Goal: Task Accomplishment & Management: Manage account settings

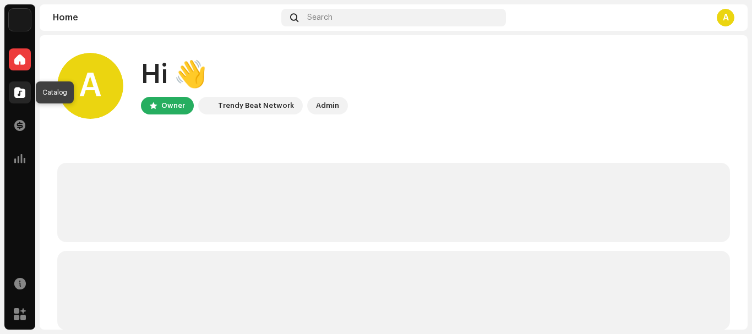
click at [18, 90] on span at bounding box center [19, 92] width 11 height 9
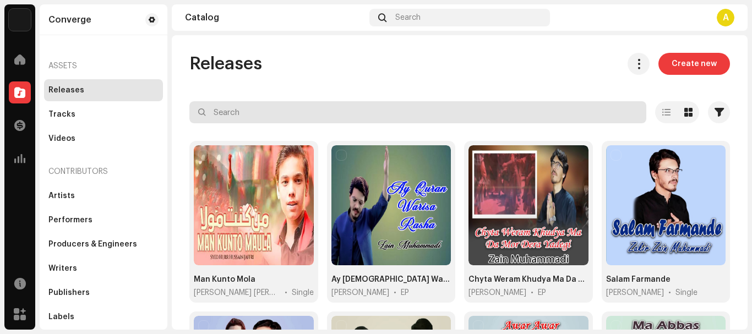
click at [281, 112] on input "text" at bounding box center [417, 112] width 457 height 22
paste input "Chala Pul Karia"
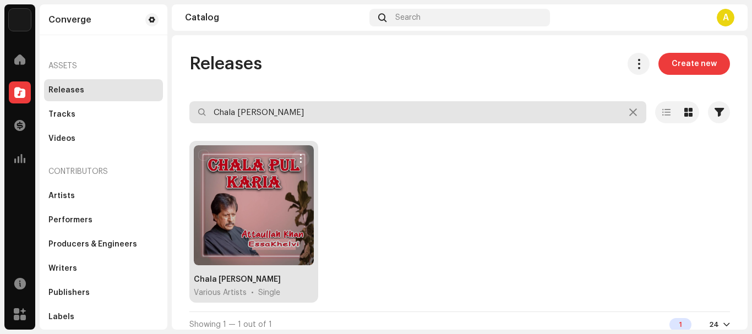
type input "Chala Pul Karia"
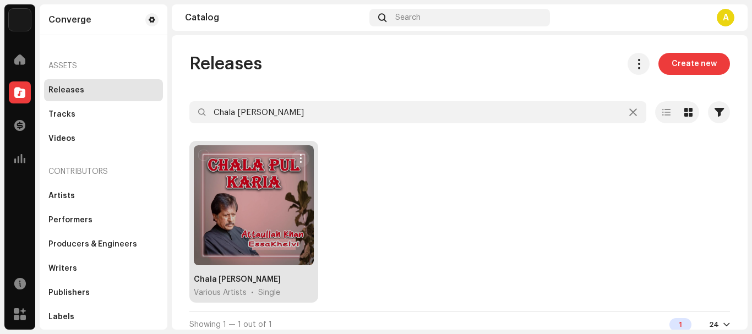
click at [249, 186] on div at bounding box center [254, 205] width 120 height 120
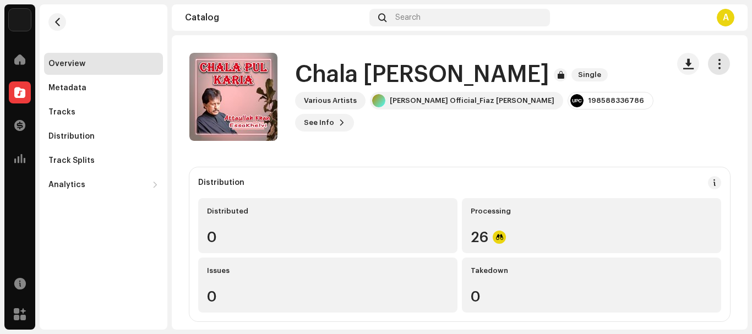
click at [714, 59] on span "button" at bounding box center [719, 63] width 10 height 9
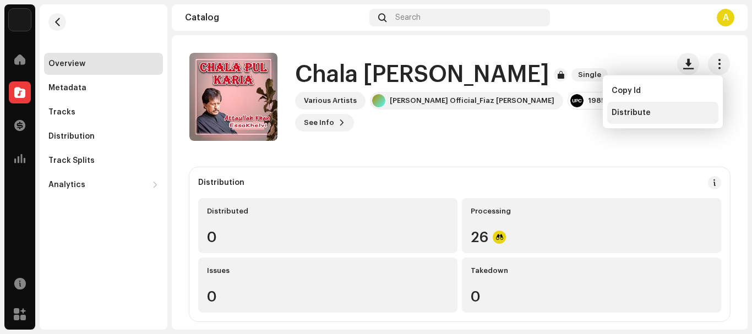
click at [632, 113] on span "Distribute" at bounding box center [631, 112] width 39 height 9
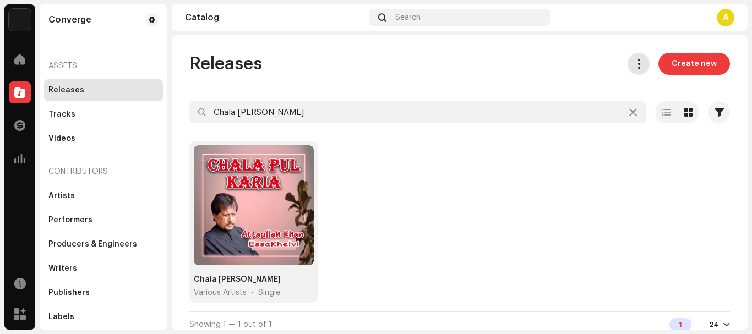
click at [634, 64] on span at bounding box center [639, 63] width 10 height 9
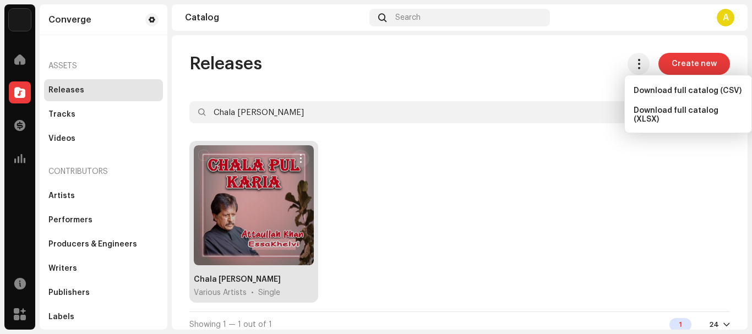
click at [258, 230] on div at bounding box center [254, 205] width 120 height 120
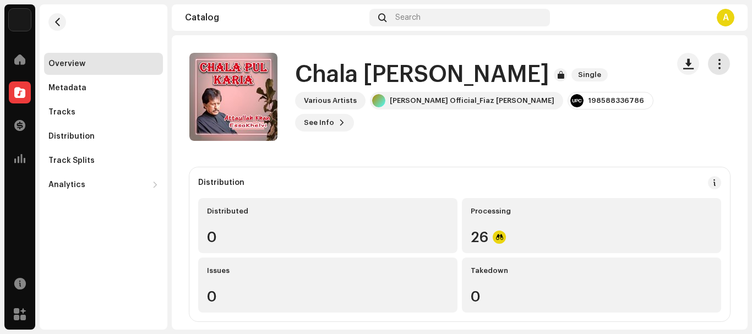
click at [714, 63] on span "button" at bounding box center [719, 63] width 10 height 9
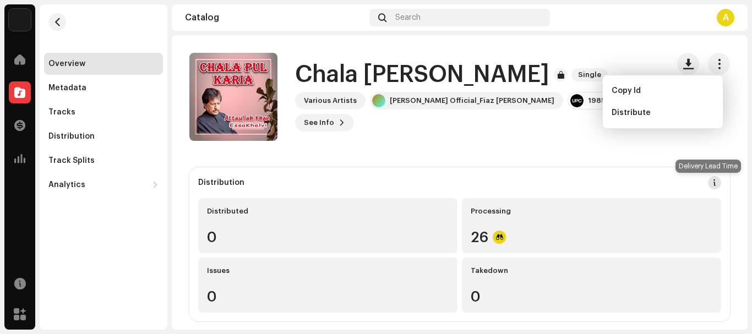
click at [711, 184] on span at bounding box center [715, 182] width 8 height 9
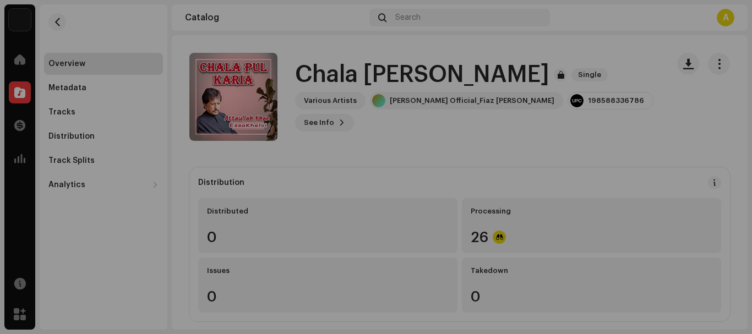
click at [685, 140] on div "DSP Guidelines for Delivery Lead Time We usually deliver your releases within h…" at bounding box center [376, 167] width 752 height 334
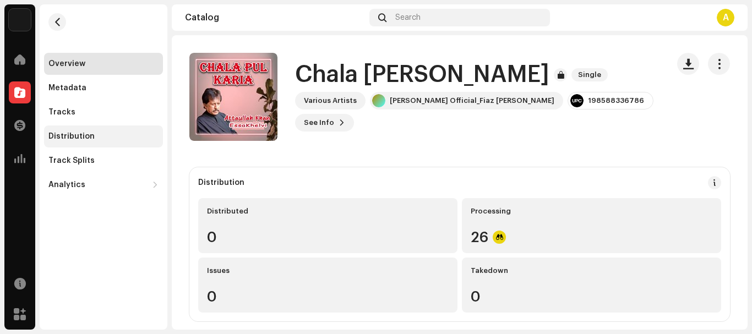
click at [70, 139] on div "Distribution" at bounding box center [71, 136] width 46 height 9
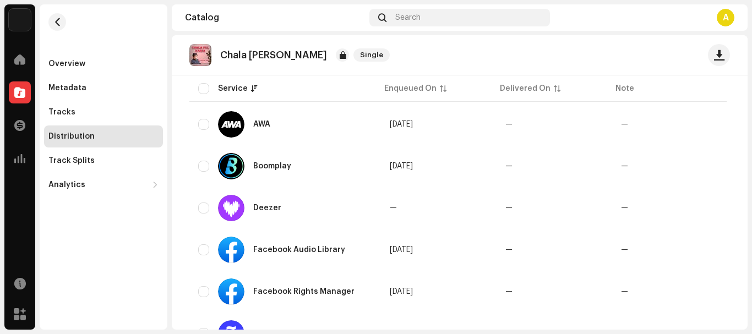
scroll to position [551, 0]
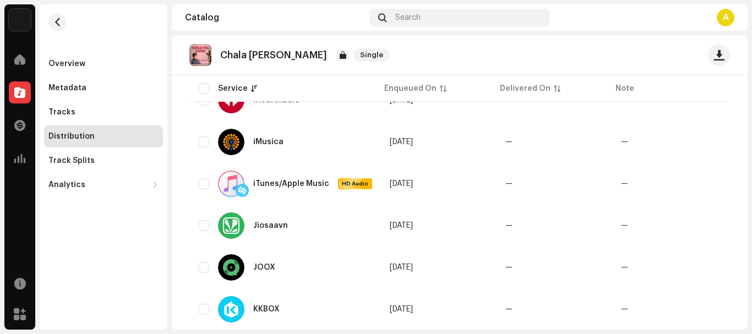
click at [254, 57] on p "Chala Pul Karia" at bounding box center [273, 56] width 107 height 12
click at [63, 86] on div "Metadata" at bounding box center [67, 88] width 38 height 9
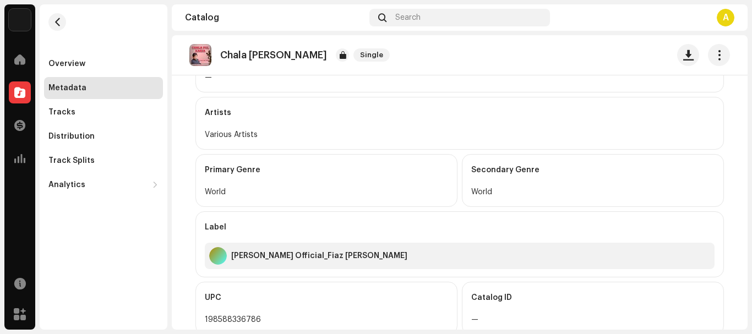
scroll to position [252, 0]
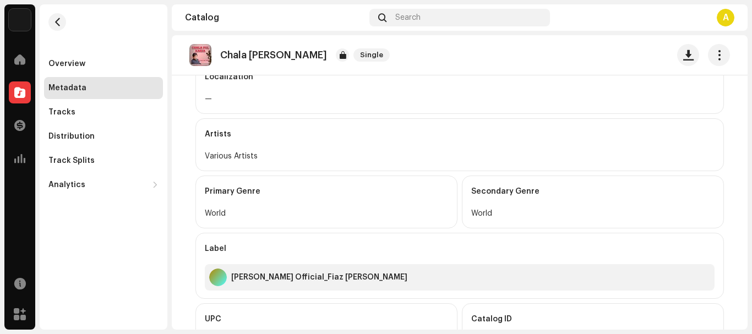
click at [221, 137] on div "Artists" at bounding box center [460, 134] width 510 height 31
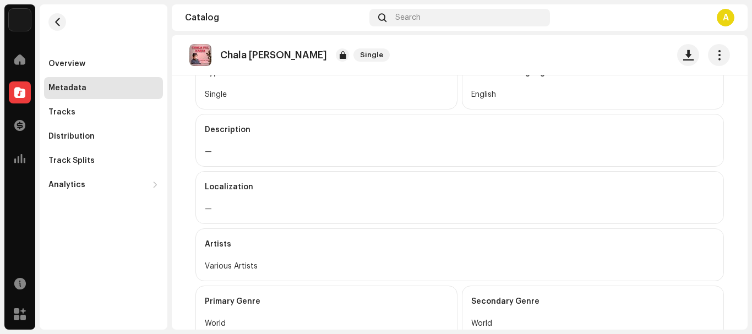
scroll to position [32, 0]
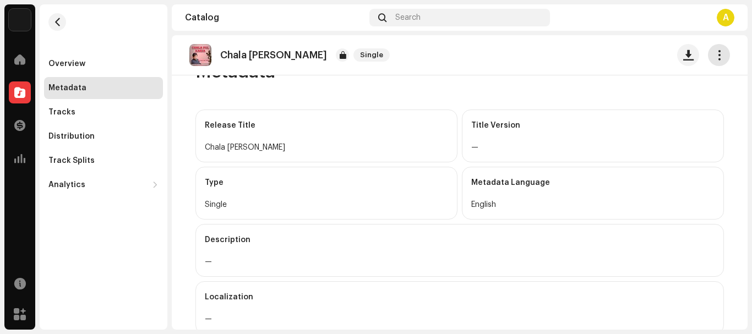
click at [714, 59] on span "button" at bounding box center [719, 55] width 10 height 9
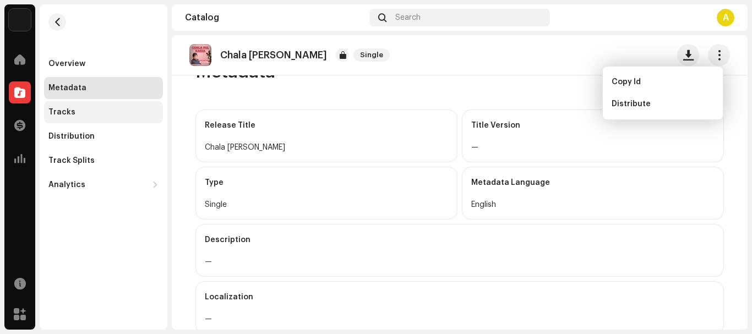
click at [63, 112] on div "Tracks" at bounding box center [61, 112] width 27 height 9
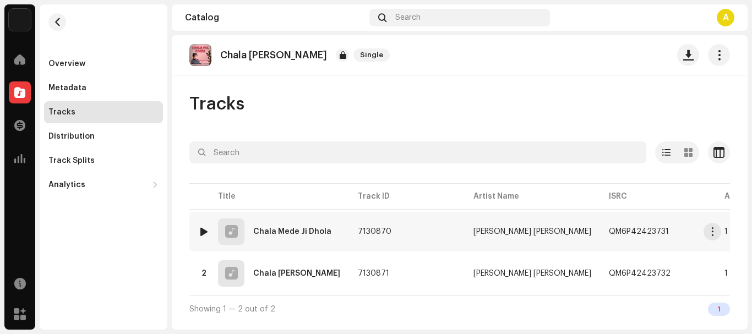
click at [323, 234] on div "Chala Mede Ji Dhola" at bounding box center [292, 232] width 78 height 8
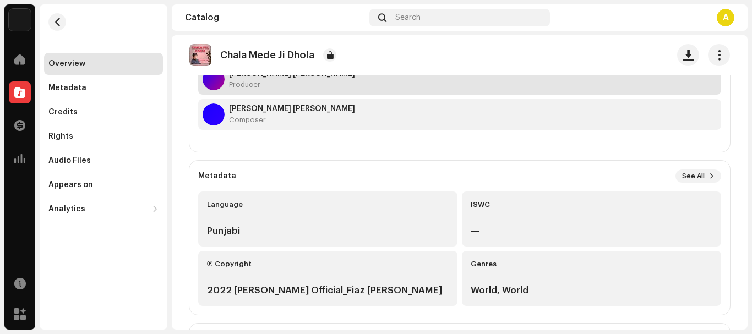
scroll to position [150, 0]
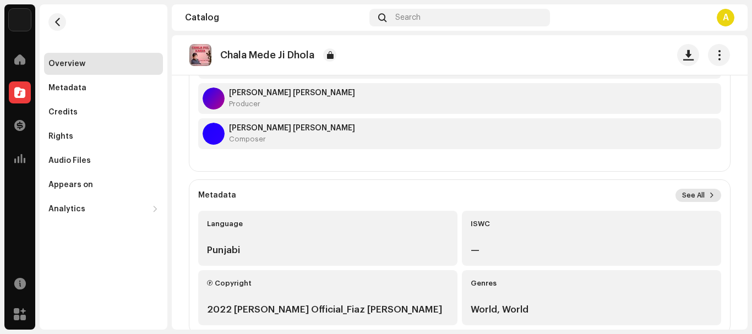
click at [697, 194] on span "See All" at bounding box center [693, 195] width 23 height 9
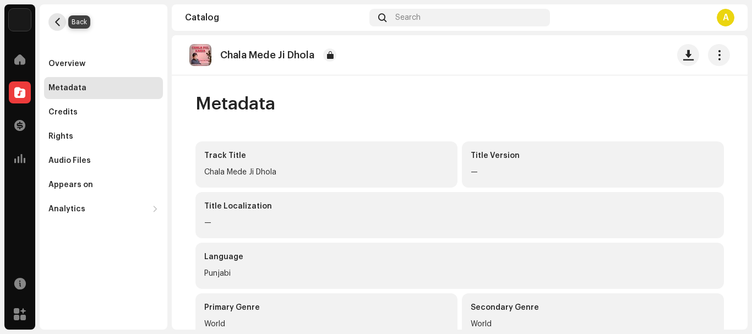
click at [55, 22] on span "button" at bounding box center [57, 22] width 8 height 9
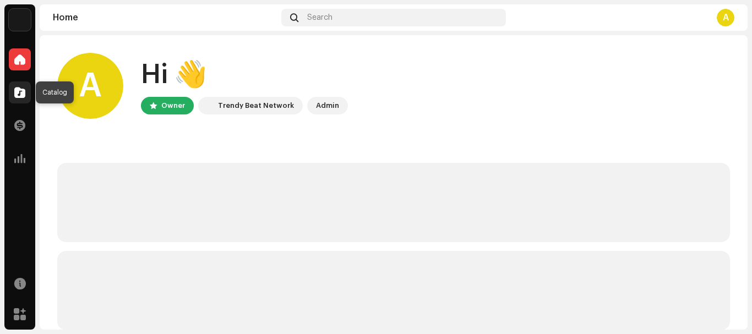
click at [20, 89] on span at bounding box center [19, 92] width 11 height 9
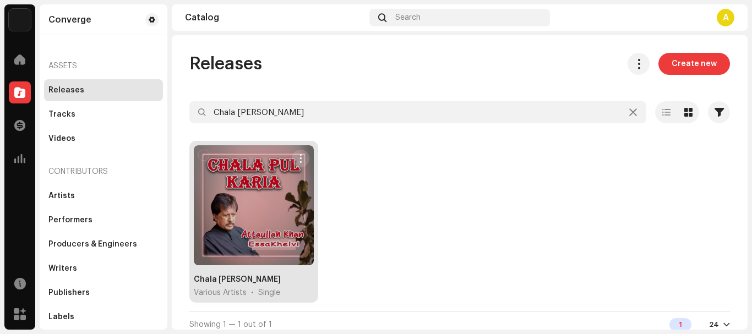
click at [298, 153] on button "button" at bounding box center [301, 159] width 18 height 18
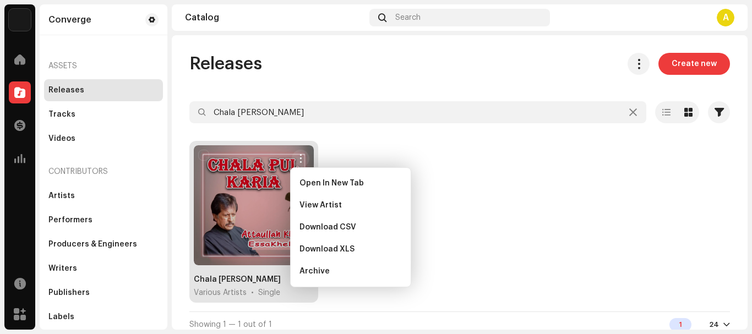
click at [242, 201] on div at bounding box center [254, 205] width 120 height 120
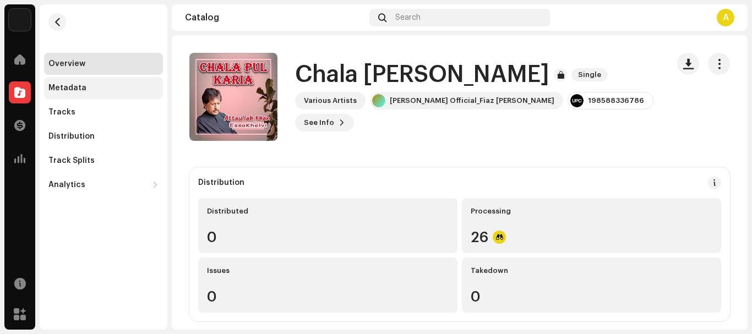
click at [64, 83] on div "Metadata" at bounding box center [103, 88] width 119 height 22
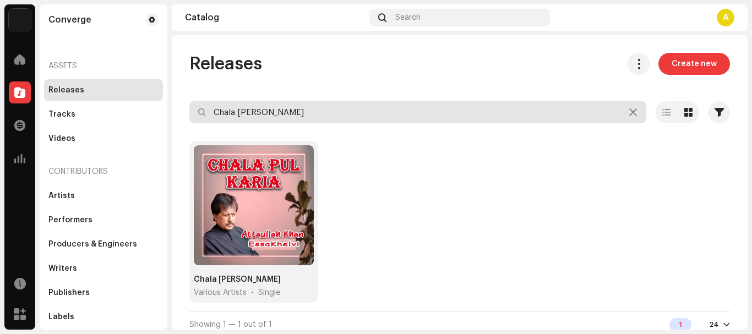
drag, startPoint x: 316, startPoint y: 116, endPoint x: 27, endPoint y: 103, distance: 289.4
click at [27, 103] on div "Converge Home Catalog Transactions Analytics Resources Marketplace Converge Ass…" at bounding box center [376, 167] width 752 height 334
paste input "n Charya Taan Eid Husi"
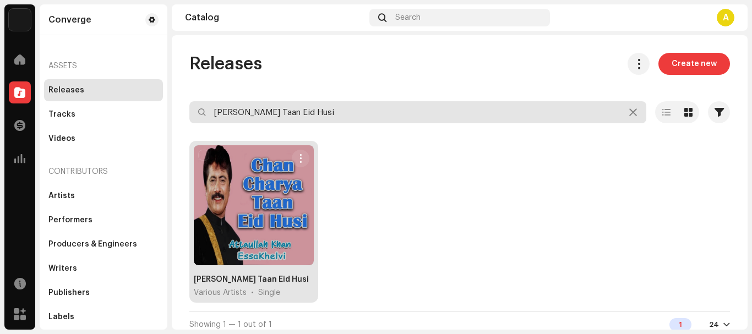
type input "Chan Charya Taan Eid Husi"
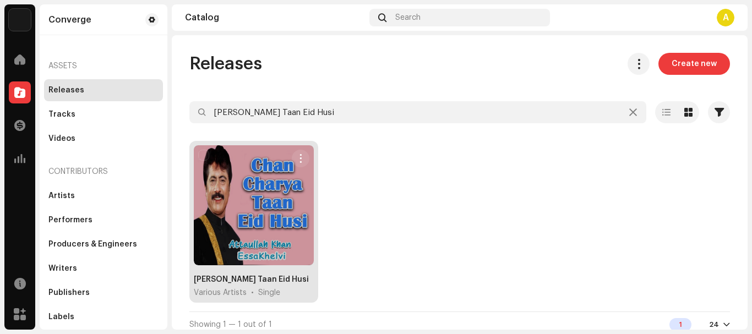
click at [257, 202] on div at bounding box center [254, 205] width 120 height 120
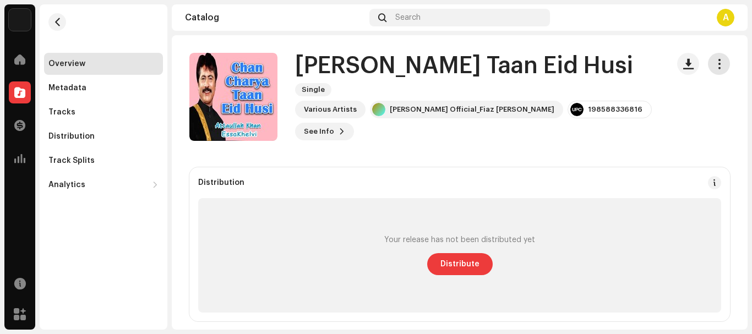
click at [714, 64] on span "button" at bounding box center [719, 63] width 10 height 9
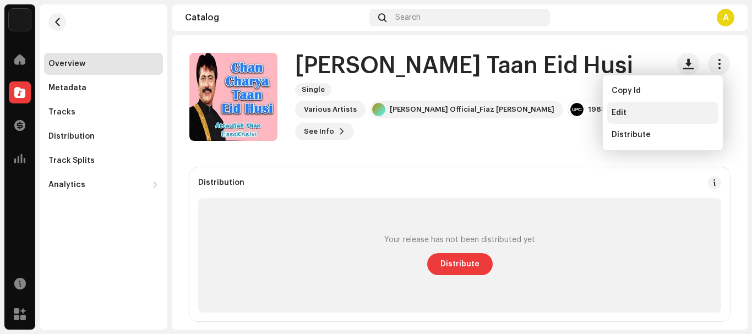
click at [617, 114] on span "Edit" at bounding box center [619, 112] width 15 height 9
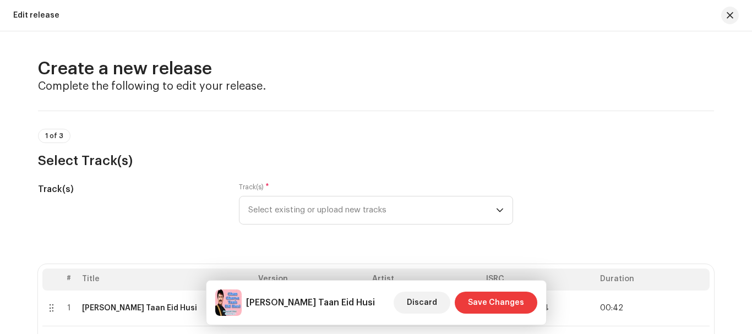
scroll to position [220, 0]
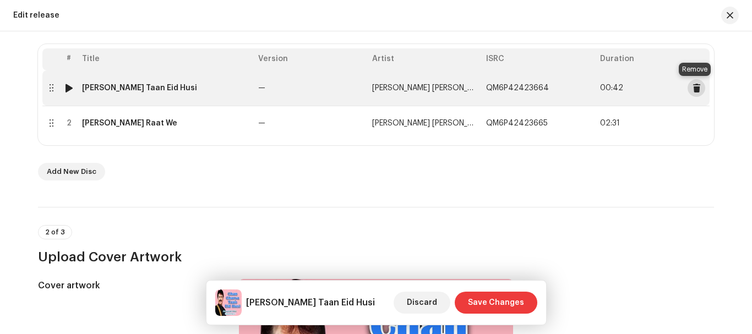
click at [697, 88] on span at bounding box center [697, 88] width 8 height 9
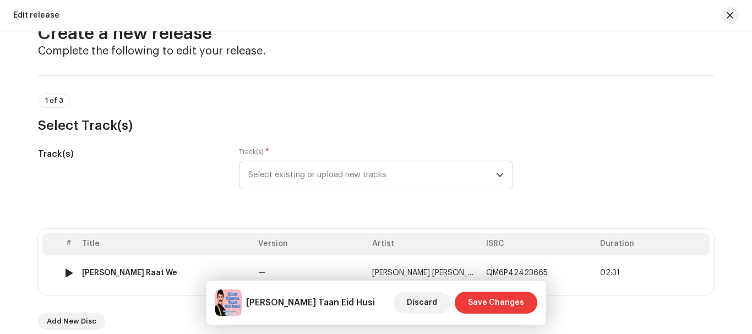
scroll to position [0, 0]
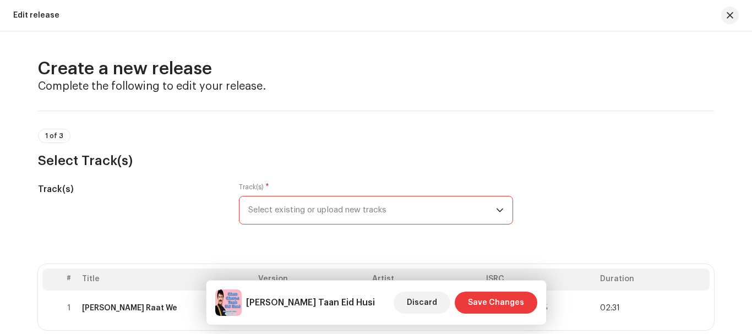
click at [265, 209] on span "Select existing or upload new tracks" at bounding box center [372, 211] width 248 height 28
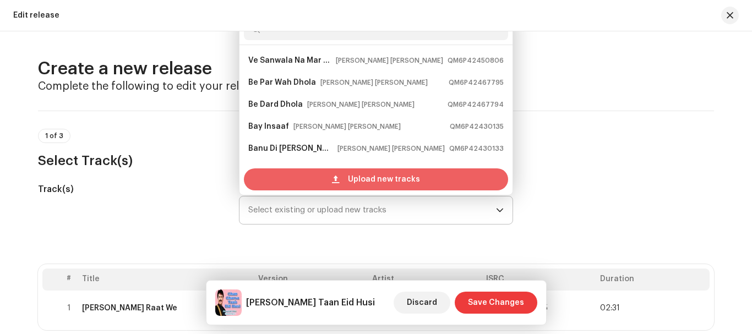
scroll to position [18, 0]
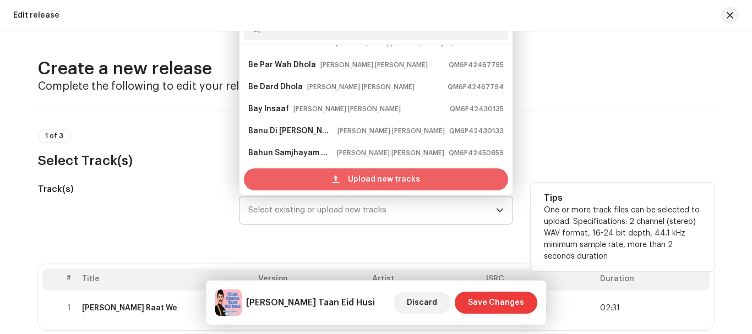
click at [317, 177] on div "Upload new tracks" at bounding box center [376, 180] width 264 height 22
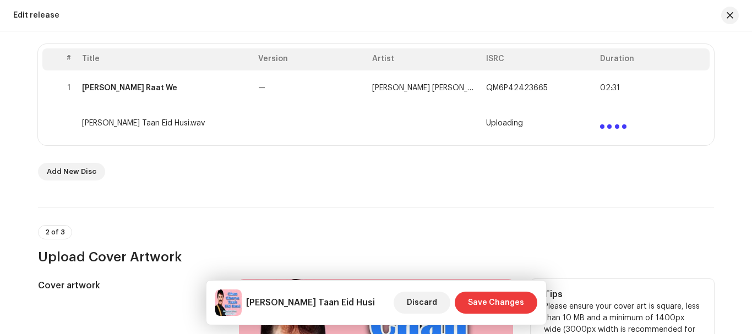
scroll to position [165, 0]
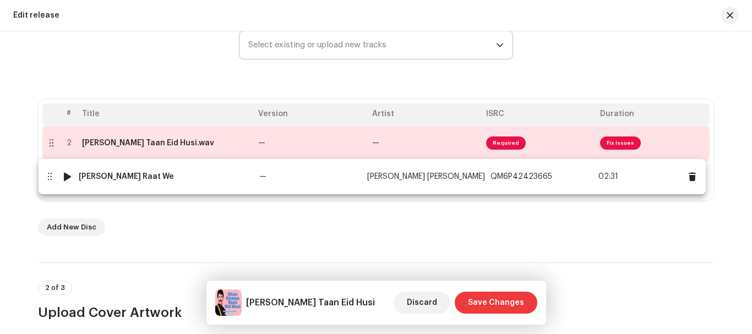
drag, startPoint x: 118, startPoint y: 143, endPoint x: 116, endPoint y: 177, distance: 34.2
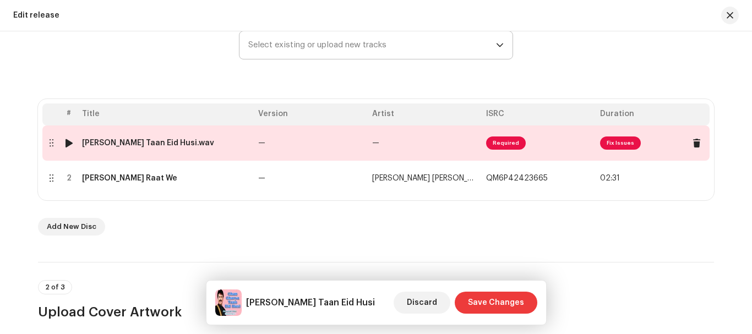
click at [116, 143] on div "Chan Charya Taan Eid Husi.wav" at bounding box center [148, 143] width 132 height 9
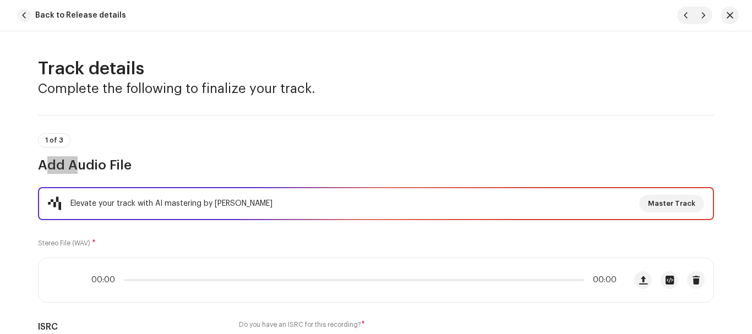
scroll to position [406, 0]
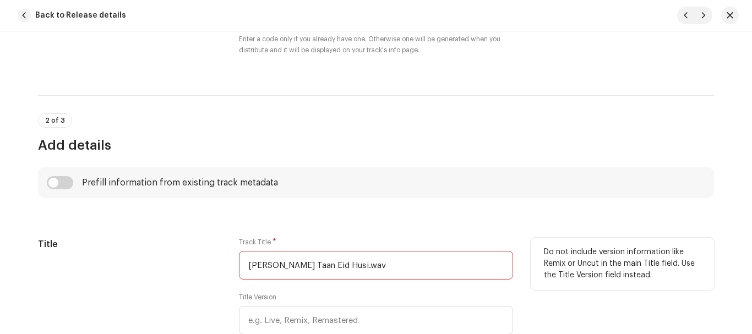
click at [389, 267] on input "Chan Charya Taan Eid Husi.wav" at bounding box center [376, 265] width 274 height 29
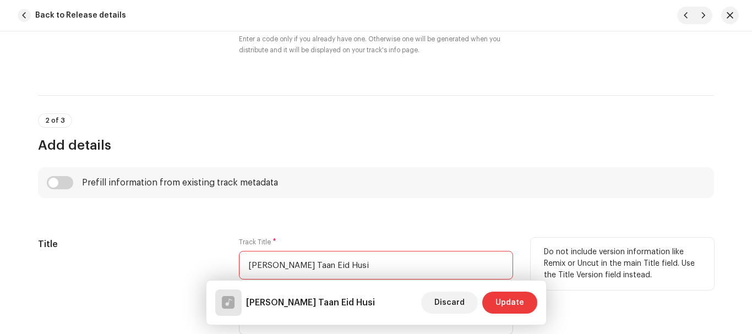
type input "Chan Charya Taan Eid Husi"
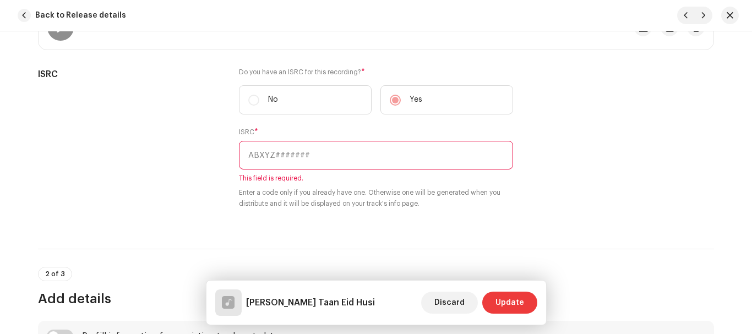
scroll to position [131, 0]
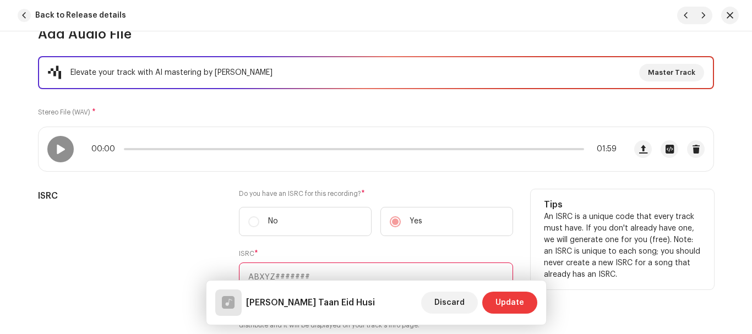
click at [305, 270] on input "text" at bounding box center [376, 277] width 274 height 29
paste input "QM6P42423664"
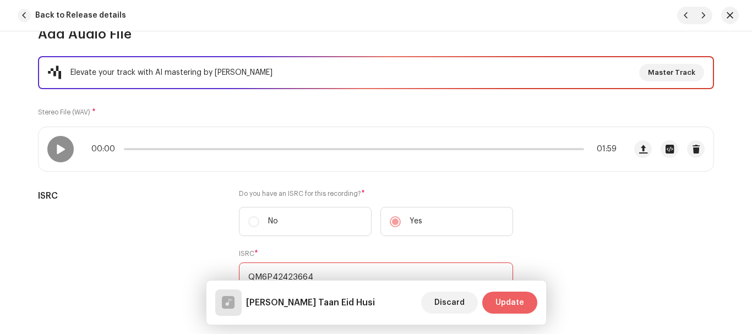
type input "QM6P42423664"
click at [509, 300] on span "Update" at bounding box center [510, 303] width 29 height 22
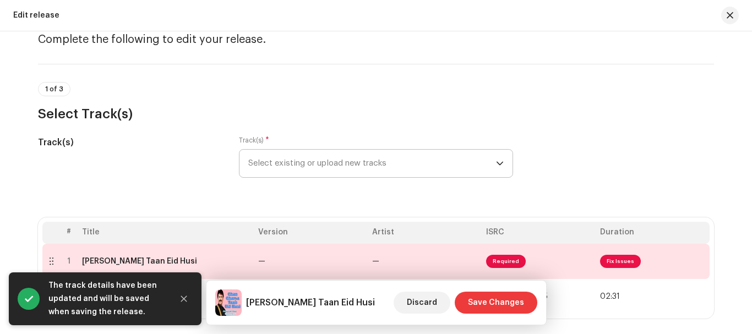
scroll to position [165, 0]
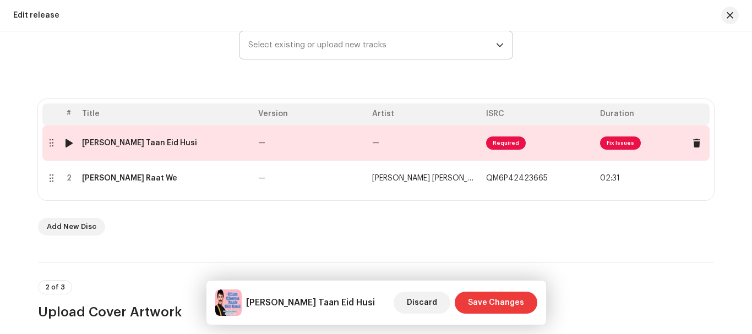
click at [139, 142] on div "Chan Charya Taan Eid Husi" at bounding box center [139, 143] width 115 height 9
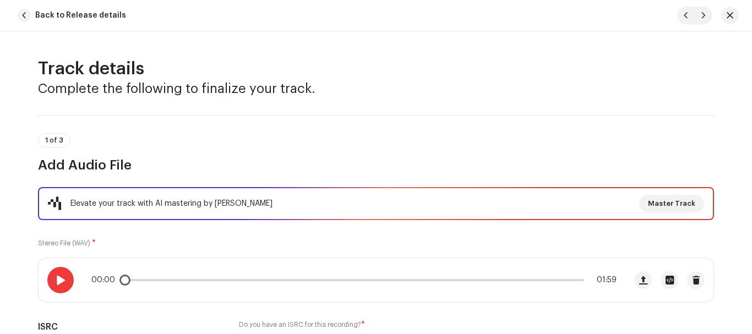
click at [57, 279] on span at bounding box center [60, 280] width 9 height 9
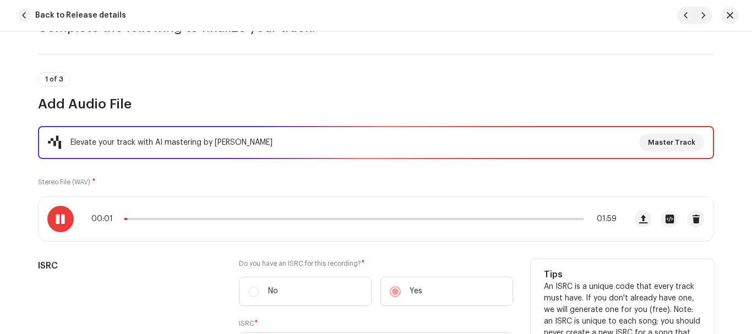
scroll to position [110, 0]
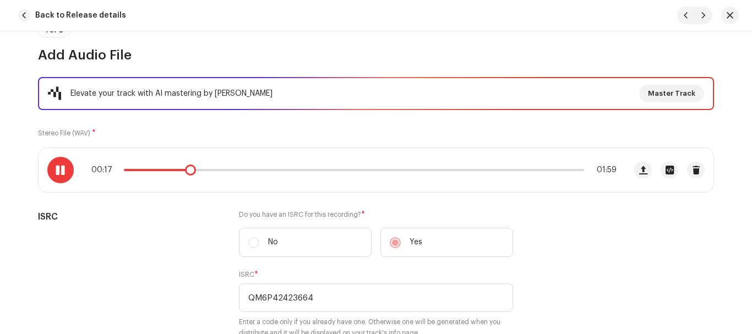
click at [56, 170] on span at bounding box center [60, 170] width 9 height 9
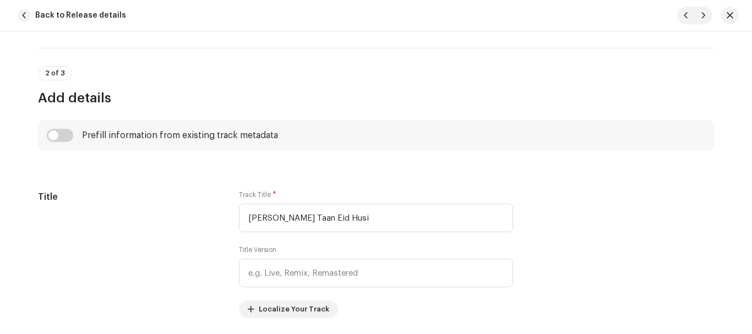
scroll to position [661, 0]
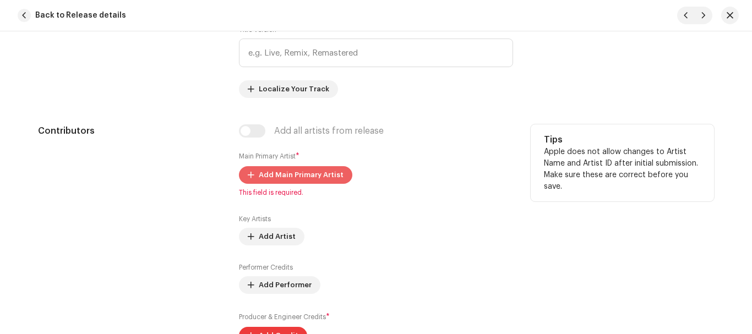
click at [278, 175] on span "Add Main Primary Artist" at bounding box center [301, 175] width 85 height 22
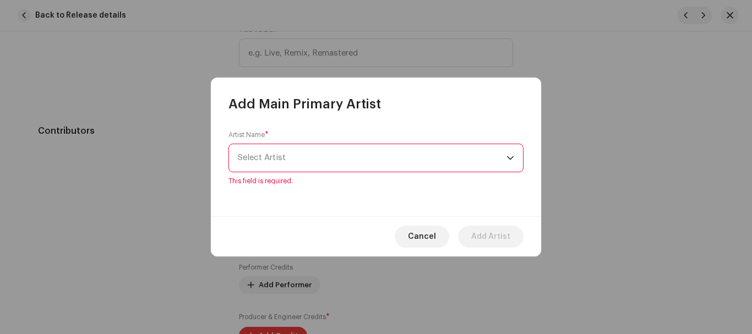
click at [280, 165] on span "Select Artist" at bounding box center [372, 158] width 269 height 28
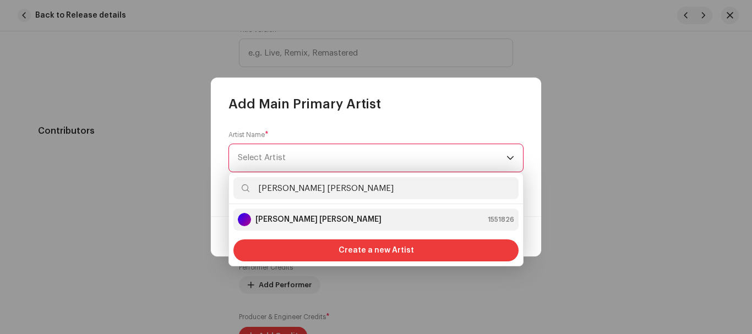
type input "[PERSON_NAME] [PERSON_NAME]"
click at [291, 219] on strong "[PERSON_NAME] [PERSON_NAME]" at bounding box center [319, 219] width 126 height 11
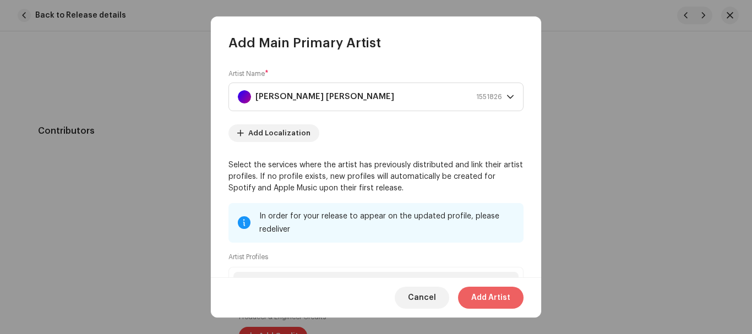
click at [490, 298] on span "Add Artist" at bounding box center [490, 298] width 39 height 22
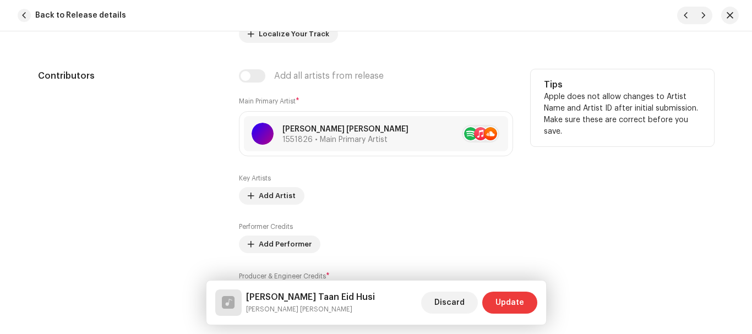
scroll to position [936, 0]
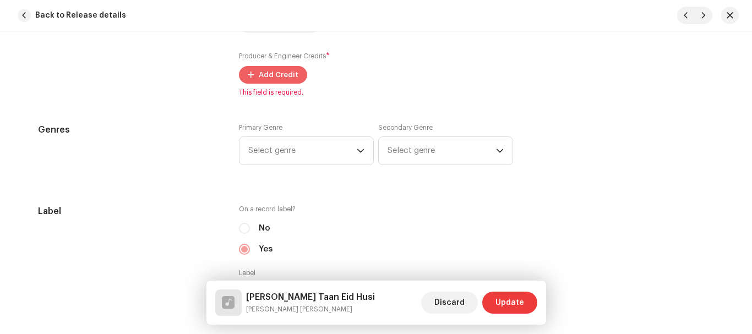
click at [266, 76] on span "Add Credit" at bounding box center [279, 75] width 40 height 22
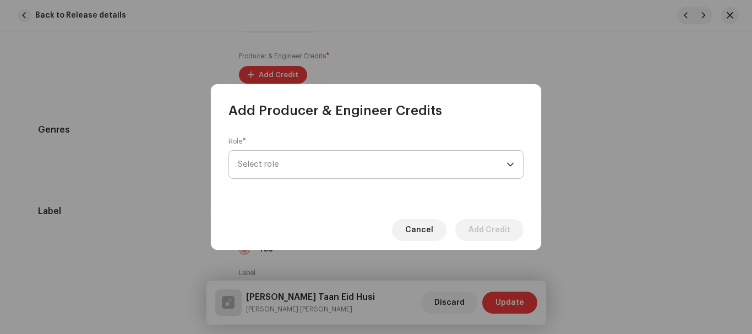
click at [270, 172] on span "Select role" at bounding box center [372, 165] width 269 height 28
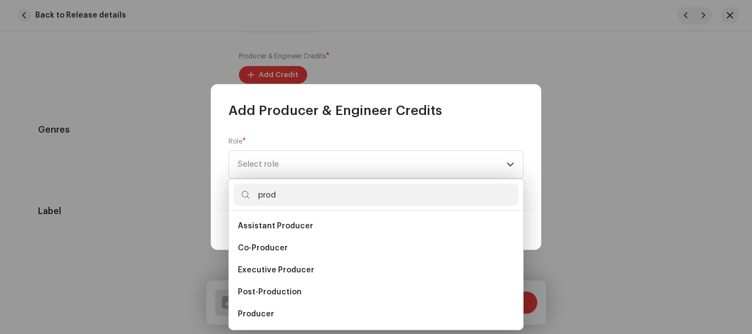
scroll to position [18, 0]
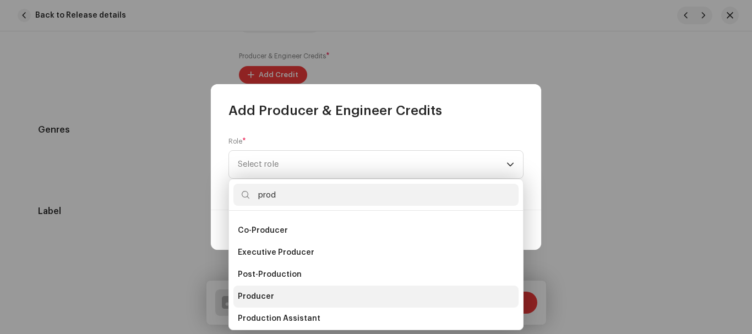
type input "prod"
click at [267, 300] on span "Producer" at bounding box center [256, 296] width 36 height 11
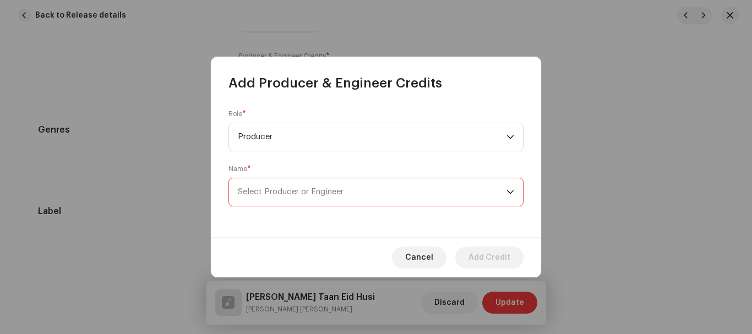
click at [268, 196] on span "Select Producer or Engineer" at bounding box center [372, 192] width 269 height 28
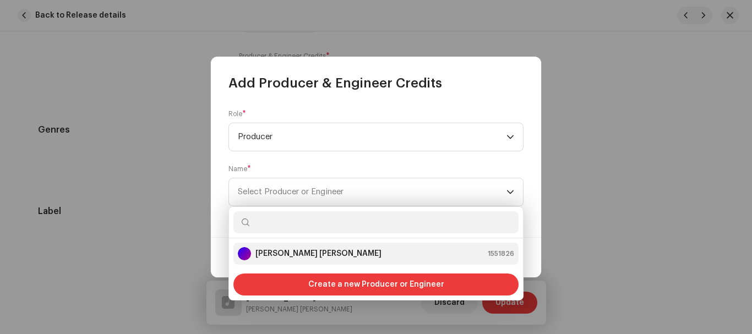
click at [281, 257] on strong "[PERSON_NAME] [PERSON_NAME]" at bounding box center [319, 253] width 126 height 11
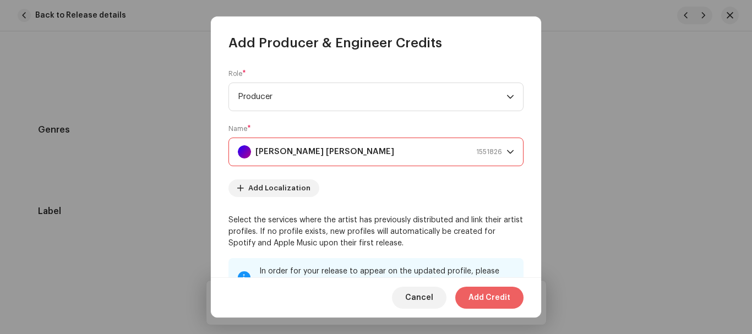
click at [484, 306] on span "Add Credit" at bounding box center [490, 298] width 42 height 22
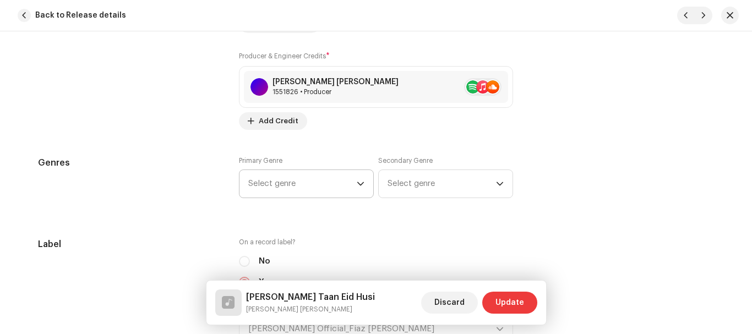
click at [276, 184] on span "Select genre" at bounding box center [302, 184] width 108 height 28
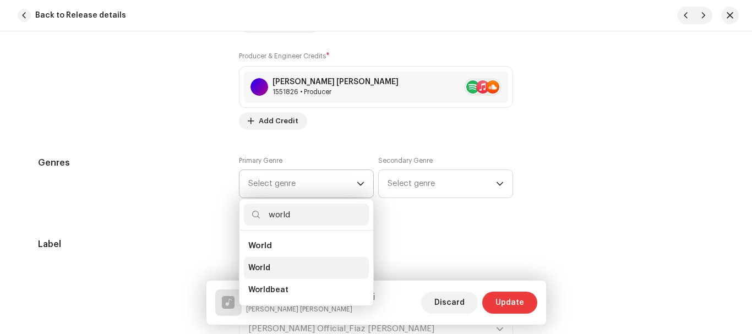
type input "world"
click at [255, 271] on span "World" at bounding box center [259, 268] width 22 height 11
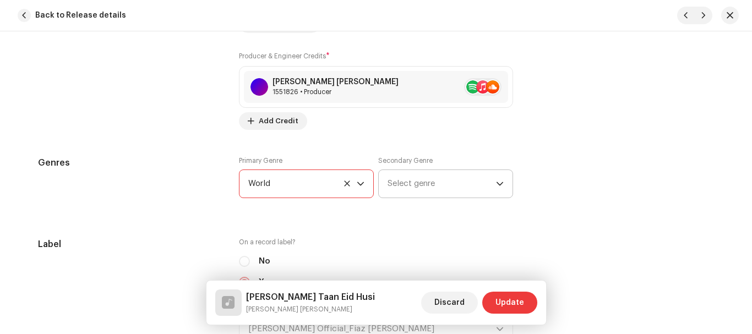
click at [402, 183] on span "Select genre" at bounding box center [442, 184] width 108 height 28
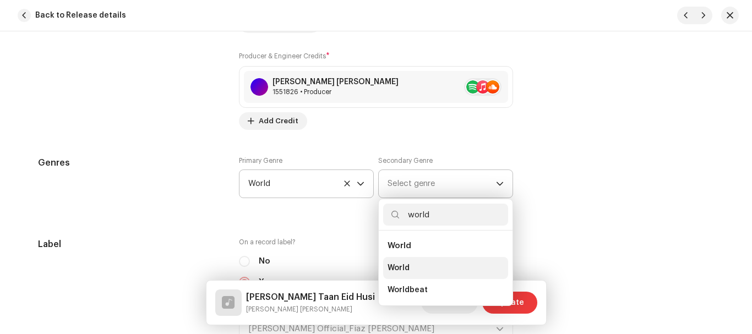
type input "world"
click at [401, 270] on span "World" at bounding box center [399, 268] width 22 height 11
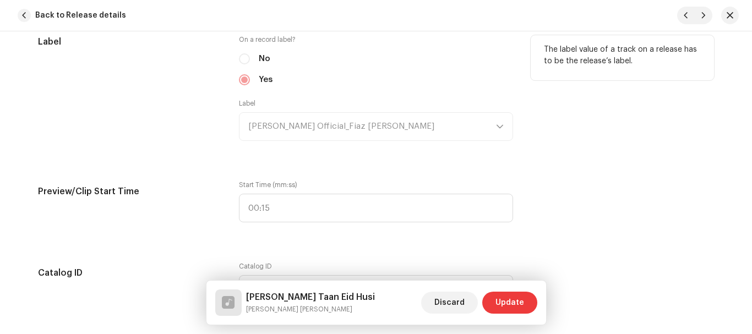
scroll to position [1157, 0]
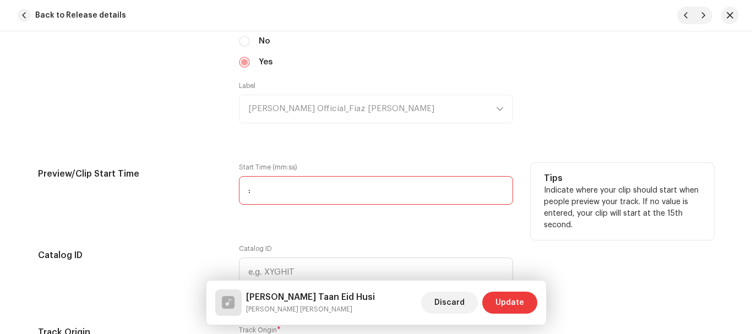
click at [305, 194] on input ":" at bounding box center [376, 190] width 274 height 29
type input "00:06"
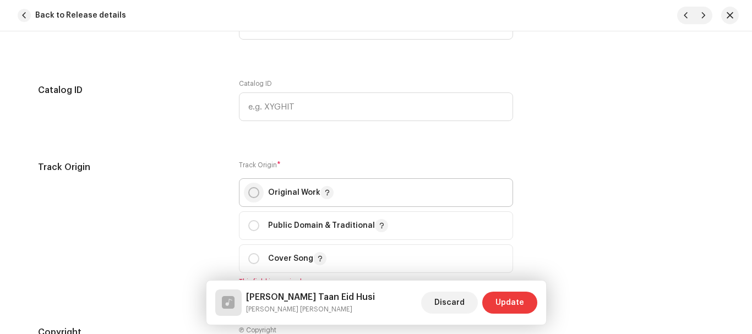
click at [248, 192] on input "radio" at bounding box center [253, 192] width 11 height 11
radio input "true"
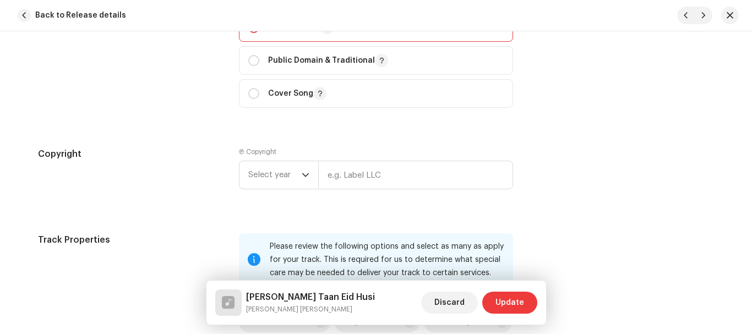
scroll to position [1432, 0]
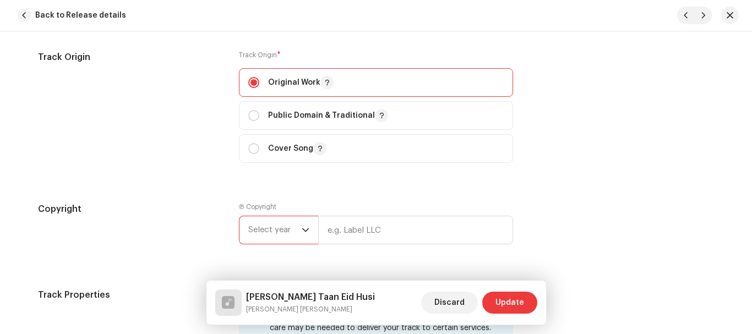
click at [294, 225] on span "Select year" at bounding box center [274, 230] width 53 height 28
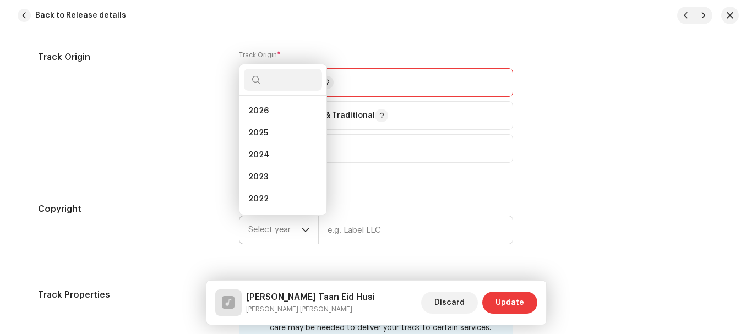
scroll to position [18, 0]
click at [269, 176] on li "2022" at bounding box center [283, 182] width 78 height 22
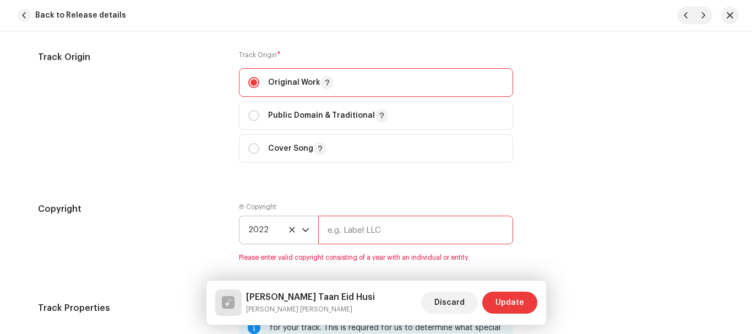
click at [365, 234] on input "text" at bounding box center [415, 230] width 195 height 29
type input "[PERSON_NAME] Official_Fiaz [PERSON_NAME]"
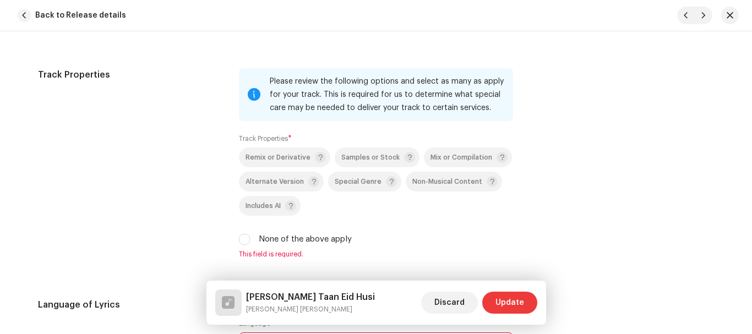
scroll to position [1762, 0]
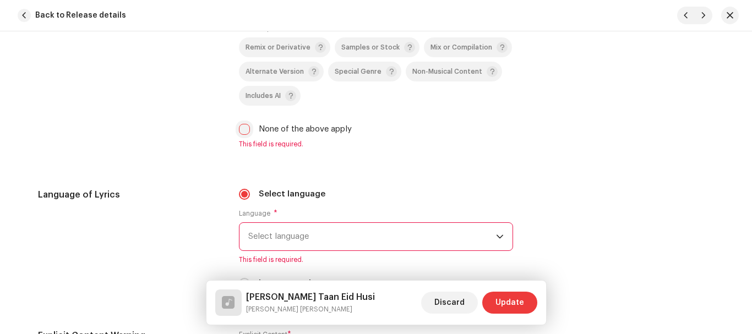
click at [240, 131] on input "None of the above apply" at bounding box center [244, 129] width 11 height 11
checkbox input "true"
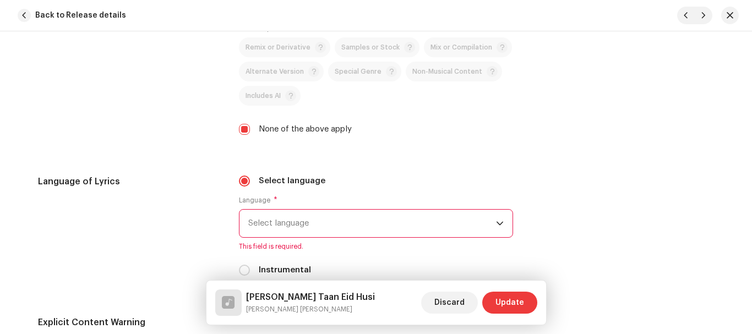
scroll to position [1928, 0]
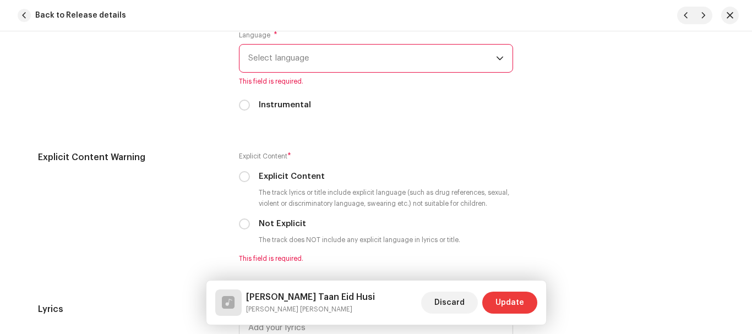
click at [314, 59] on span "Select language" at bounding box center [372, 59] width 248 height 28
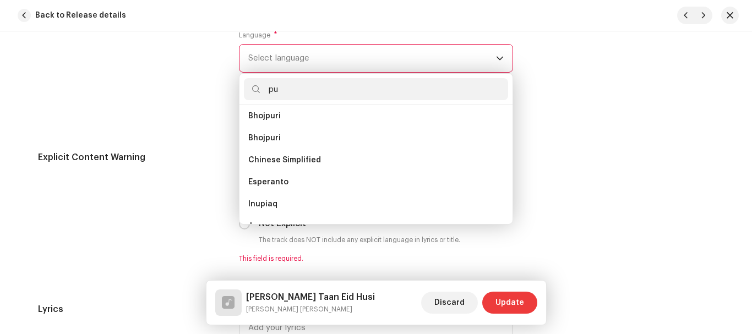
scroll to position [0, 0]
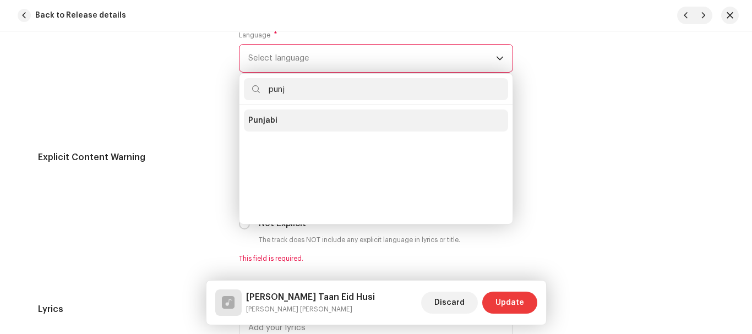
type input "punj"
click at [282, 119] on li "Punjabi" at bounding box center [376, 121] width 264 height 22
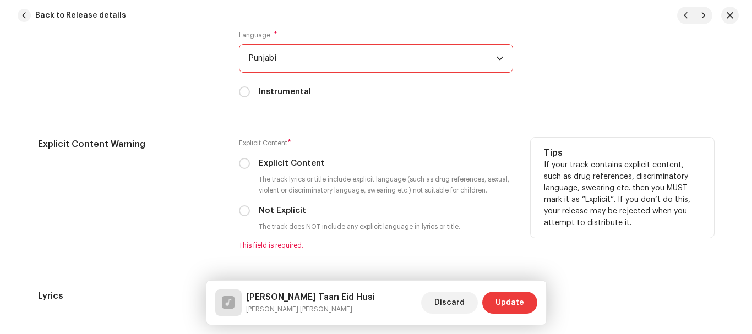
scroll to position [1983, 0]
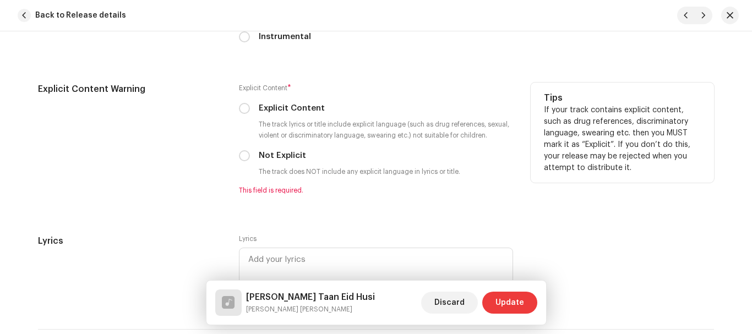
click at [249, 160] on div "Not Explicit" at bounding box center [376, 156] width 274 height 12
click at [246, 154] on input "Not Explicit" at bounding box center [244, 155] width 11 height 11
radio input "true"
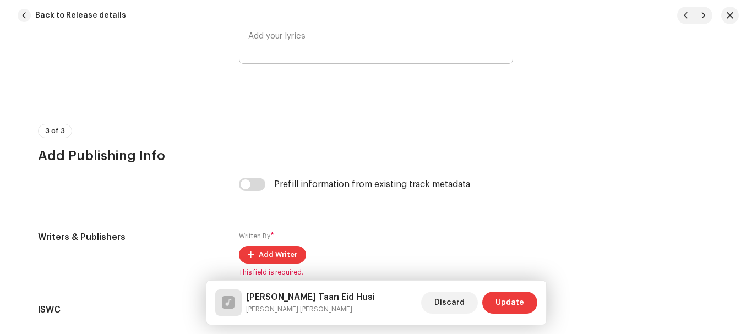
scroll to position [2258, 0]
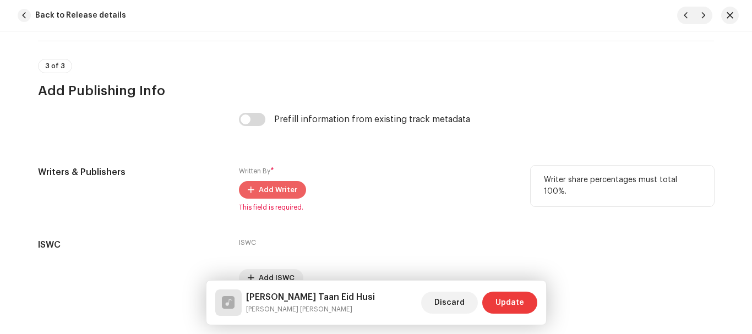
click at [273, 189] on span "Add Writer" at bounding box center [278, 190] width 39 height 22
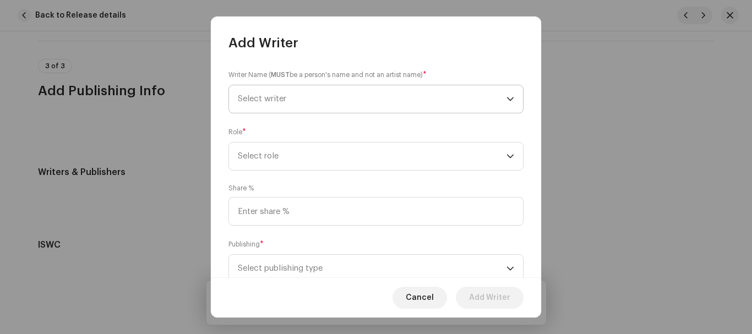
click at [291, 93] on span "Select writer" at bounding box center [372, 99] width 269 height 28
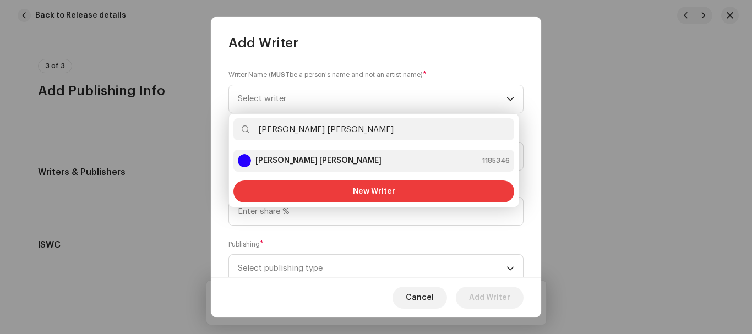
type input "[PERSON_NAME] [PERSON_NAME]"
click at [314, 159] on strong "[PERSON_NAME] [PERSON_NAME]" at bounding box center [319, 160] width 126 height 11
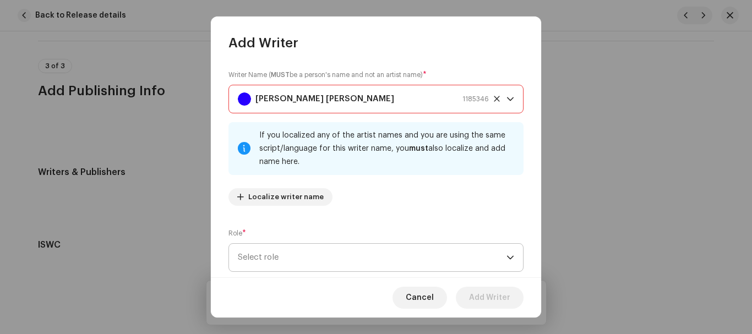
click at [258, 260] on span "Select role" at bounding box center [372, 258] width 269 height 28
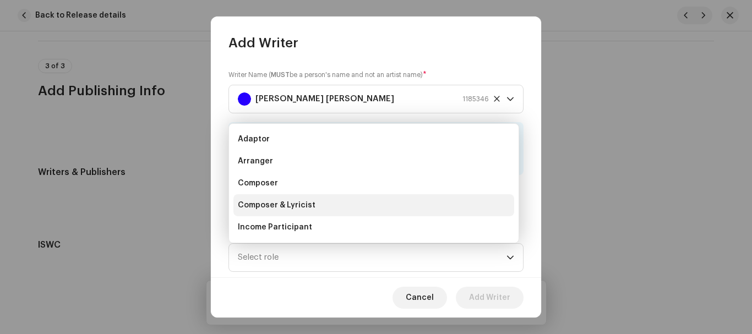
scroll to position [18, 0]
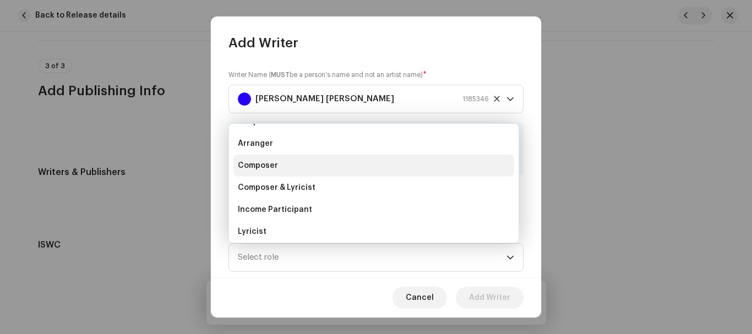
click at [262, 167] on span "Composer" at bounding box center [258, 165] width 40 height 11
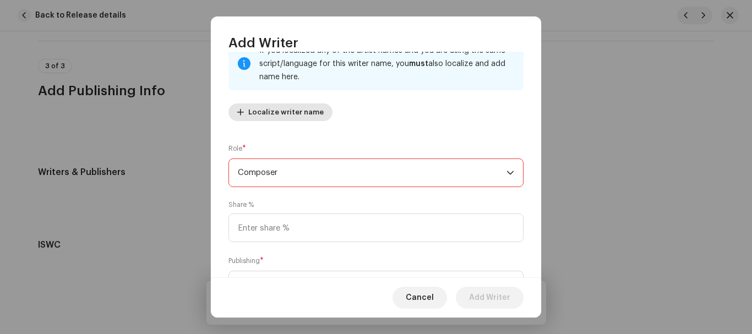
scroll to position [138, 0]
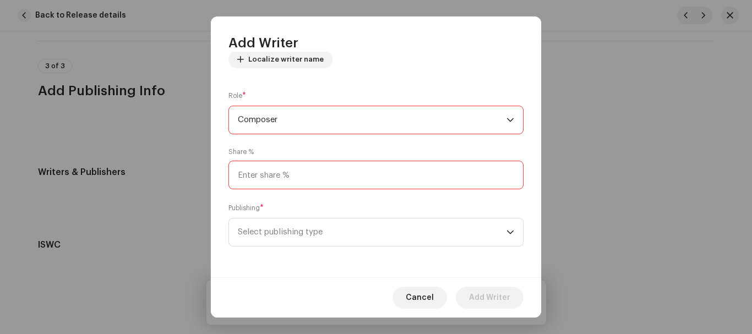
click at [268, 176] on input at bounding box center [376, 175] width 295 height 29
type input "100.00"
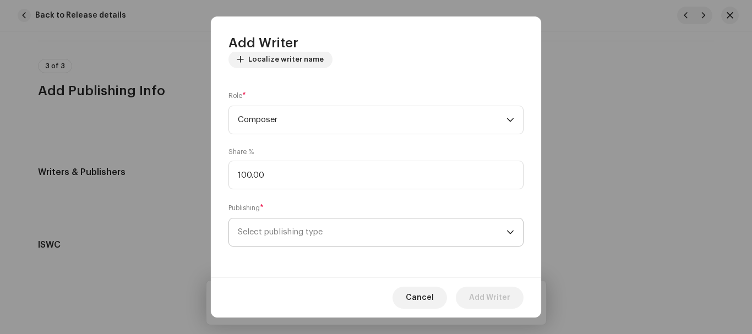
click at [277, 234] on span "Select publishing type" at bounding box center [372, 233] width 269 height 28
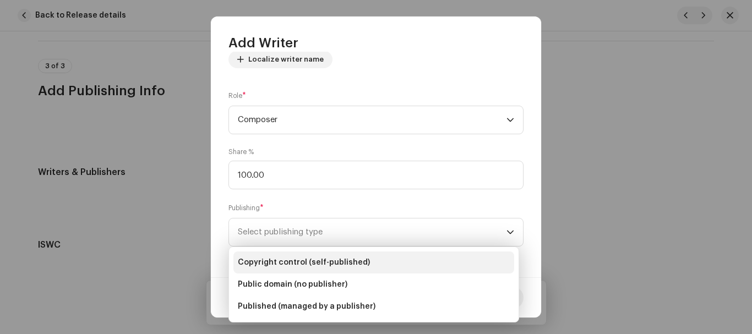
click at [283, 260] on span "Copyright control (self-published)" at bounding box center [304, 262] width 132 height 11
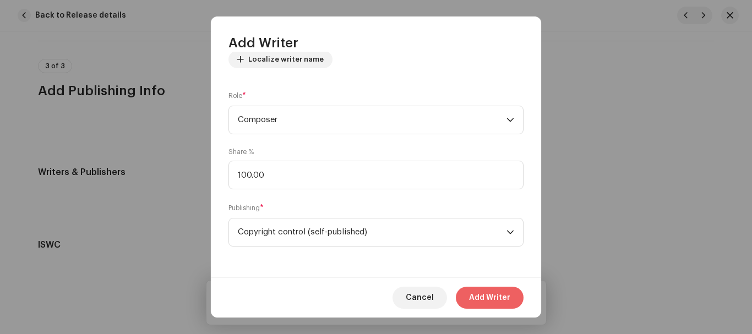
click at [474, 298] on span "Add Writer" at bounding box center [489, 298] width 41 height 22
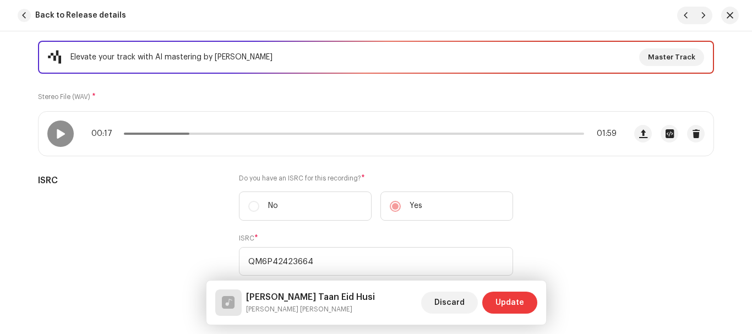
scroll to position [36, 0]
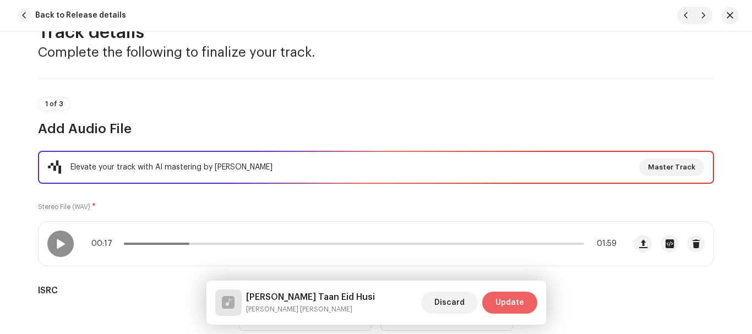
click at [504, 303] on span "Update" at bounding box center [510, 303] width 29 height 22
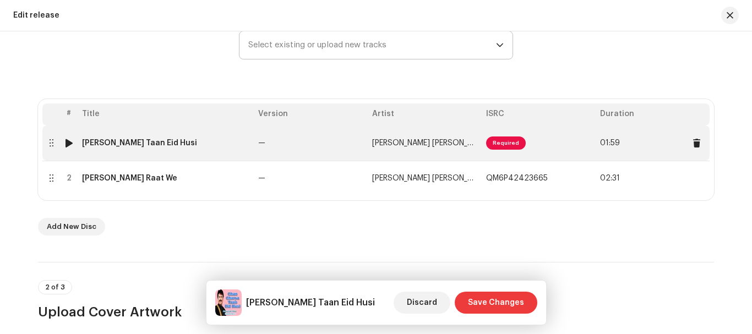
click at [137, 141] on div "Chan Charya Taan Eid Husi" at bounding box center [139, 143] width 115 height 9
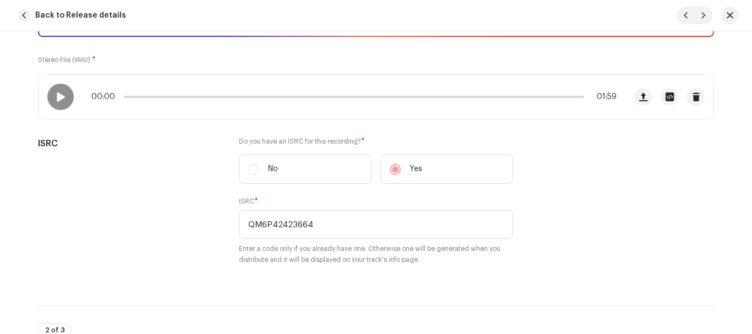
scroll to position [220, 0]
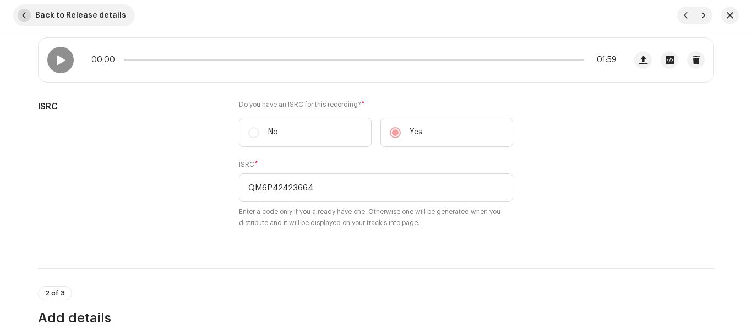
click at [40, 14] on span "Back to Release details" at bounding box center [80, 15] width 91 height 22
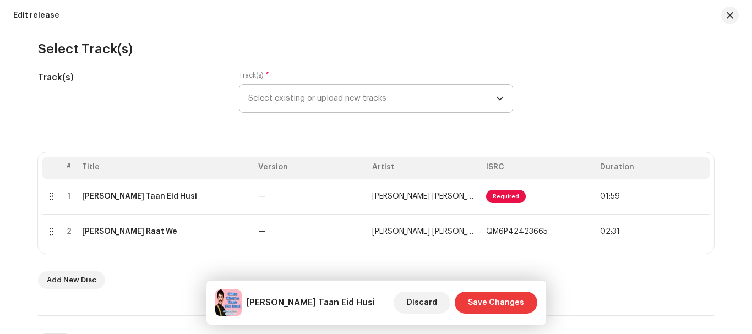
scroll to position [110, 0]
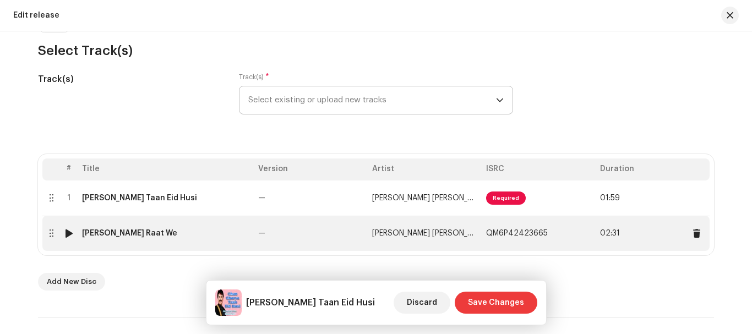
click at [155, 236] on div "Chan Kithan Guzari Raat We" at bounding box center [129, 233] width 95 height 9
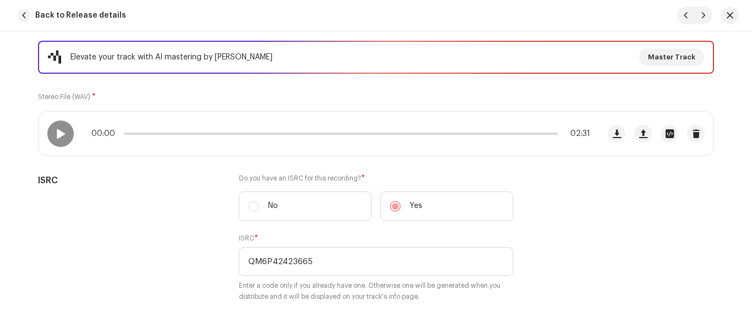
scroll to position [0, 0]
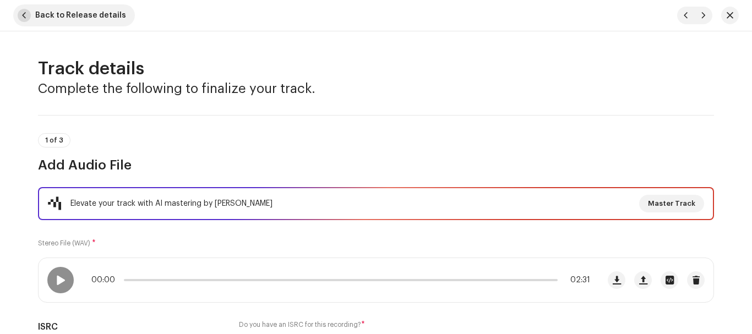
click at [20, 13] on span "button" at bounding box center [24, 15] width 13 height 13
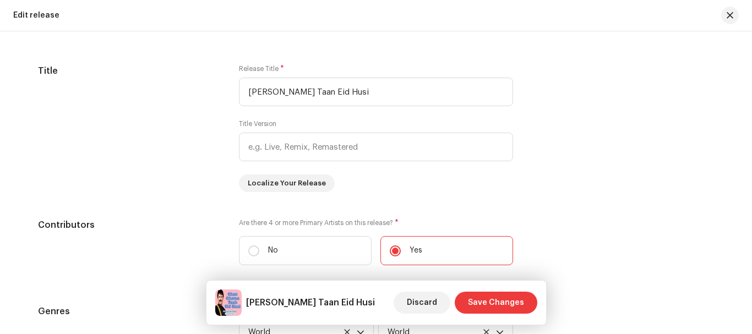
scroll to position [1212, 0]
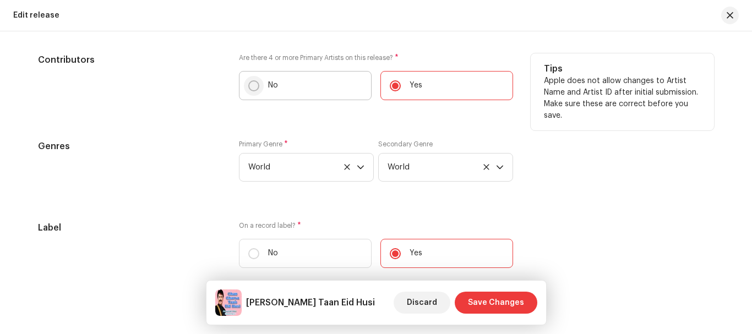
click at [252, 86] on input "No" at bounding box center [253, 85] width 11 height 11
radio input "true"
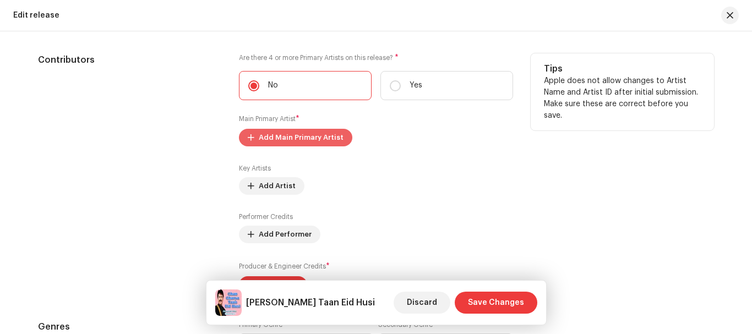
click at [279, 138] on span "Add Main Primary Artist" at bounding box center [301, 138] width 85 height 22
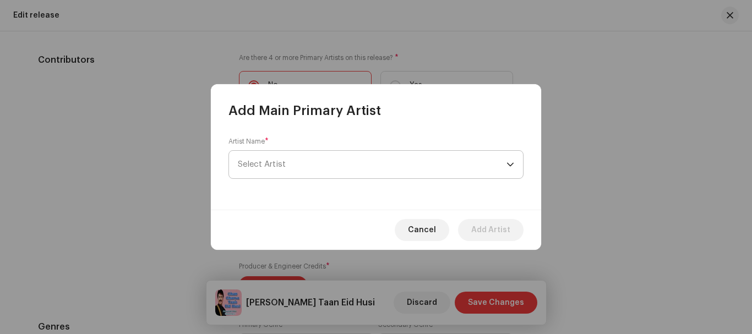
click at [283, 164] on span "Select Artist" at bounding box center [262, 164] width 48 height 8
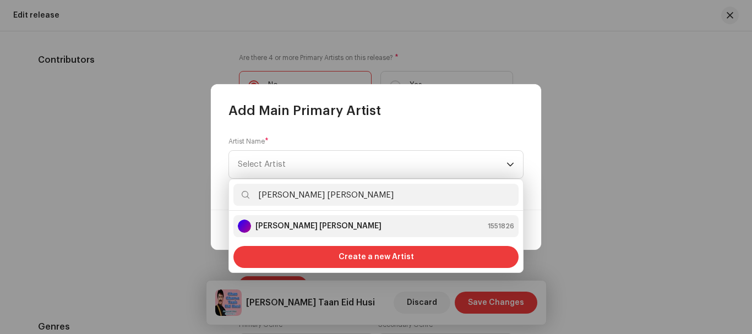
type input "[PERSON_NAME] [PERSON_NAME]"
click at [335, 224] on strong "[PERSON_NAME] [PERSON_NAME]" at bounding box center [319, 226] width 126 height 11
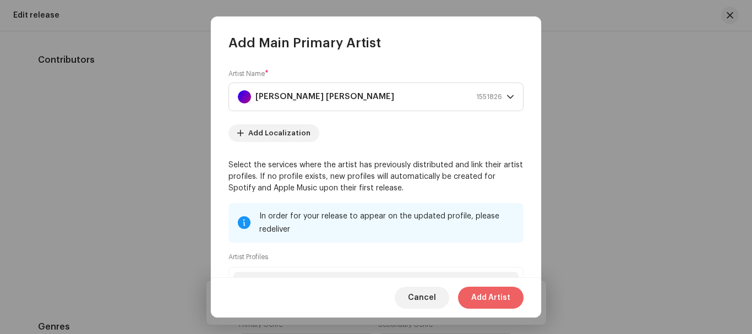
click at [489, 305] on span "Add Artist" at bounding box center [490, 298] width 39 height 22
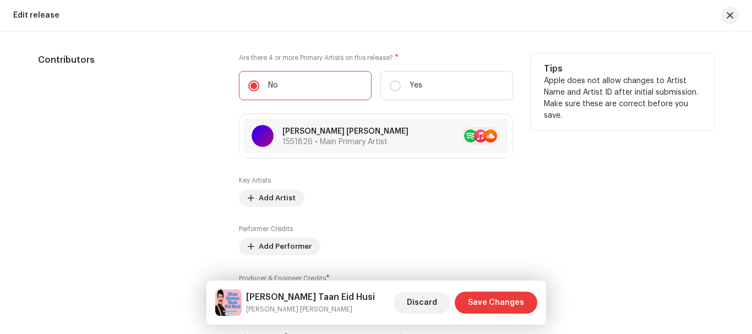
scroll to position [1322, 0]
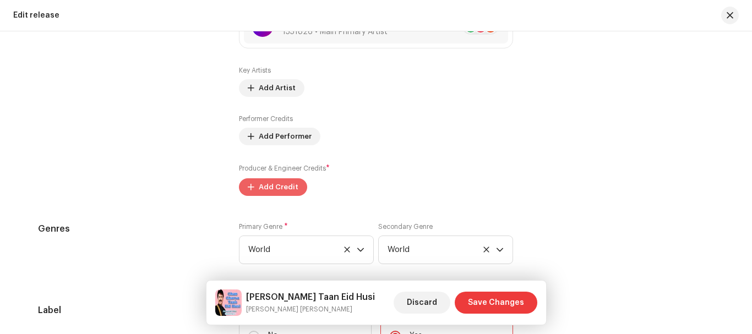
click at [275, 190] on span "Add Credit" at bounding box center [279, 187] width 40 height 22
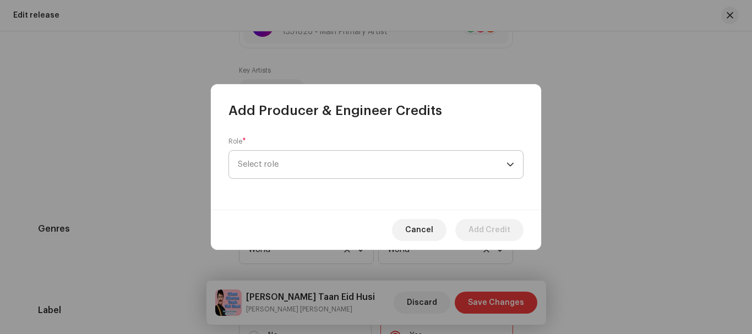
click at [281, 158] on span "Select role" at bounding box center [372, 165] width 269 height 28
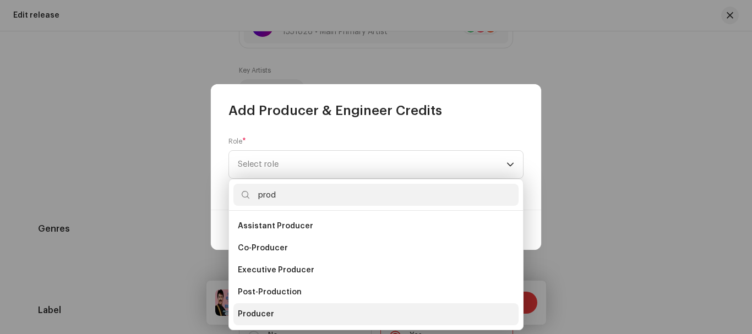
type input "prod"
click at [256, 314] on span "Producer" at bounding box center [256, 314] width 36 height 11
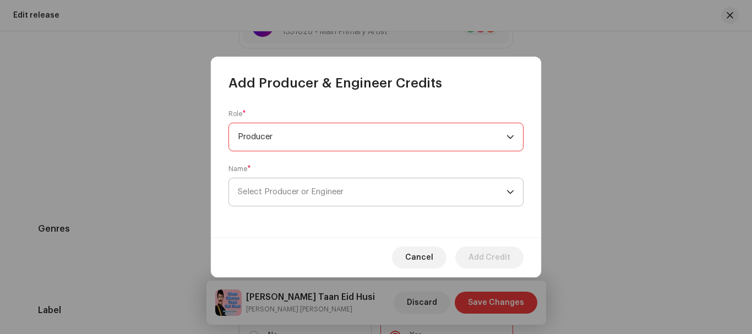
click at [272, 193] on span "Select Producer or Engineer" at bounding box center [291, 192] width 106 height 8
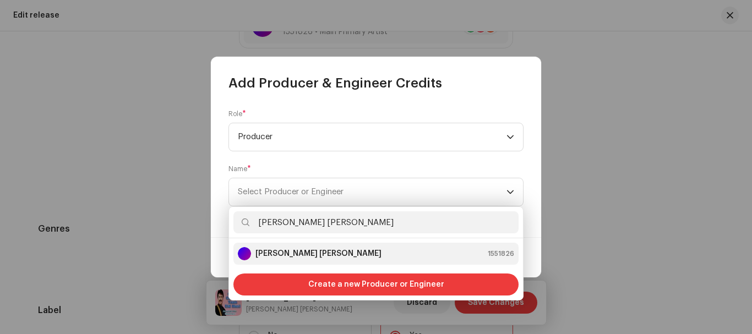
type input "[PERSON_NAME] [PERSON_NAME]"
click at [286, 258] on strong "[PERSON_NAME] [PERSON_NAME]" at bounding box center [319, 253] width 126 height 11
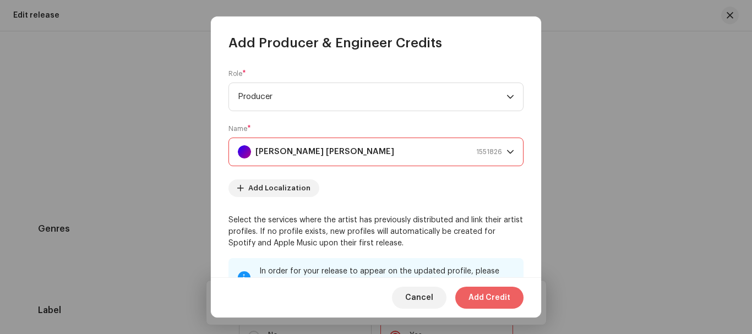
click at [489, 296] on span "Add Credit" at bounding box center [490, 298] width 42 height 22
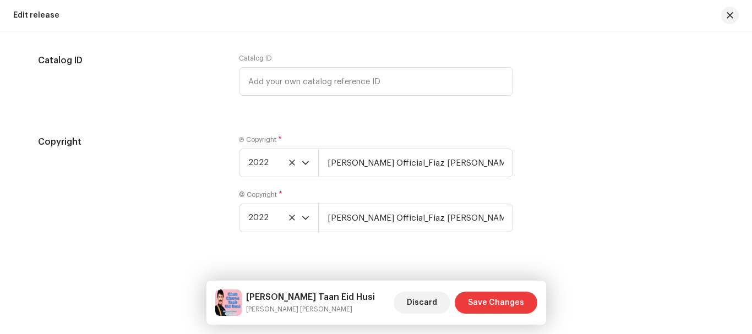
scroll to position [2000, 0]
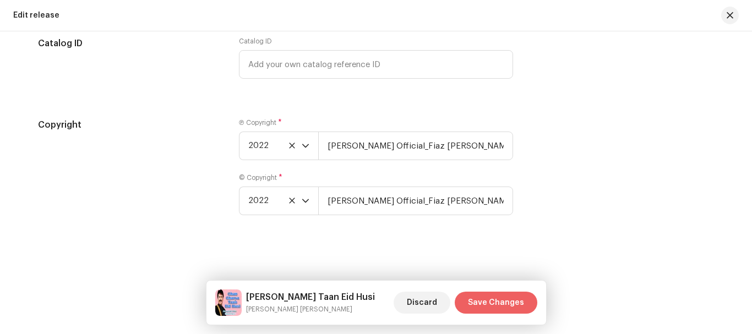
click at [525, 303] on button "Save Changes" at bounding box center [496, 303] width 83 height 22
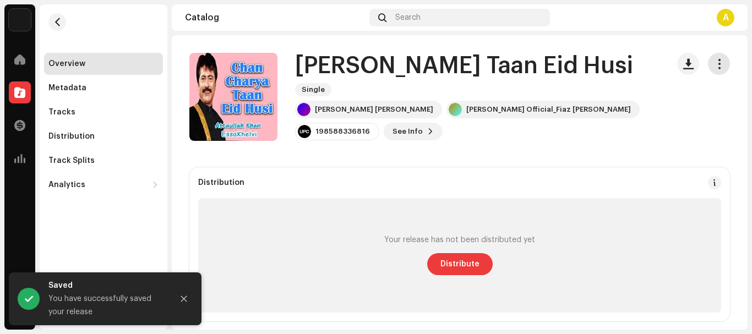
click at [714, 61] on span "button" at bounding box center [719, 63] width 10 height 9
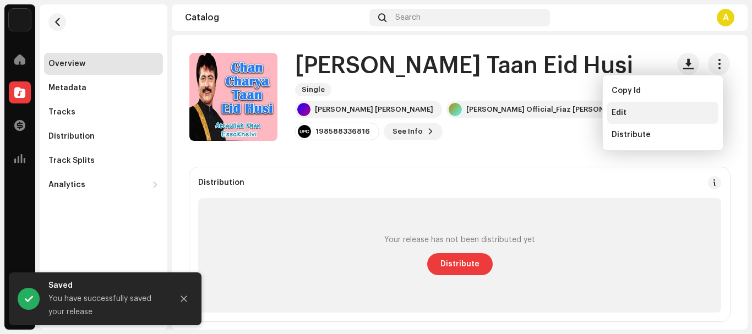
click at [637, 112] on div "Edit" at bounding box center [663, 112] width 102 height 9
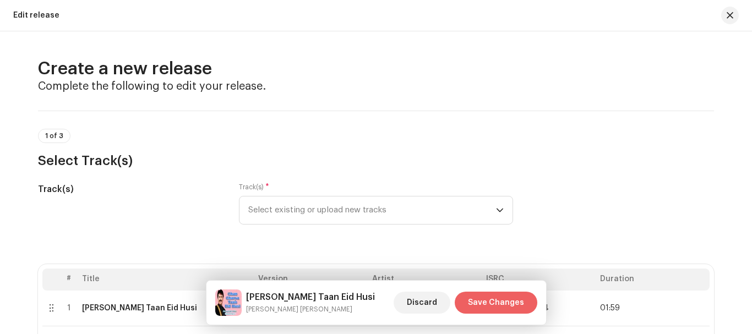
click at [479, 303] on span "Save Changes" at bounding box center [496, 303] width 56 height 22
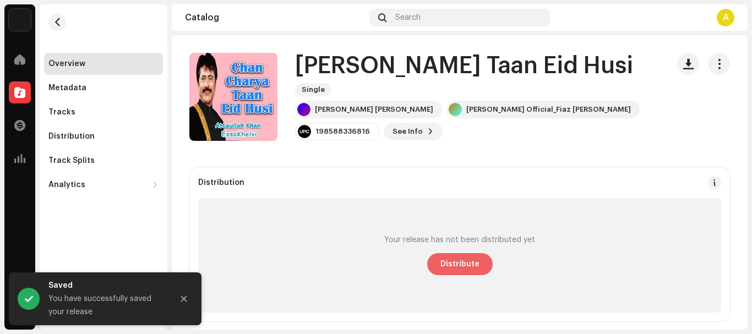
click at [460, 265] on span "Distribute" at bounding box center [460, 264] width 39 height 22
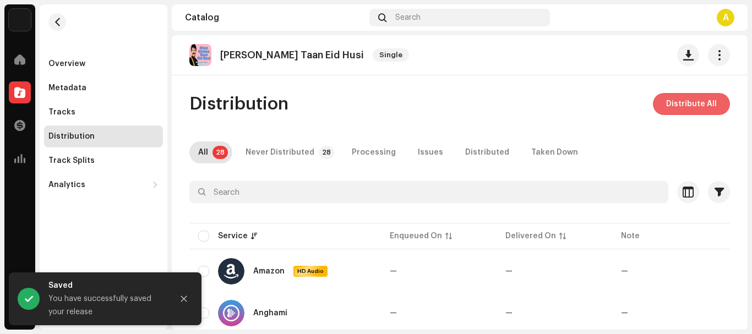
click at [687, 101] on span "Distribute All" at bounding box center [691, 104] width 51 height 22
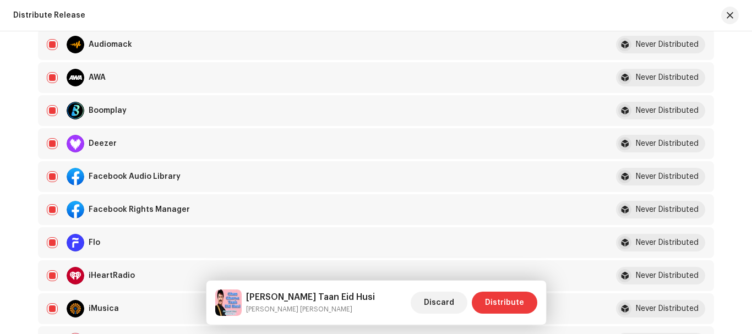
scroll to position [275, 0]
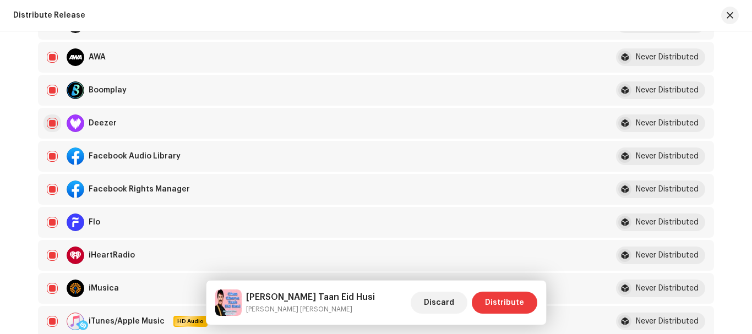
click at [50, 122] on input "checkbox" at bounding box center [52, 123] width 11 height 11
checkbox input "false"
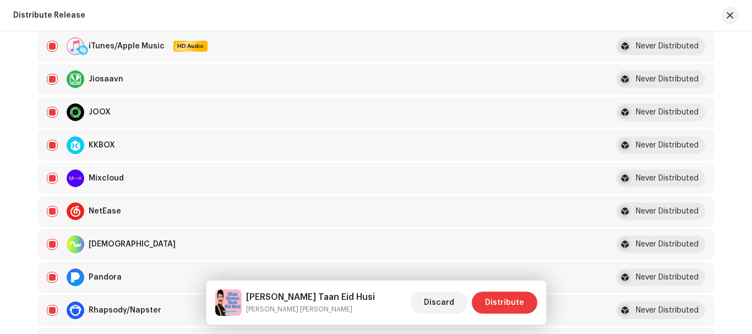
scroll to position [716, 0]
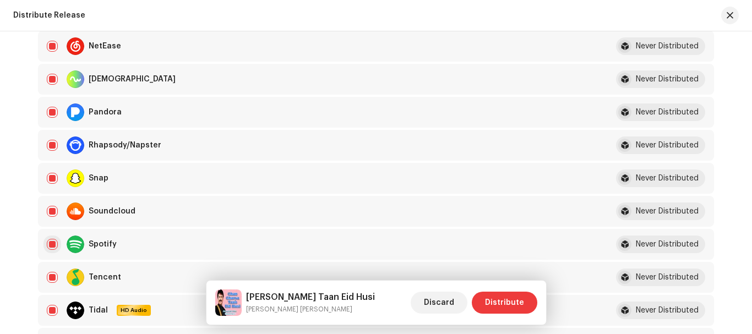
click at [50, 246] on input "Row Selected" at bounding box center [52, 244] width 11 height 11
checkbox input "false"
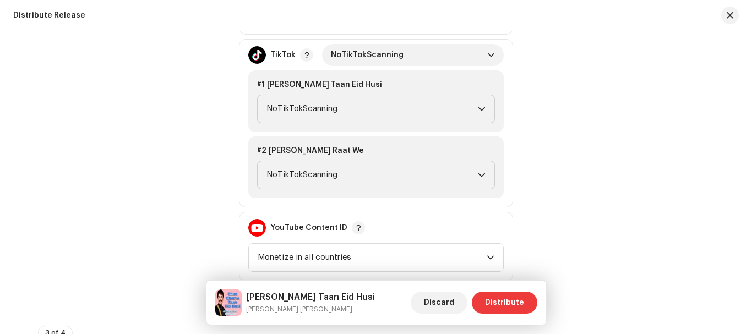
scroll to position [1267, 0]
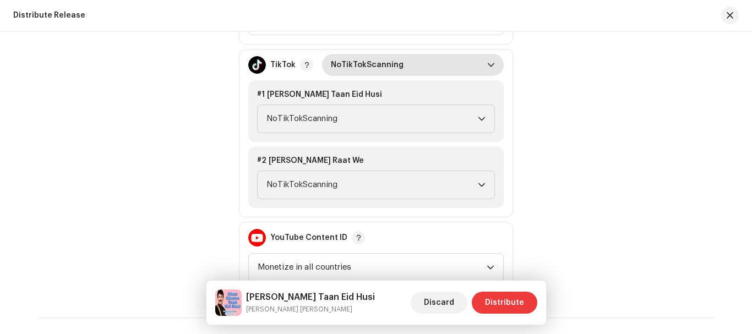
click at [393, 65] on span "NoTikTokScanning" at bounding box center [409, 65] width 156 height 22
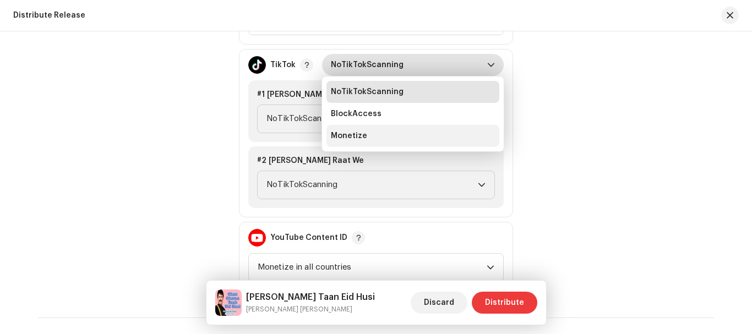
click at [382, 137] on li "Monetize" at bounding box center [413, 136] width 173 height 22
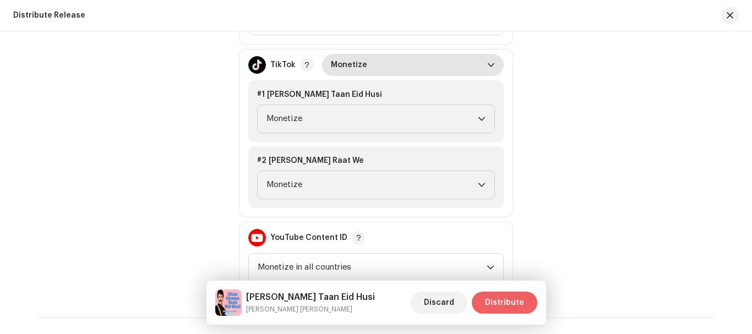
click at [507, 301] on span "Distribute" at bounding box center [504, 303] width 39 height 22
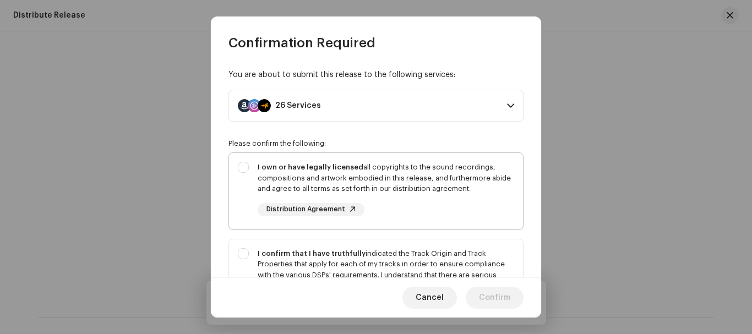
click at [244, 170] on div "I own or have legally licensed all copyrights to the sound recordings, composit…" at bounding box center [376, 189] width 294 height 72
checkbox input "true"
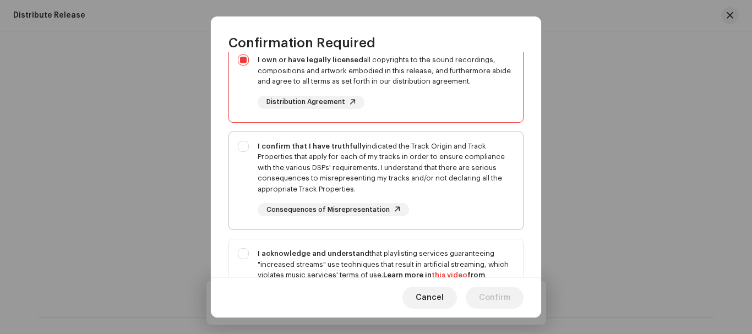
scroll to position [110, 0]
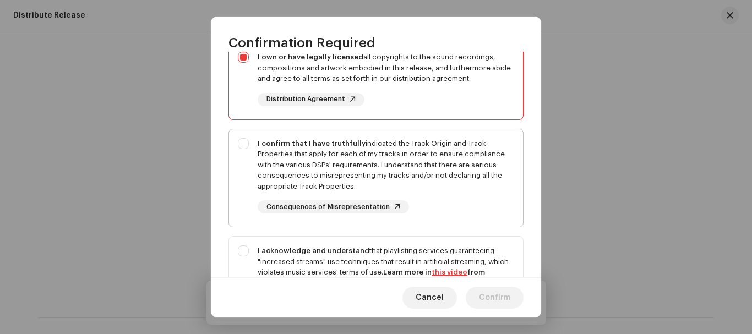
click at [239, 143] on div "I confirm that I have truthfully indicated the Track Origin and Track Propertie…" at bounding box center [376, 176] width 294 height 94
checkbox input "true"
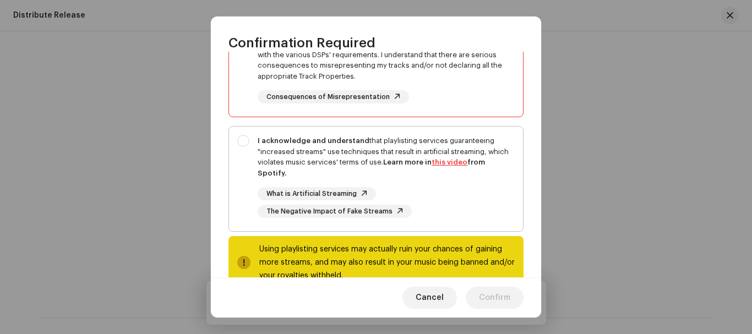
click at [242, 139] on div "I acknowledge and understand that playlisting services guaranteeing "increased …" at bounding box center [376, 177] width 294 height 100
checkbox input "true"
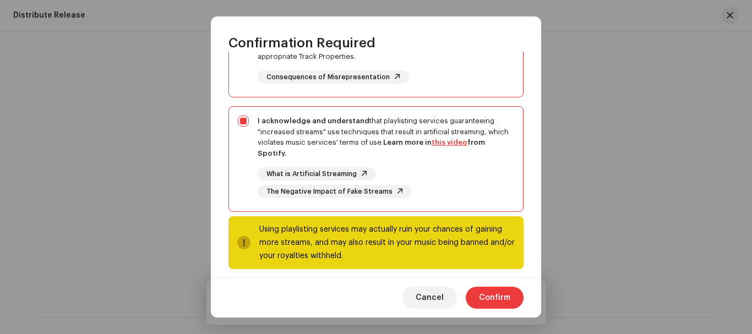
scroll to position [249, 0]
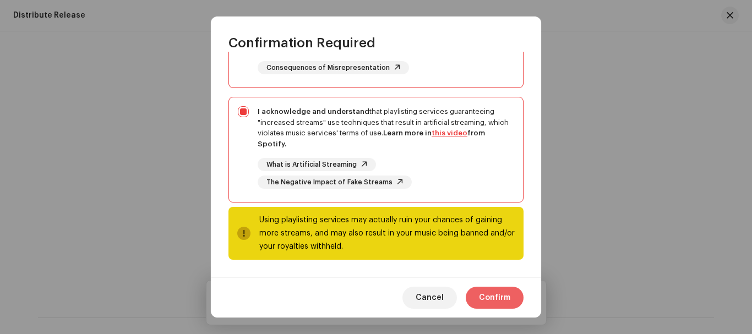
click at [487, 299] on span "Confirm" at bounding box center [494, 298] width 31 height 22
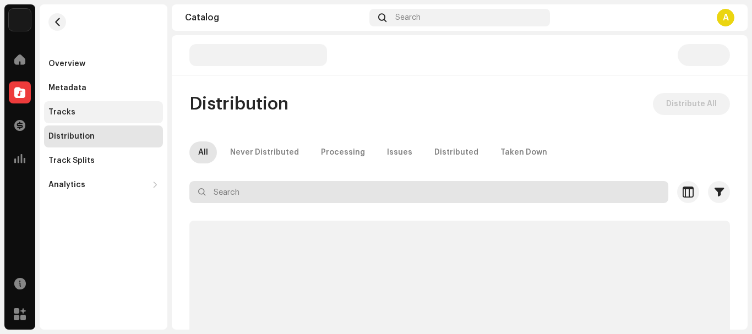
click at [279, 187] on input "text" at bounding box center [428, 192] width 479 height 22
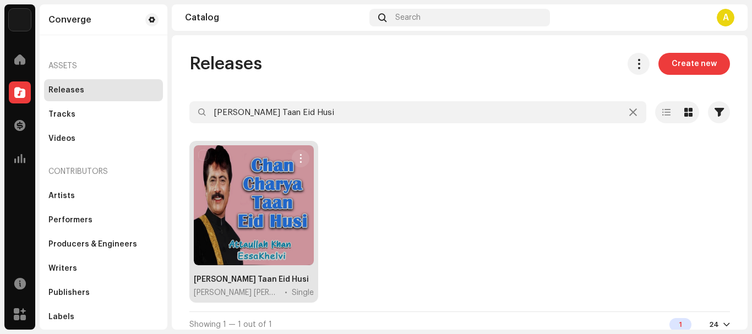
click at [278, 192] on div at bounding box center [254, 205] width 120 height 120
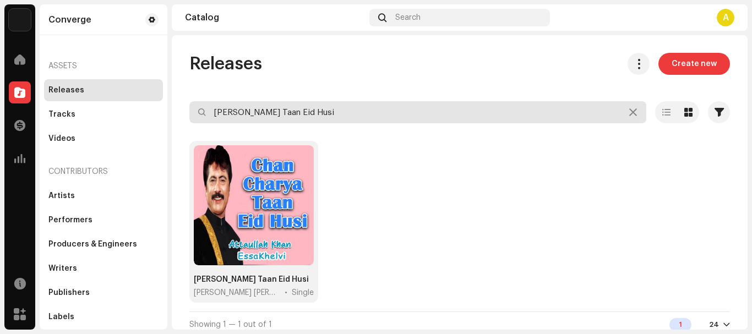
drag, startPoint x: 359, startPoint y: 117, endPoint x: 89, endPoint y: 91, distance: 271.6
click at [89, 91] on div "Converge Home Catalog Transactions Analytics Resources Marketplace Converge Ass…" at bounding box center [376, 167] width 752 height 334
paste input "Dam Ishq Da"
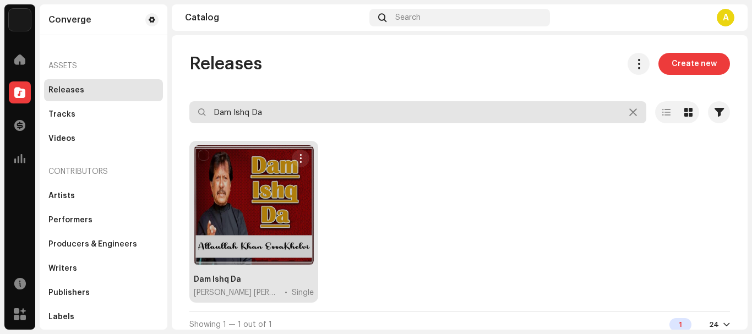
type input "Dam Ishq Da"
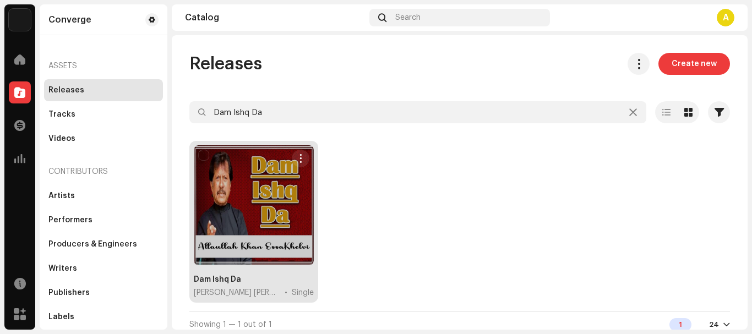
click at [278, 221] on div at bounding box center [254, 205] width 120 height 120
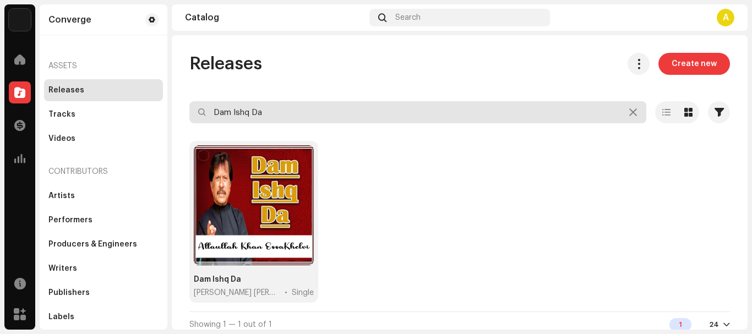
drag, startPoint x: 345, startPoint y: 111, endPoint x: 0, endPoint y: 88, distance: 345.5
click at [0, 88] on div "Converge Home Catalog Transactions Analytics Resources Marketplace Converge Ass…" at bounding box center [376, 167] width 752 height 334
paste input "e Cha Lasi"
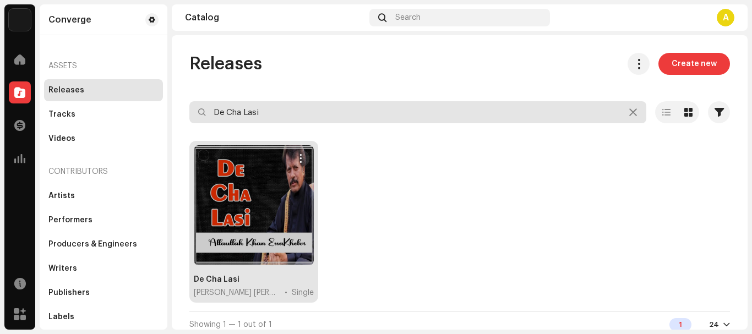
type input "De Cha Lasi"
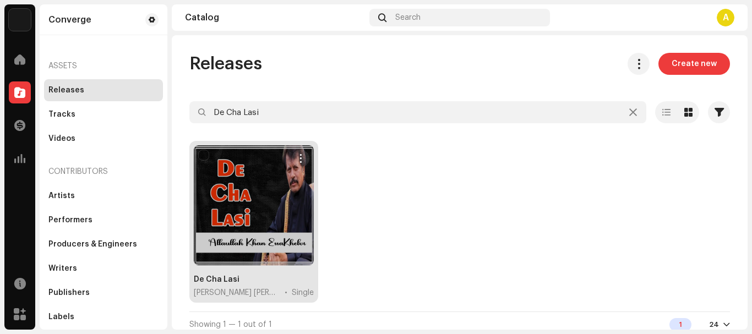
click at [241, 226] on div at bounding box center [254, 205] width 120 height 120
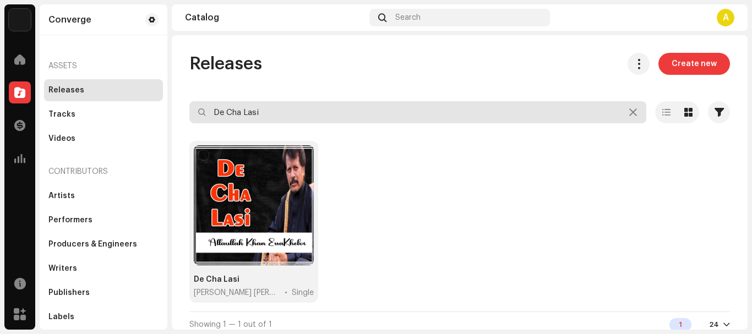
drag, startPoint x: 279, startPoint y: 106, endPoint x: 165, endPoint y: 112, distance: 114.2
click at [165, 112] on div "Converge Home Catalog Transactions Analytics Resources Marketplace Converge Ass…" at bounding box center [376, 167] width 752 height 334
paste input "hola Lamen Na Wanj Wo"
type input "Dhola Lamen Na Wanj Wo"
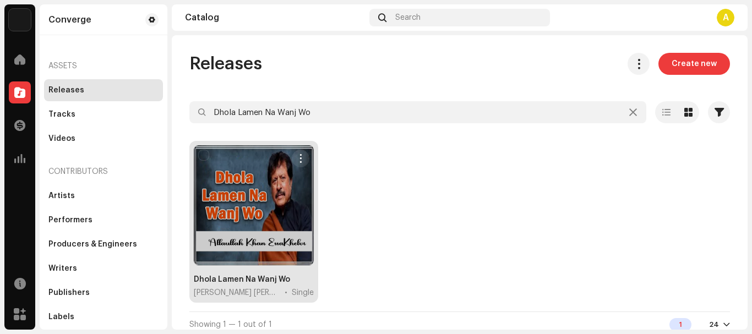
click at [225, 219] on div at bounding box center [254, 205] width 120 height 120
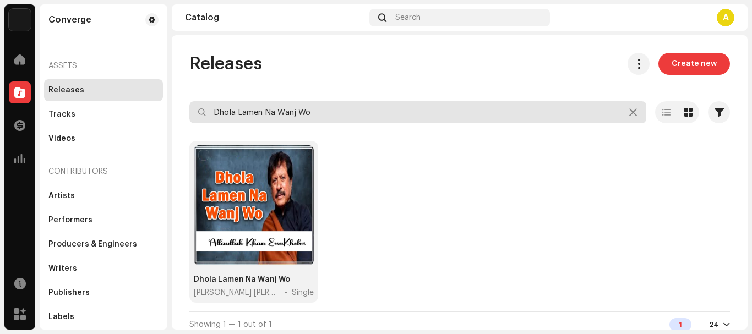
drag, startPoint x: 341, startPoint y: 113, endPoint x: 86, endPoint y: 101, distance: 255.3
click at [152, 109] on div "Converge Home Catalog Transactions Analytics Resources Marketplace Converge Ass…" at bounding box center [376, 167] width 752 height 334
paste input "o Char Qadam"
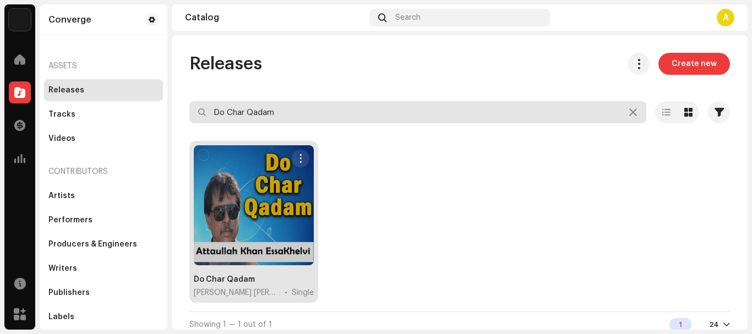
type input "Do Char Qadam"
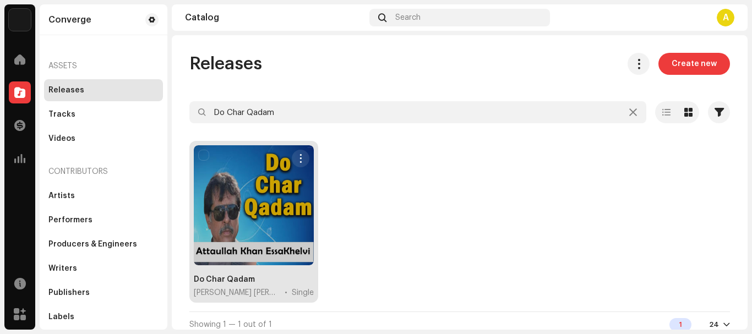
click at [234, 205] on div at bounding box center [254, 205] width 120 height 120
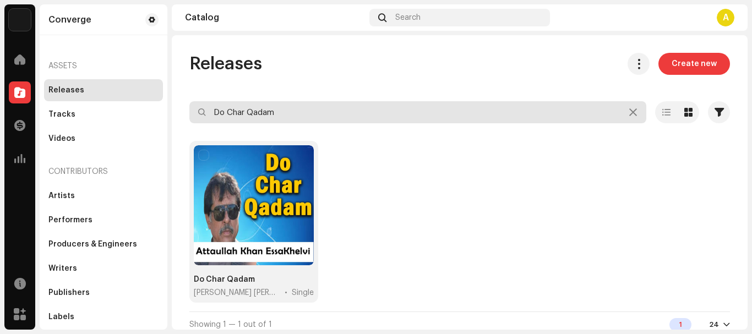
drag, startPoint x: 307, startPoint y: 107, endPoint x: 129, endPoint y: 101, distance: 178.0
click at [150, 104] on div "Converge Home Catalog Transactions Analytics Resources Marketplace Converge Ass…" at bounding box center [376, 167] width 752 height 334
paste input "hray Mahiye"
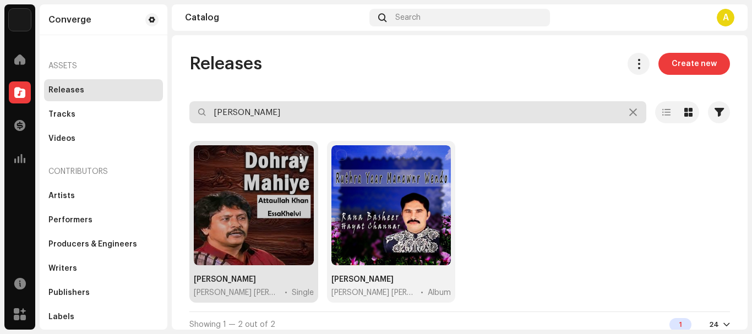
type input "Dohray Mahiye"
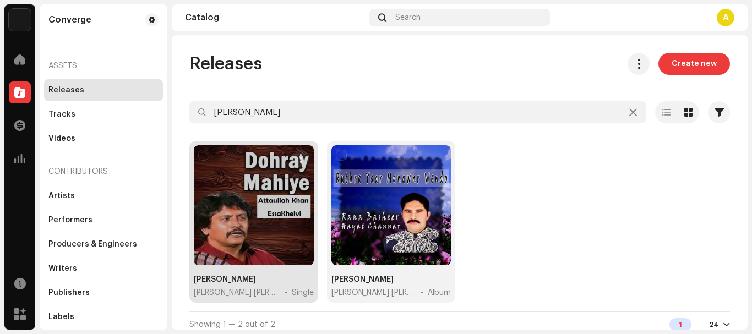
click at [259, 194] on div at bounding box center [254, 205] width 120 height 120
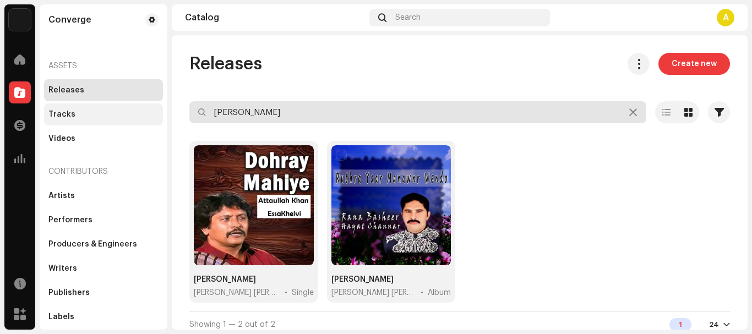
drag, startPoint x: 287, startPoint y: 115, endPoint x: 120, endPoint y: 107, distance: 167.1
click at [120, 107] on div "Converge Home Catalog Transactions Analytics Resources Marketplace Converge Ass…" at bounding box center [376, 167] width 752 height 334
paste input "ey"
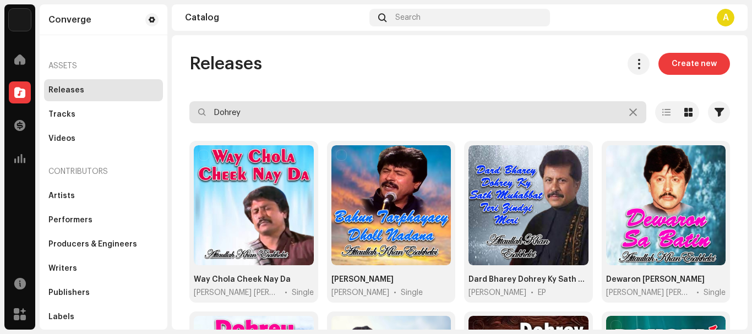
drag, startPoint x: 322, startPoint y: 115, endPoint x: 56, endPoint y: 102, distance: 265.8
click at [56, 102] on div "Converge Home Catalog Transactions Analytics Resources Marketplace Converge Ass…" at bounding box center [376, 167] width 752 height 334
paste input "198588337301"
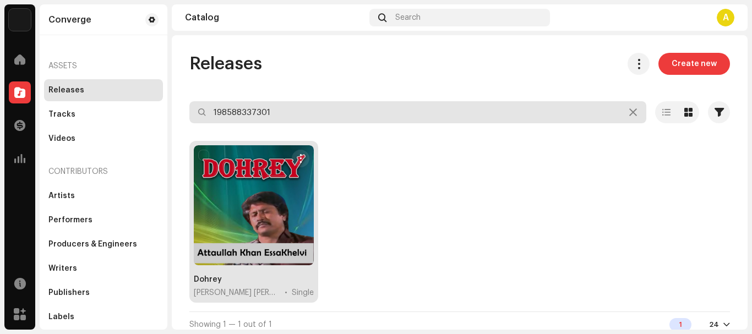
type input "198588337301"
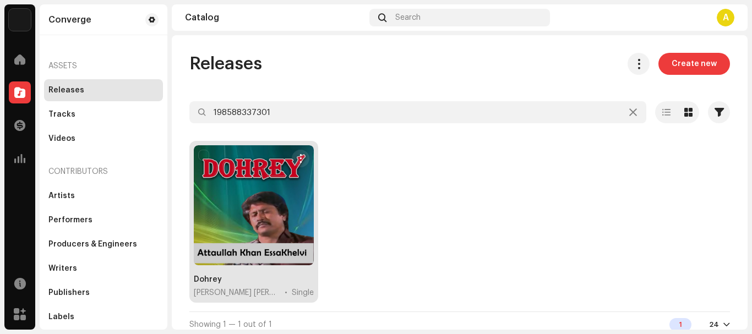
click at [276, 205] on div at bounding box center [254, 205] width 120 height 120
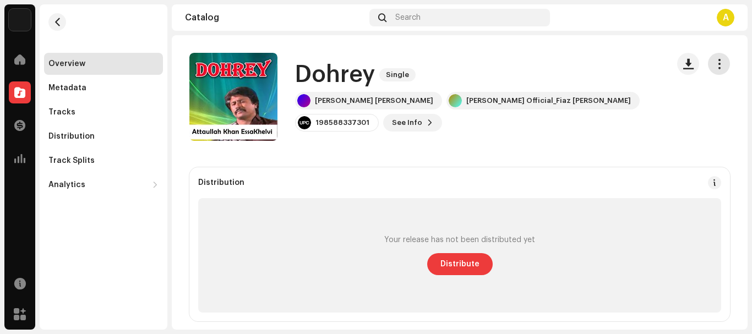
click at [714, 66] on span "button" at bounding box center [719, 63] width 10 height 9
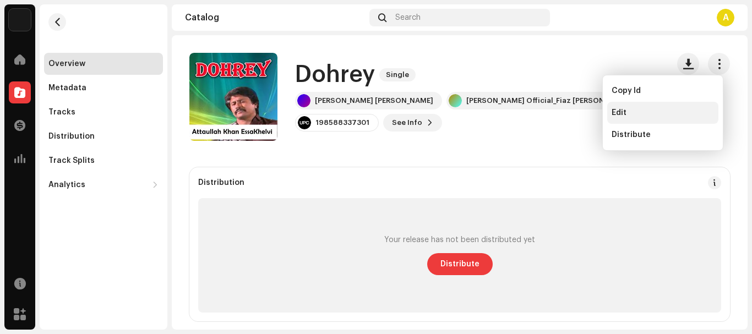
click at [622, 112] on span "Edit" at bounding box center [619, 112] width 15 height 9
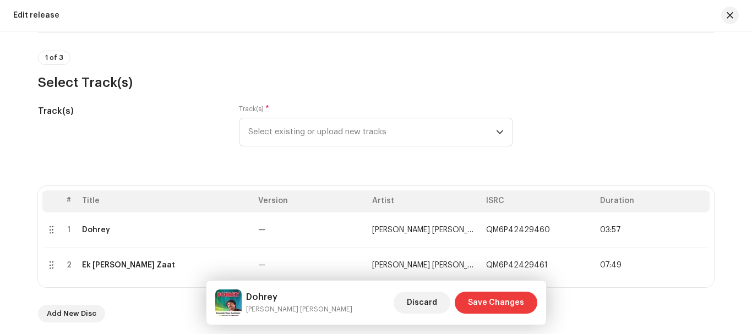
scroll to position [110, 0]
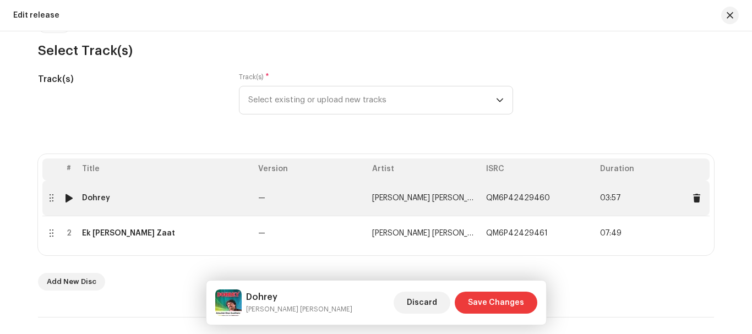
click at [83, 197] on div "Dohrey" at bounding box center [96, 198] width 28 height 9
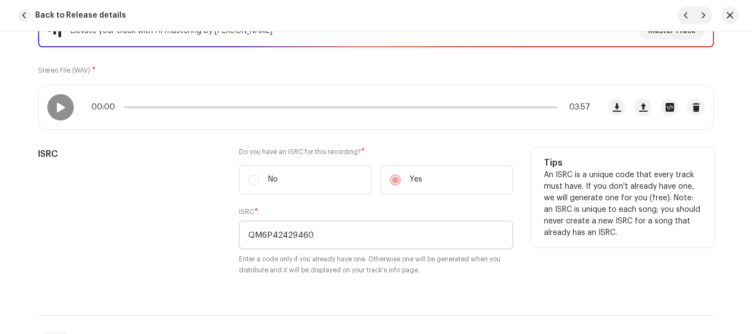
scroll to position [8, 0]
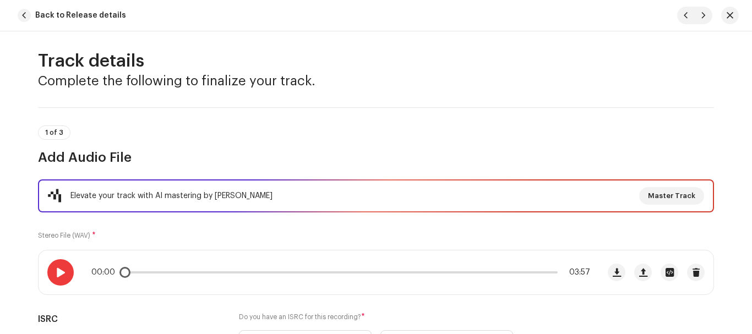
click at [58, 278] on div at bounding box center [60, 272] width 26 height 26
drag, startPoint x: 128, startPoint y: 273, endPoint x: 162, endPoint y: 275, distance: 34.2
click at [162, 275] on div "00:01 03:57" at bounding box center [340, 272] width 499 height 9
drag, startPoint x: 162, startPoint y: 275, endPoint x: 172, endPoint y: 274, distance: 9.9
click at [172, 274] on span at bounding box center [174, 272] width 11 height 11
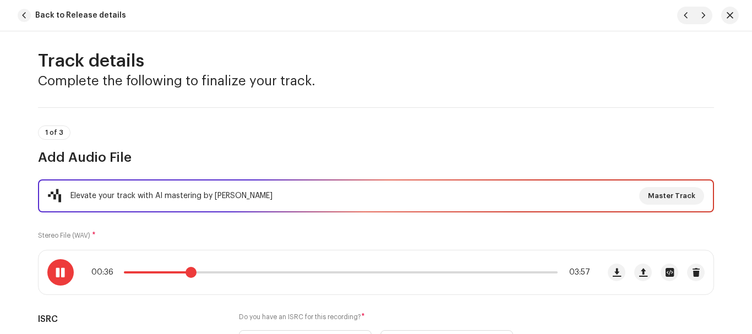
drag, startPoint x: 172, startPoint y: 274, endPoint x: 187, endPoint y: 270, distance: 15.5
click at [187, 270] on span at bounding box center [191, 272] width 11 height 11
click at [218, 271] on span at bounding box center [221, 272] width 11 height 11
click at [63, 269] on span at bounding box center [60, 272] width 9 height 9
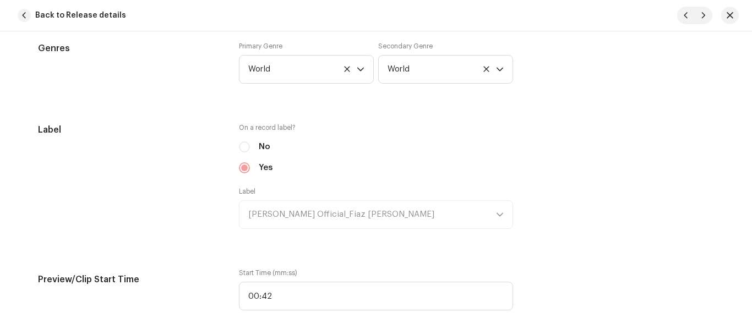
scroll to position [1164, 0]
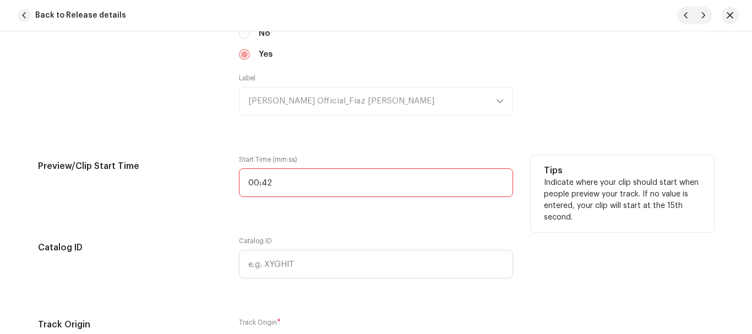
click at [325, 183] on input "00:42" at bounding box center [376, 183] width 274 height 29
type input "00:53"
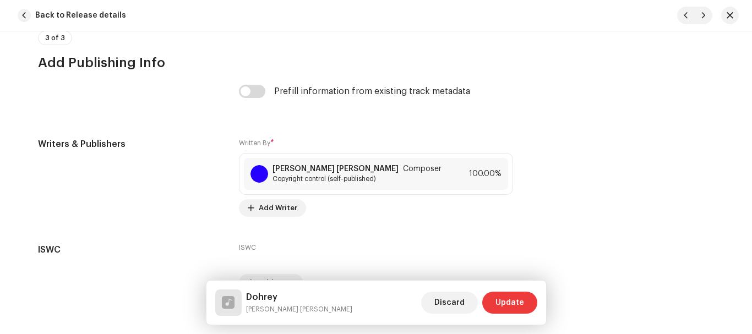
scroll to position [2349, 0]
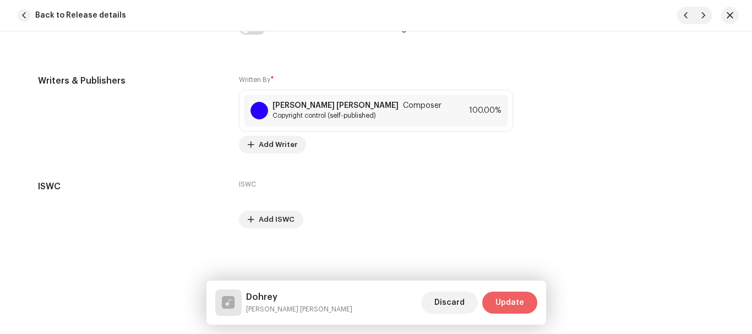
click at [518, 297] on span "Update" at bounding box center [510, 303] width 29 height 22
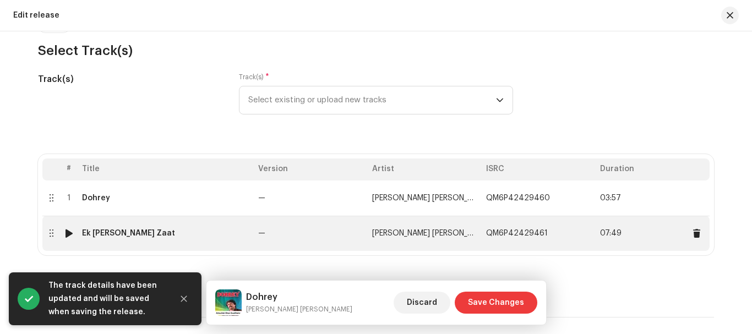
click at [117, 233] on div "Ek Teri Zaat" at bounding box center [128, 233] width 93 height 9
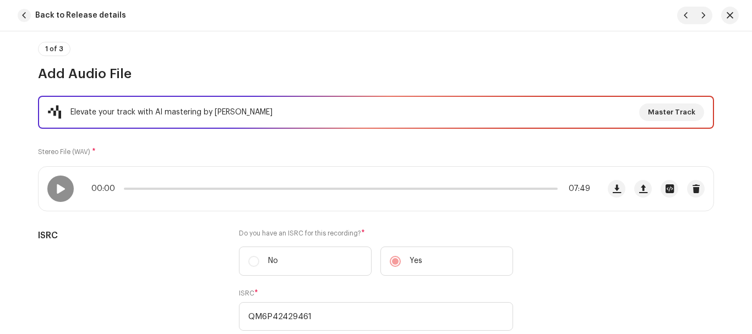
scroll to position [165, 0]
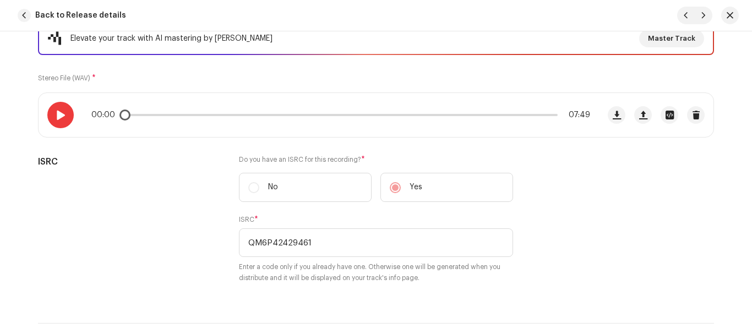
click at [58, 121] on div at bounding box center [60, 115] width 26 height 26
drag, startPoint x: 124, startPoint y: 114, endPoint x: 162, endPoint y: 117, distance: 38.1
click at [162, 117] on span at bounding box center [165, 115] width 11 height 11
drag, startPoint x: 179, startPoint y: 113, endPoint x: 167, endPoint y: 115, distance: 11.7
click at [167, 115] on span at bounding box center [171, 115] width 11 height 11
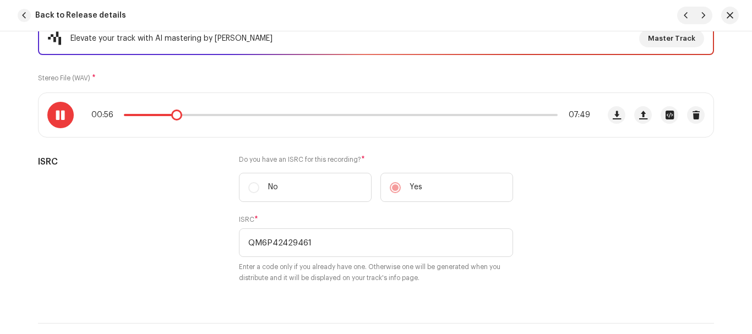
click at [61, 118] on span at bounding box center [60, 115] width 9 height 9
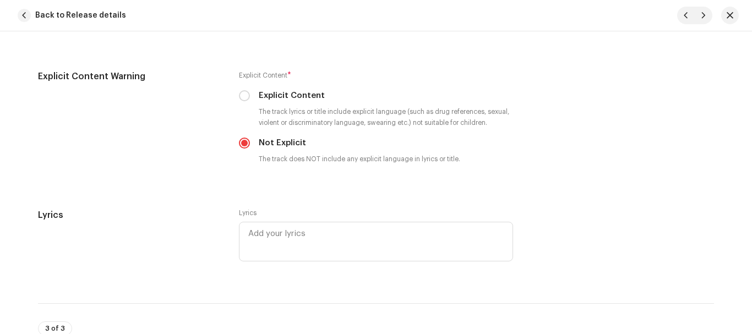
scroll to position [1909, 0]
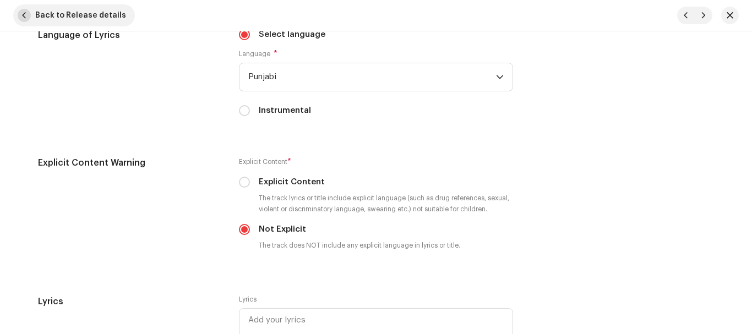
click at [21, 15] on span "button" at bounding box center [24, 15] width 13 height 13
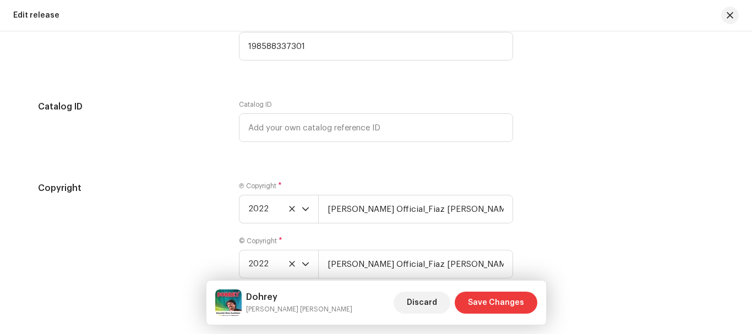
scroll to position [2000, 0]
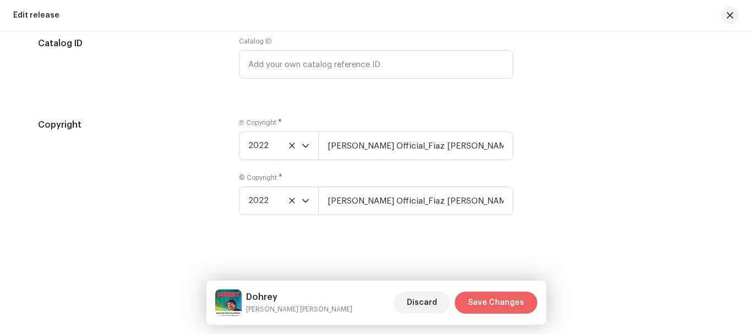
click at [497, 300] on span "Save Changes" at bounding box center [496, 303] width 56 height 22
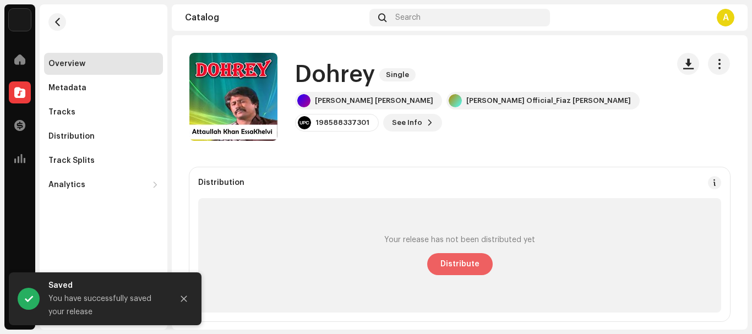
click at [459, 270] on span "Distribute" at bounding box center [460, 264] width 39 height 22
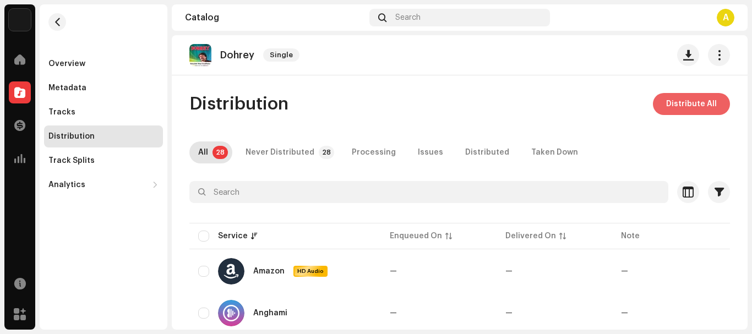
click at [675, 102] on span "Distribute All" at bounding box center [691, 104] width 51 height 22
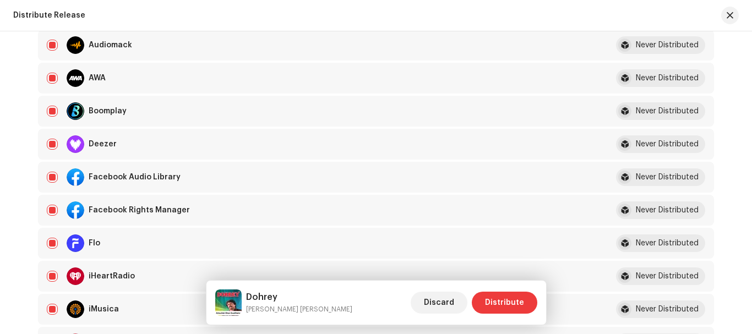
scroll to position [330, 0]
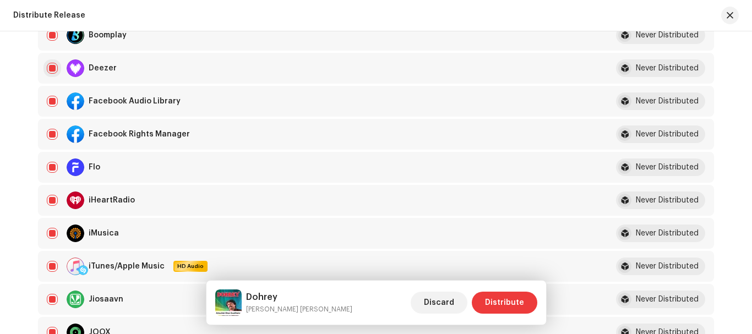
click at [51, 67] on input "checkbox" at bounding box center [52, 68] width 11 height 11
checkbox input "false"
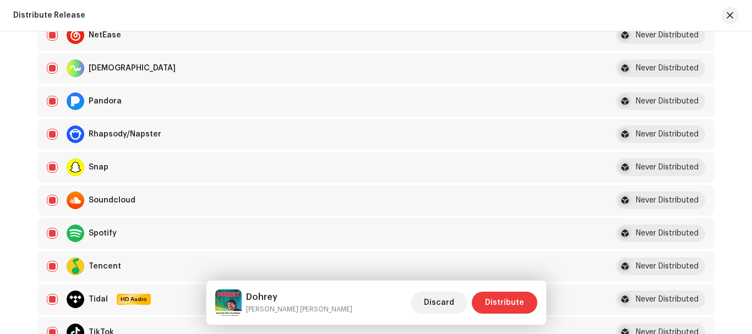
scroll to position [716, 0]
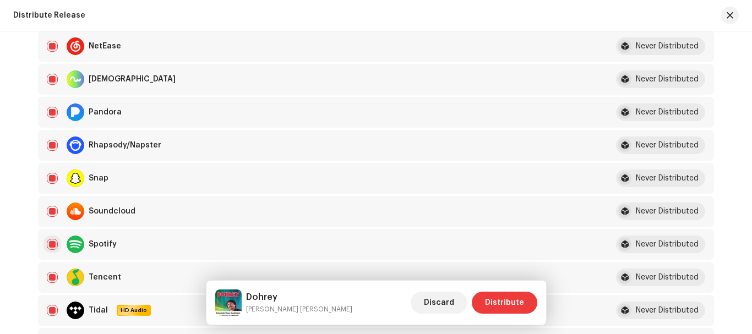
click at [53, 242] on input "Row Selected" at bounding box center [52, 244] width 11 height 11
checkbox input "false"
click at [512, 304] on span "Distribute" at bounding box center [504, 303] width 39 height 22
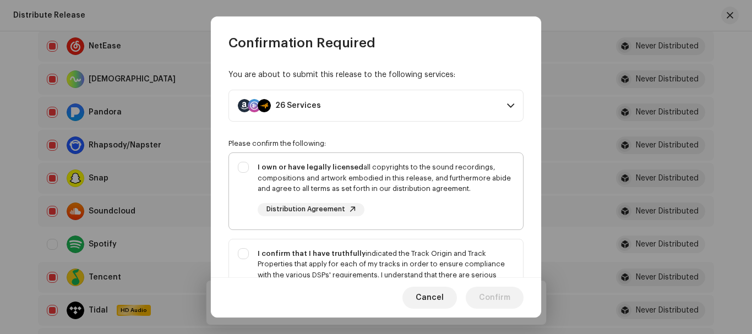
click at [245, 169] on div "I own or have legally licensed all copyrights to the sound recordings, composit…" at bounding box center [376, 189] width 294 height 72
checkbox input "true"
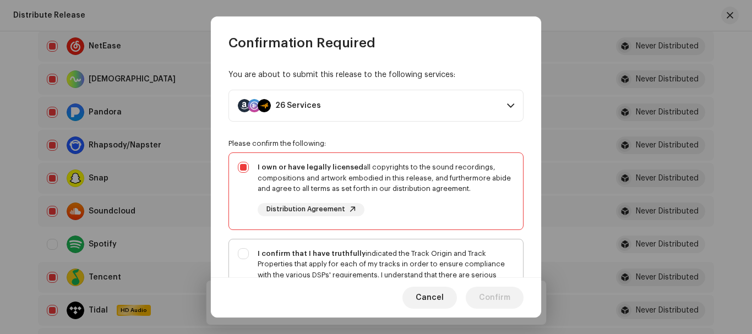
click at [244, 254] on div "I confirm that I have truthfully indicated the Track Origin and Track Propertie…" at bounding box center [376, 287] width 294 height 94
checkbox input "true"
click at [433, 297] on span "Cancel" at bounding box center [430, 298] width 28 height 22
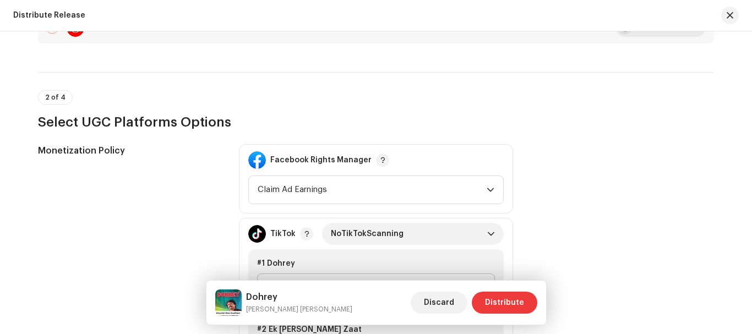
scroll to position [1101, 0]
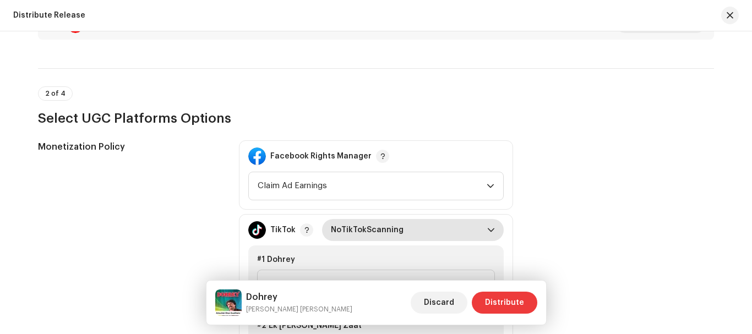
click at [408, 237] on span "NoTikTokScanning" at bounding box center [409, 230] width 156 height 22
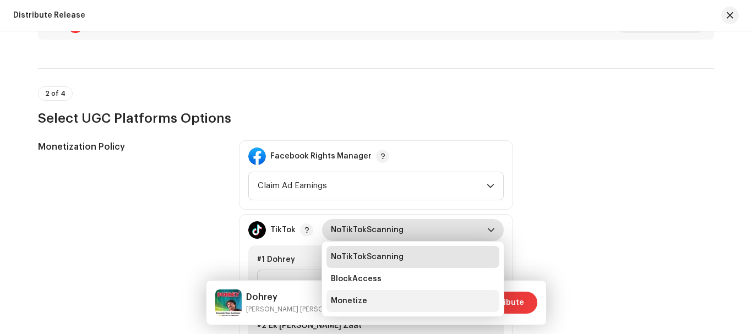
click at [352, 302] on span "Monetize" at bounding box center [349, 301] width 36 height 11
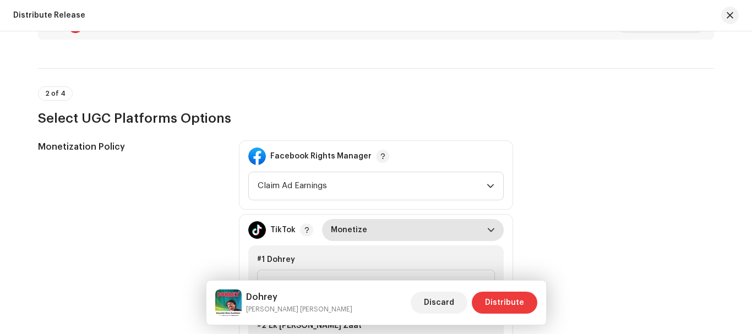
scroll to position [1322, 0]
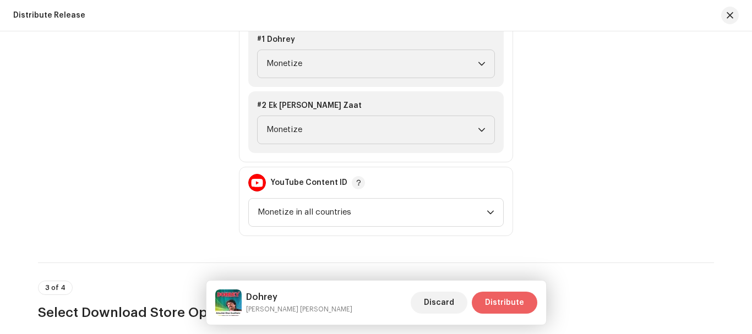
click at [506, 298] on span "Distribute" at bounding box center [504, 303] width 39 height 22
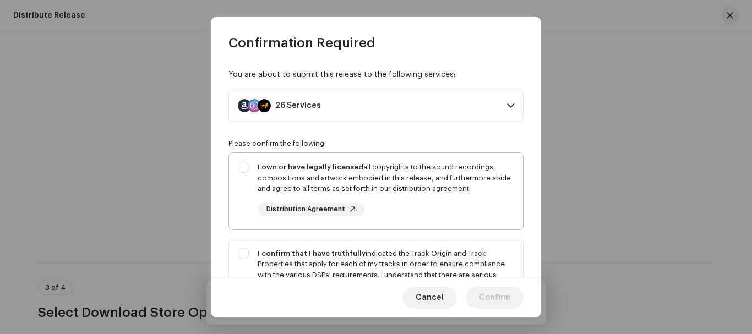
click at [245, 170] on div "I own or have legally licensed all copyrights to the sound recordings, composit…" at bounding box center [376, 189] width 294 height 72
checkbox input "true"
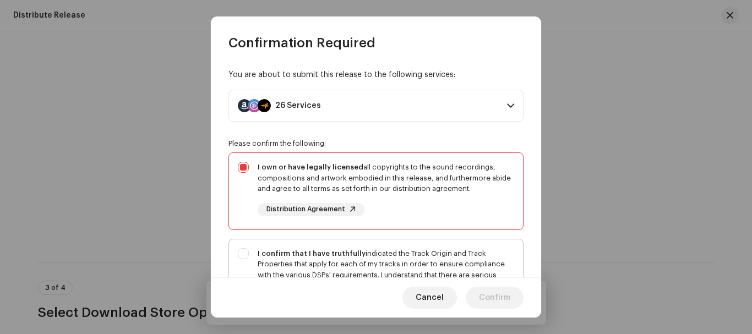
click at [241, 246] on div "I confirm that I have truthfully indicated the Track Origin and Track Propertie…" at bounding box center [376, 287] width 294 height 94
checkbox input "true"
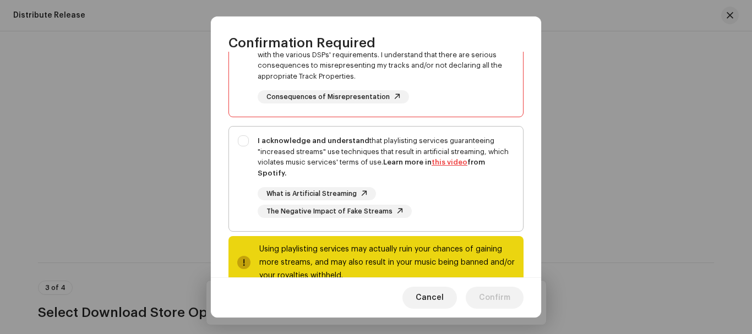
click at [241, 137] on div "I acknowledge and understand that playlisting services guaranteeing "increased …" at bounding box center [376, 177] width 294 height 100
checkbox input "true"
click at [479, 301] on button "Confirm" at bounding box center [495, 298] width 58 height 22
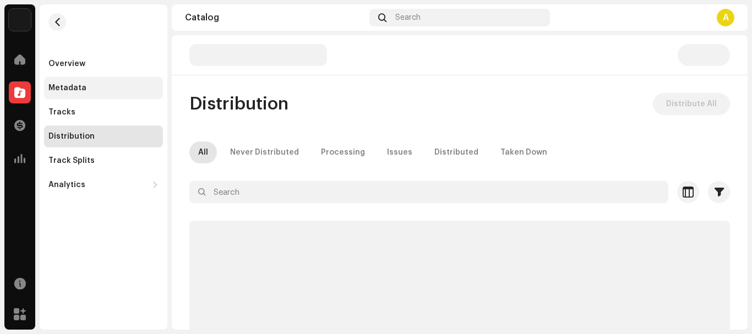
click at [66, 86] on div "Metadata" at bounding box center [67, 88] width 38 height 9
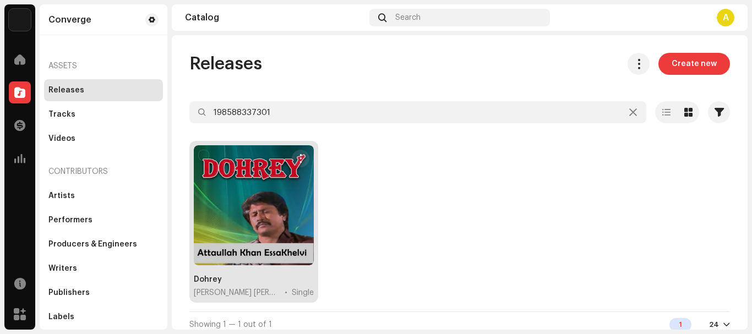
click at [279, 207] on div at bounding box center [254, 205] width 120 height 120
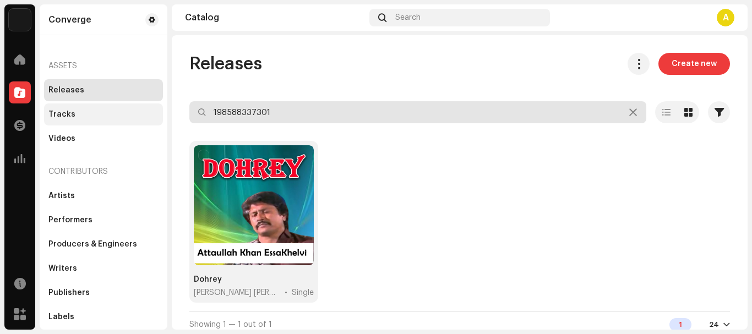
drag, startPoint x: 348, startPoint y: 120, endPoint x: 103, endPoint y: 106, distance: 244.9
click at [103, 106] on div "Converge Home Catalog Transactions Analytics Resources Marketplace Converge Ass…" at bounding box center [376, 167] width 752 height 334
paste input "Es Ishq Di Reet"
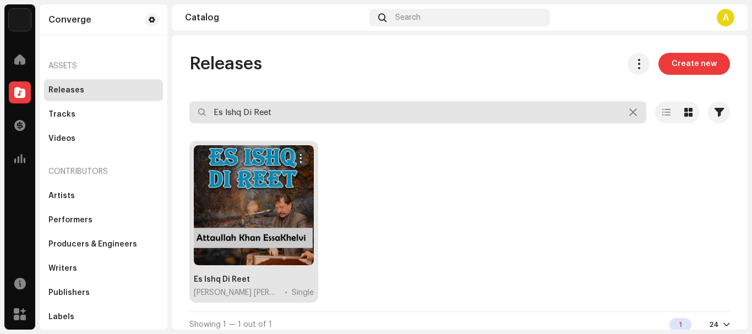
type input "Es Ishq Di Reet"
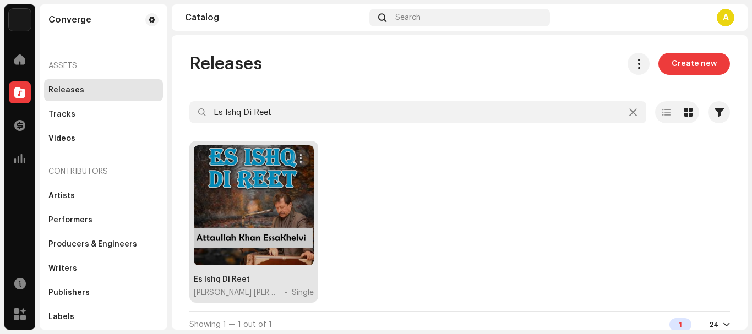
click at [286, 198] on div at bounding box center [254, 205] width 120 height 120
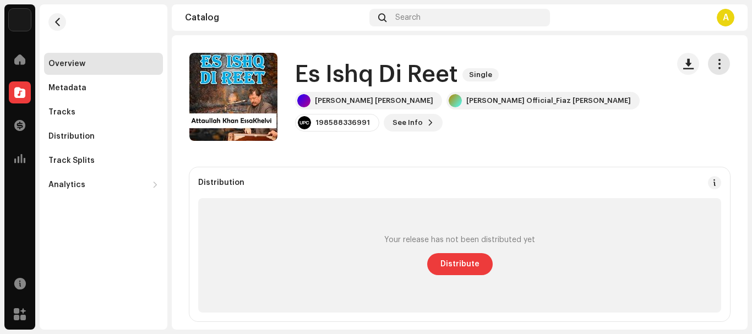
click at [721, 69] on button "button" at bounding box center [719, 64] width 22 height 22
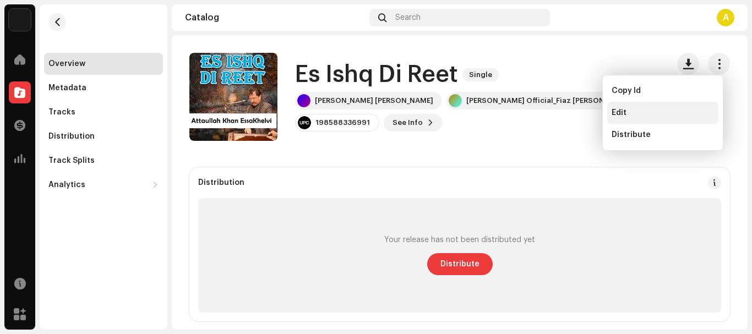
click at [647, 112] on div "Edit" at bounding box center [663, 112] width 102 height 9
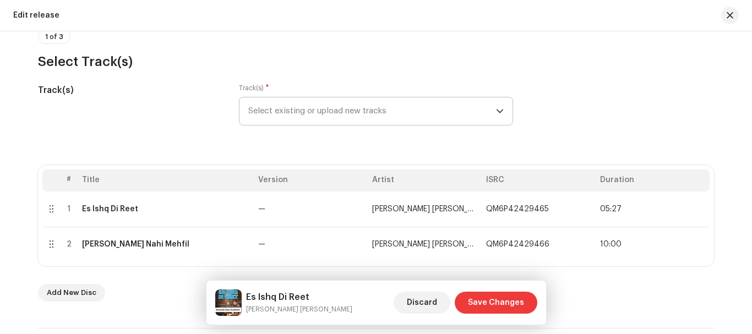
scroll to position [165, 0]
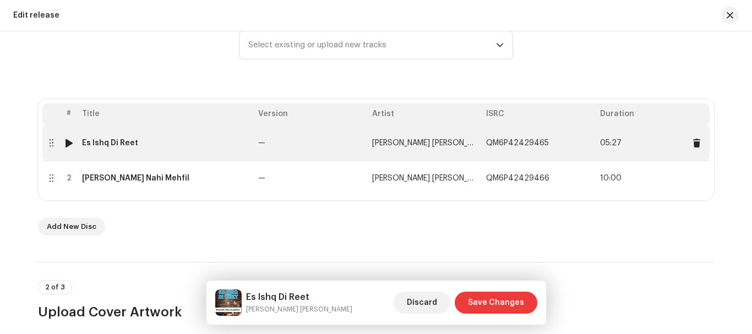
click at [95, 132] on td "Es Ishq Di Reet" at bounding box center [166, 143] width 176 height 35
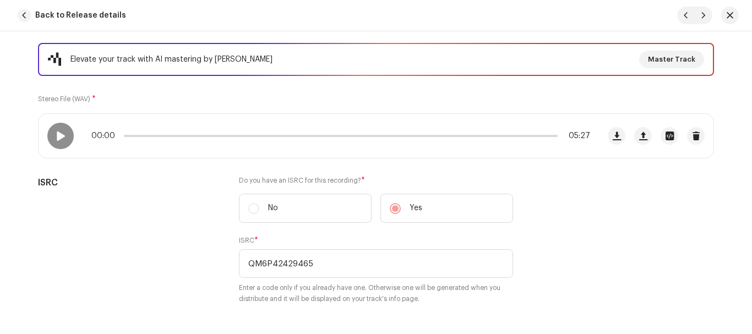
scroll to position [118, 0]
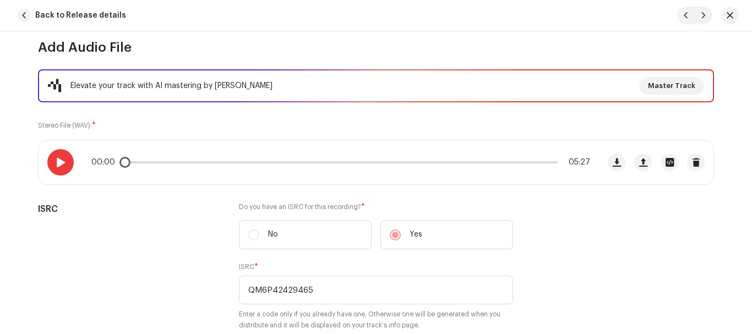
click at [60, 165] on span at bounding box center [60, 162] width 9 height 9
drag, startPoint x: 123, startPoint y: 165, endPoint x: 132, endPoint y: 165, distance: 8.8
click at [132, 165] on span at bounding box center [134, 162] width 11 height 11
drag, startPoint x: 162, startPoint y: 164, endPoint x: 218, endPoint y: 164, distance: 55.1
click at [218, 164] on div "00:32 05:27" at bounding box center [340, 162] width 499 height 9
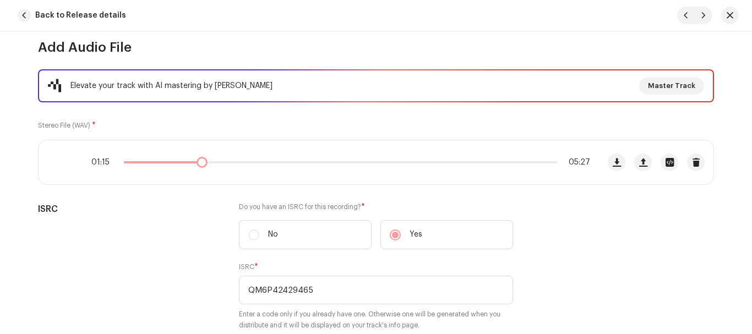
drag, startPoint x: 219, startPoint y: 165, endPoint x: 197, endPoint y: 164, distance: 21.5
click at [197, 164] on div "01:15 05:27" at bounding box center [340, 162] width 499 height 9
drag, startPoint x: 197, startPoint y: 164, endPoint x: 184, endPoint y: 161, distance: 13.0
click at [184, 161] on span at bounding box center [187, 162] width 11 height 11
drag, startPoint x: 194, startPoint y: 164, endPoint x: 161, endPoint y: 160, distance: 32.7
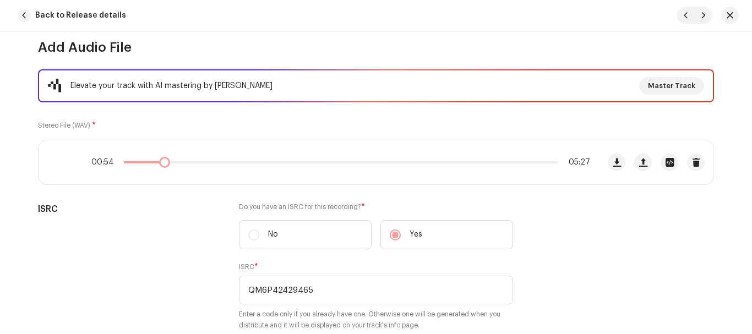
click at [161, 160] on span at bounding box center [164, 162] width 11 height 11
drag, startPoint x: 219, startPoint y: 161, endPoint x: 211, endPoint y: 161, distance: 7.7
click at [211, 161] on div "01:10 05:27" at bounding box center [340, 162] width 499 height 9
click at [209, 161] on span at bounding box center [211, 162] width 11 height 11
click at [205, 161] on div "01:04 05:27" at bounding box center [340, 162] width 499 height 9
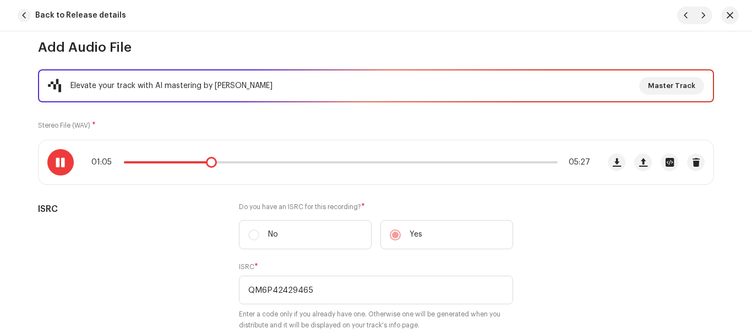
click at [57, 158] on span at bounding box center [60, 162] width 9 height 9
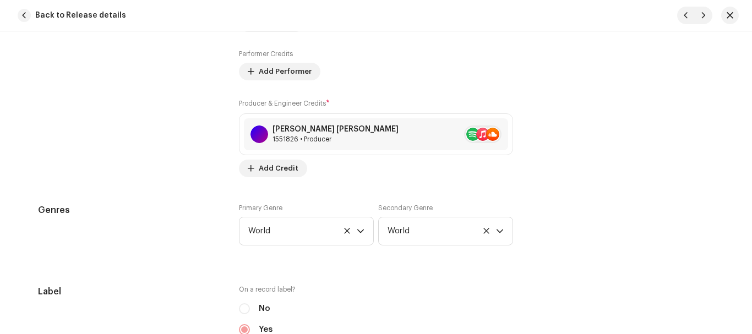
scroll to position [1164, 0]
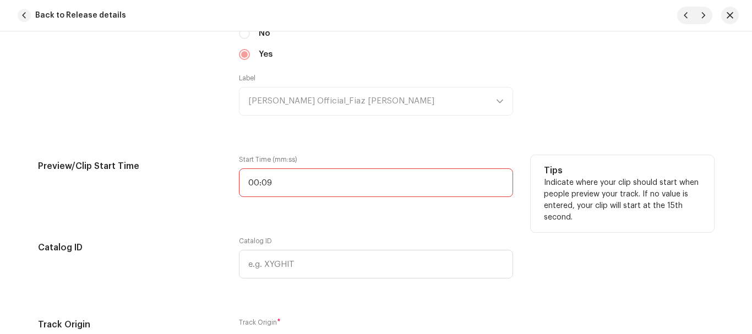
click at [323, 187] on input "00:09" at bounding box center [376, 183] width 274 height 29
type input "01:05"
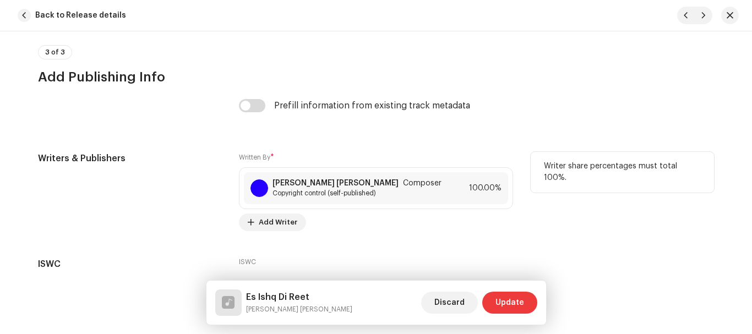
scroll to position [2349, 0]
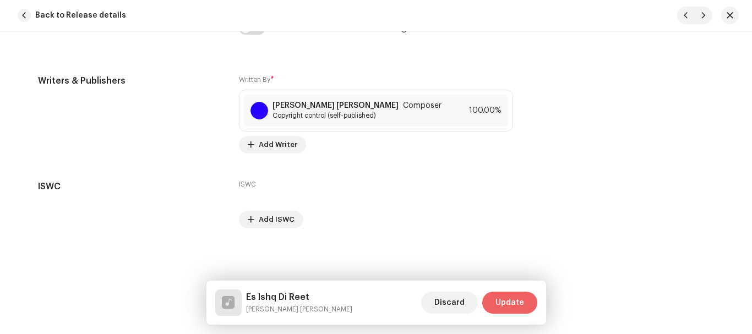
click at [519, 302] on span "Update" at bounding box center [510, 303] width 29 height 22
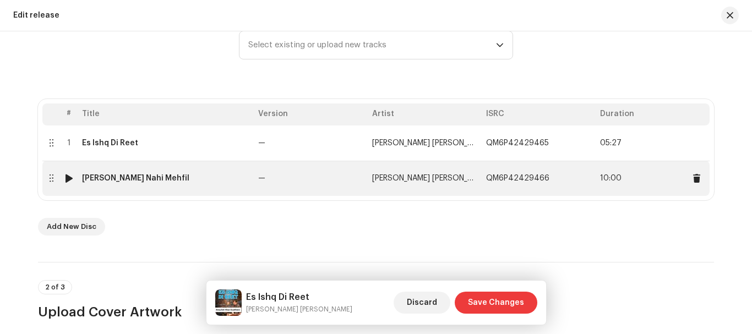
click at [127, 181] on div "[PERSON_NAME] Nahi Mehfil" at bounding box center [135, 178] width 107 height 9
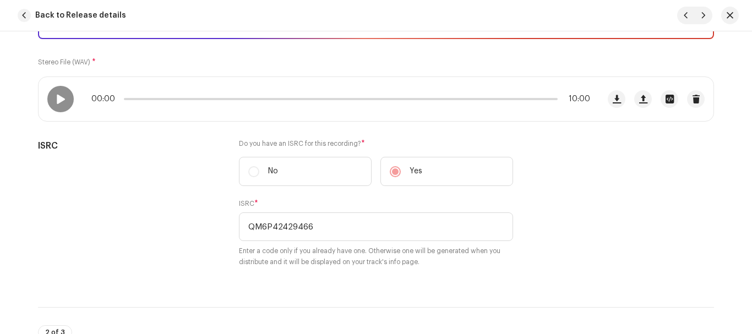
scroll to position [110, 0]
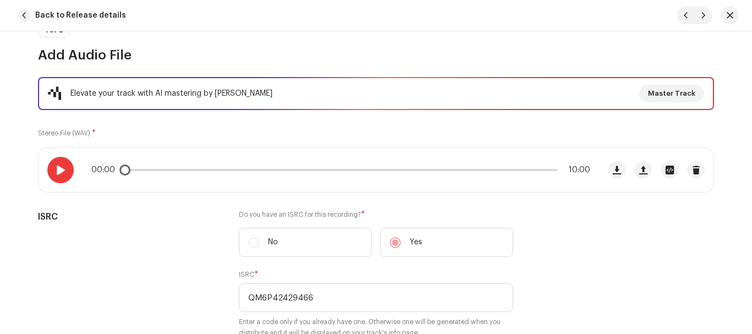
click at [56, 169] on span at bounding box center [60, 170] width 9 height 9
drag, startPoint x: 126, startPoint y: 173, endPoint x: 186, endPoint y: 175, distance: 59.5
click at [186, 175] on div "00:07 10:00" at bounding box center [319, 170] width 561 height 44
click at [182, 174] on div "01:30 10:00" at bounding box center [340, 170] width 499 height 9
drag, startPoint x: 194, startPoint y: 171, endPoint x: 287, endPoint y: 169, distance: 92.5
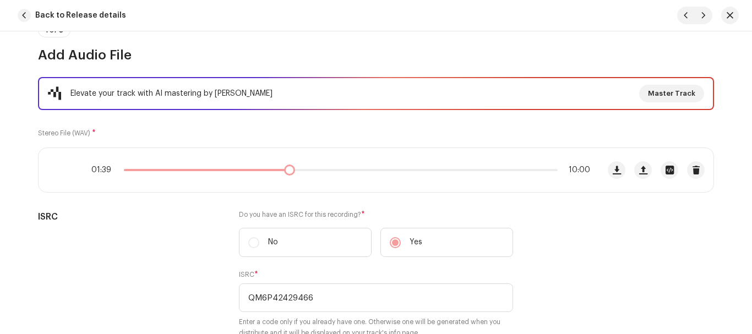
click at [287, 169] on div "01:39 10:00" at bounding box center [340, 170] width 499 height 9
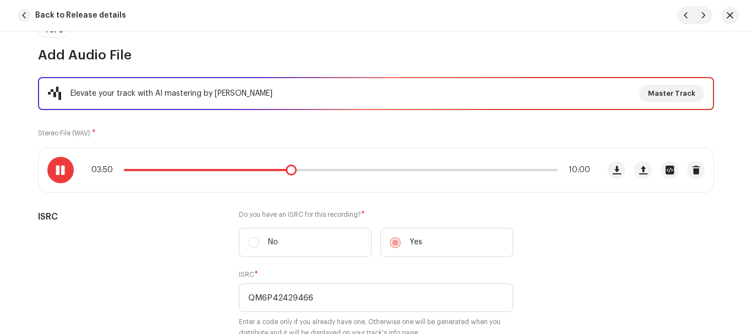
click at [286, 170] on span at bounding box center [291, 170] width 11 height 11
drag, startPoint x: 290, startPoint y: 172, endPoint x: 269, endPoint y: 175, distance: 21.1
click at [269, 175] on div "03:54 10:00" at bounding box center [319, 170] width 561 height 44
drag, startPoint x: 270, startPoint y: 174, endPoint x: 245, endPoint y: 175, distance: 25.3
click at [245, 175] on div "03:26 10:00" at bounding box center [319, 170] width 561 height 44
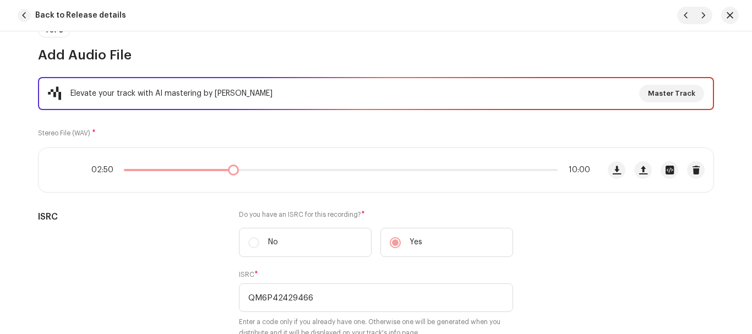
drag, startPoint x: 245, startPoint y: 175, endPoint x: 223, endPoint y: 173, distance: 21.5
click at [223, 173] on div "02:50 10:00" at bounding box center [340, 170] width 499 height 9
drag, startPoint x: 223, startPoint y: 173, endPoint x: 200, endPoint y: 173, distance: 23.1
click at [200, 173] on div "02:22 10:00" at bounding box center [340, 170] width 499 height 9
drag, startPoint x: 206, startPoint y: 173, endPoint x: 212, endPoint y: 175, distance: 6.3
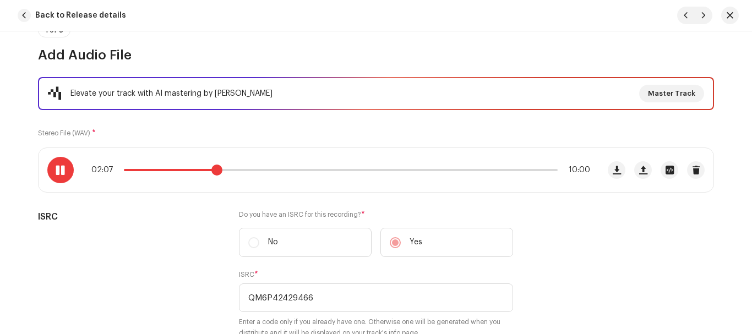
click at [212, 175] on span at bounding box center [216, 170] width 11 height 11
click at [56, 170] on span at bounding box center [60, 170] width 9 height 9
click at [56, 168] on span at bounding box center [60, 170] width 9 height 9
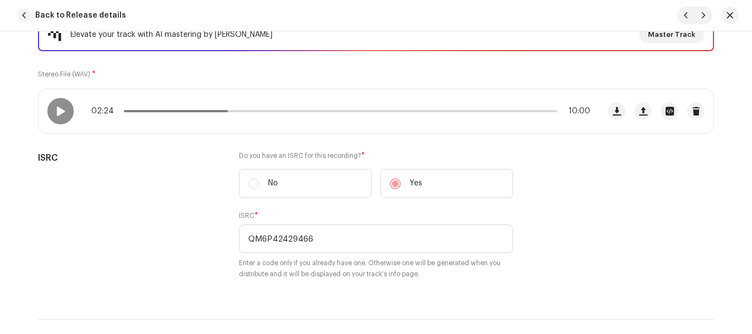
scroll to position [165, 0]
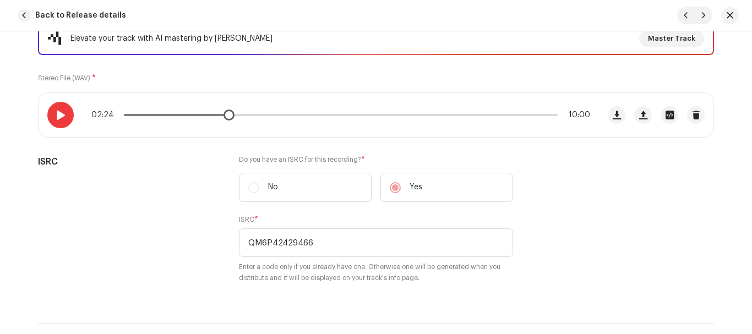
click at [58, 114] on span at bounding box center [60, 115] width 9 height 9
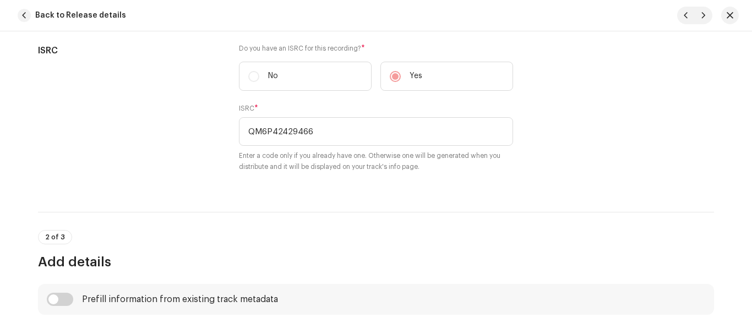
scroll to position [110, 0]
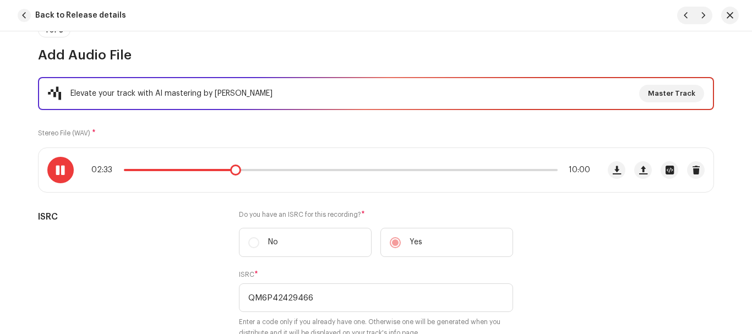
click at [62, 171] on span at bounding box center [60, 170] width 9 height 9
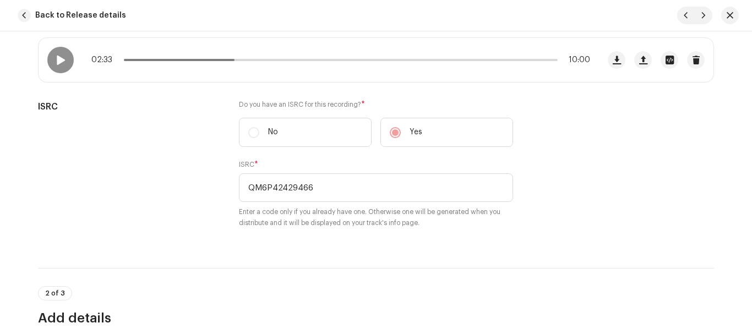
scroll to position [0, 0]
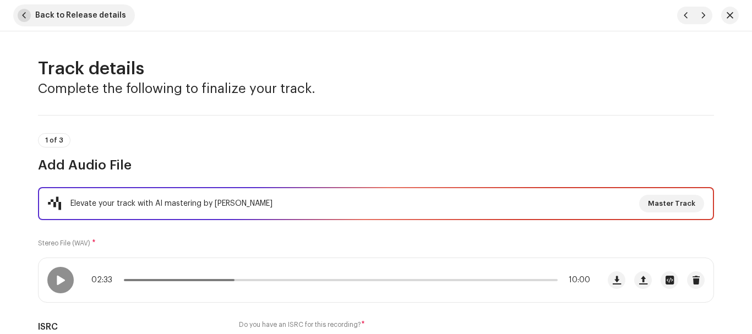
click at [93, 13] on span "Back to Release details" at bounding box center [80, 15] width 91 height 22
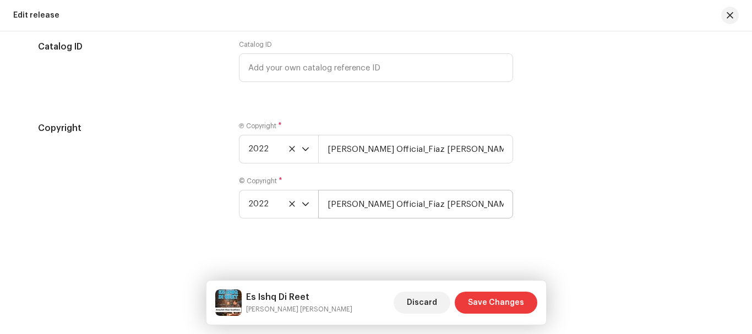
scroll to position [2000, 0]
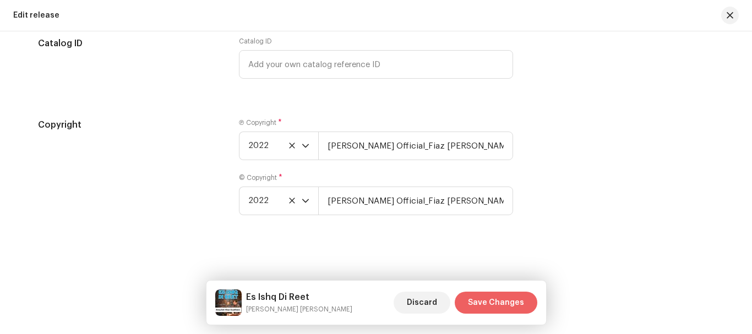
click at [492, 303] on span "Save Changes" at bounding box center [496, 303] width 56 height 22
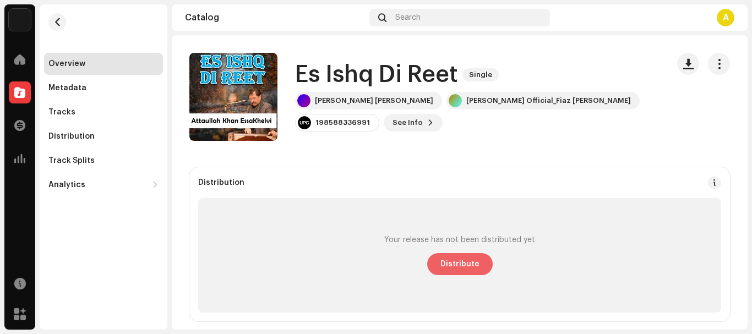
click at [463, 269] on span "Distribute" at bounding box center [460, 264] width 39 height 22
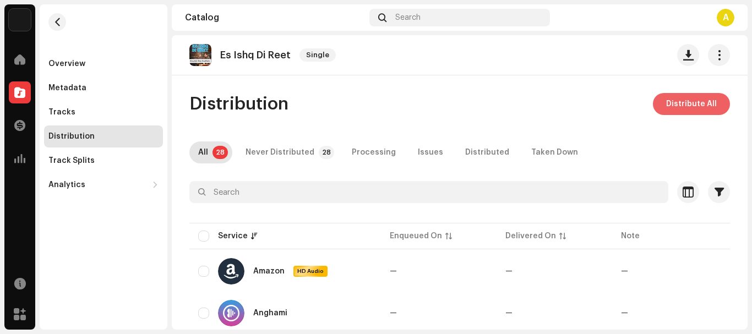
click at [666, 101] on span "Distribute All" at bounding box center [691, 104] width 51 height 22
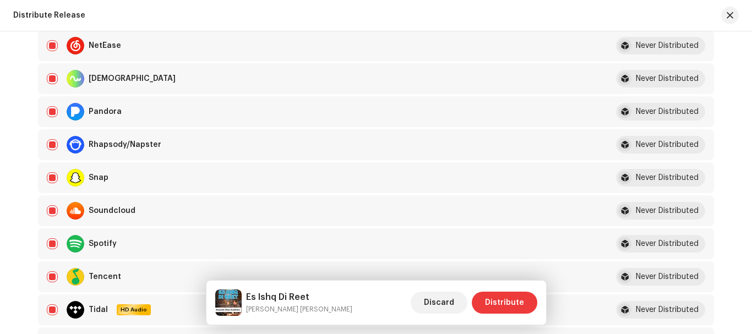
scroll to position [771, 0]
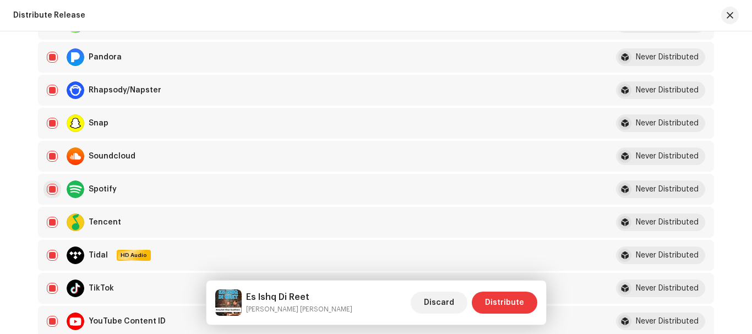
click at [47, 188] on input "checkbox" at bounding box center [52, 189] width 11 height 11
checkbox input "false"
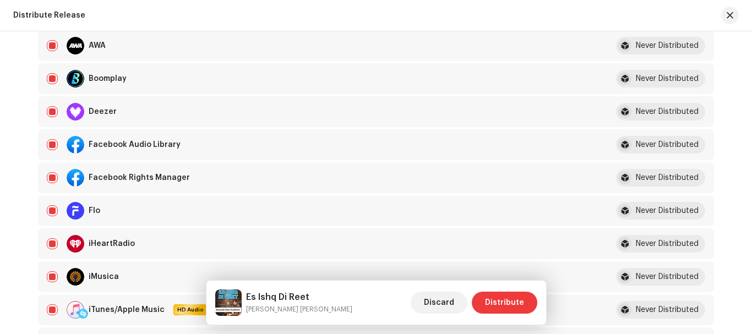
scroll to position [275, 0]
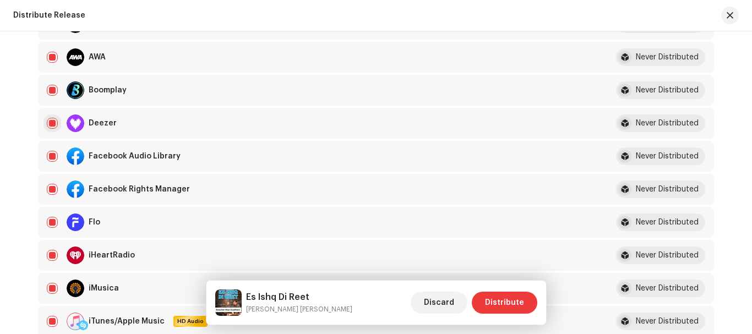
click at [50, 122] on input "Row Selected" at bounding box center [52, 123] width 11 height 11
checkbox input "false"
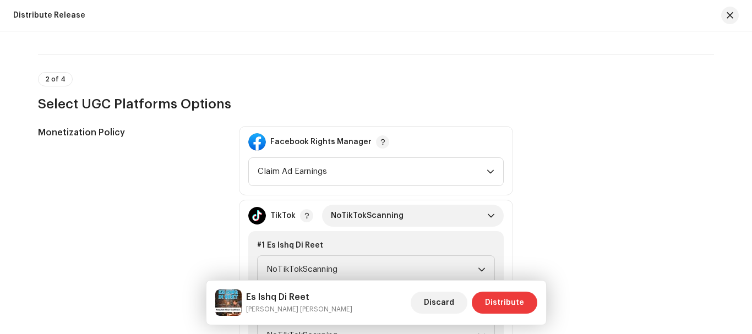
scroll to position [1157, 0]
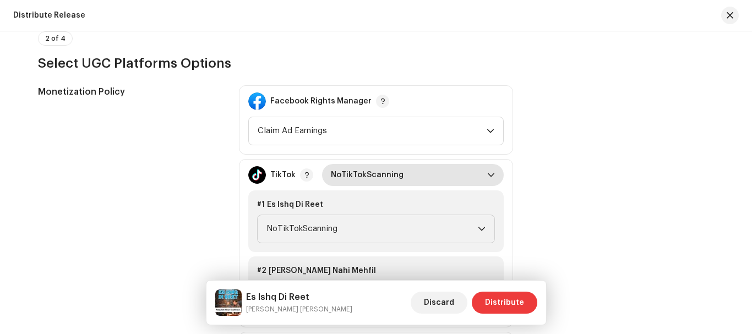
click at [387, 172] on span "NoTikTokScanning" at bounding box center [409, 175] width 156 height 22
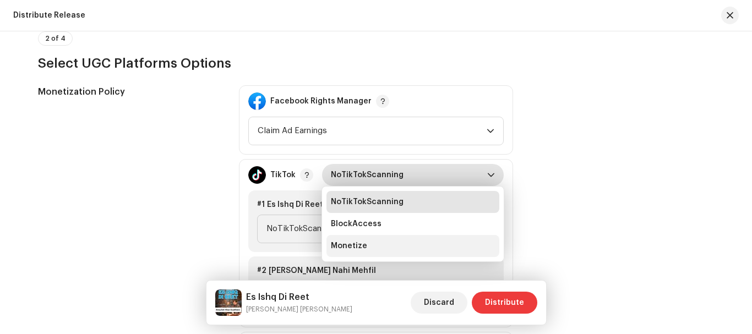
click at [361, 242] on li "Monetize" at bounding box center [413, 246] width 173 height 22
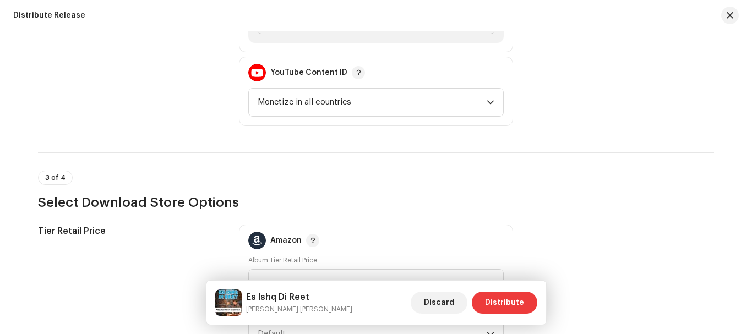
scroll to position [1267, 0]
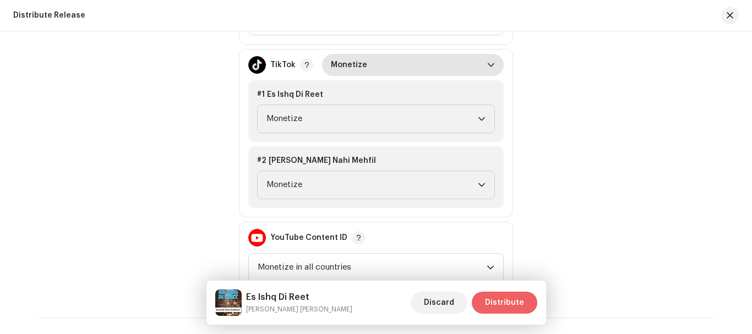
click at [495, 299] on span "Distribute" at bounding box center [504, 303] width 39 height 22
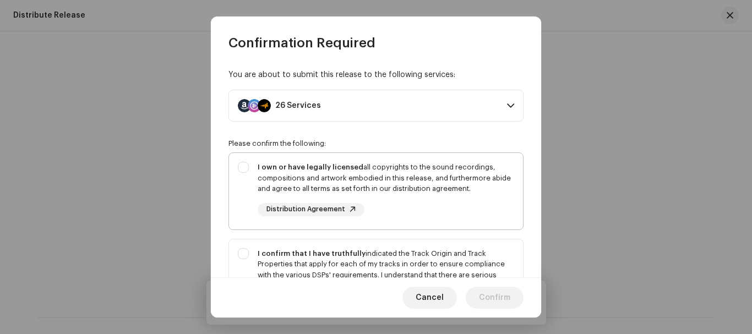
click at [243, 167] on div "I own or have legally licensed all copyrights to the sound recordings, composit…" at bounding box center [376, 189] width 294 height 72
checkbox input "true"
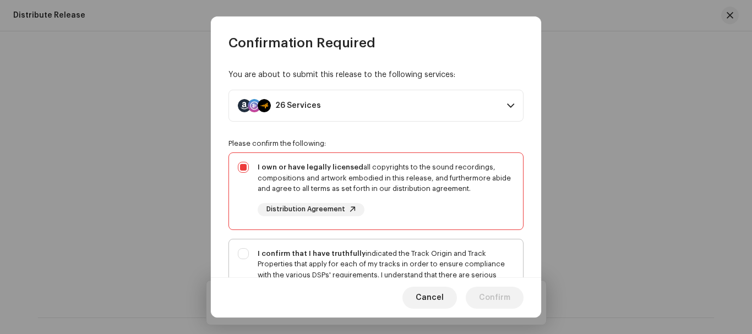
click at [242, 252] on div "I confirm that I have truthfully indicated the Track Origin and Track Propertie…" at bounding box center [376, 287] width 294 height 94
checkbox input "true"
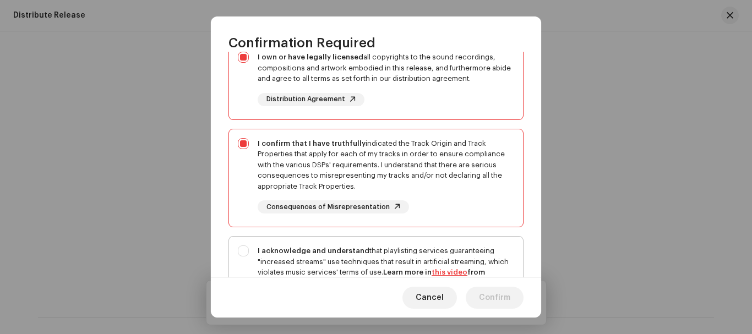
click at [243, 257] on div "I acknowledge and understand that playlisting services guaranteeing "increased …" at bounding box center [376, 287] width 294 height 100
checkbox input "true"
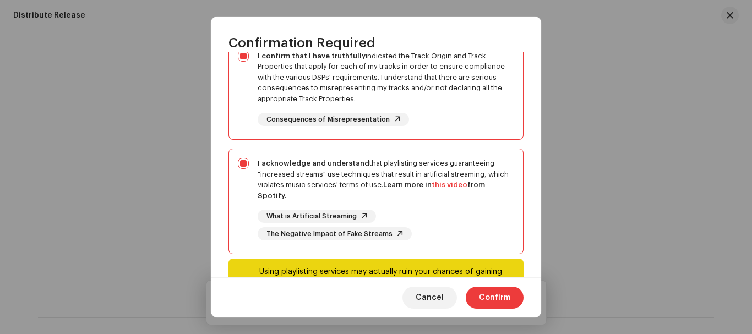
scroll to position [249, 0]
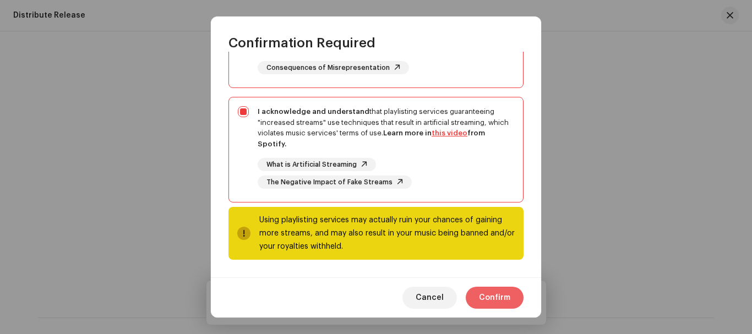
click at [499, 296] on span "Confirm" at bounding box center [494, 298] width 31 height 22
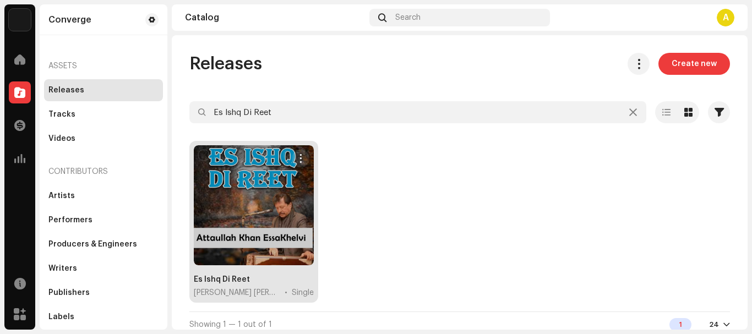
click at [246, 210] on div at bounding box center [254, 205] width 120 height 120
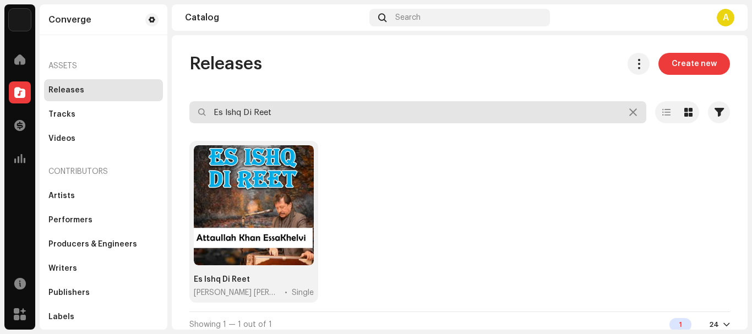
drag, startPoint x: 307, startPoint y: 114, endPoint x: 139, endPoint y: 98, distance: 169.3
click at [139, 98] on div "Converge Home Catalog Transactions Analytics Resources Marketplace Converge Ass…" at bounding box center [376, 167] width 752 height 334
paste input "Humse Bhaga Na Karo"
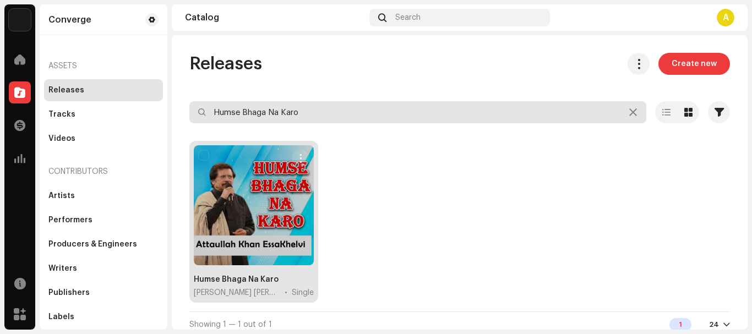
type input "Humse Bhaga Na Karo"
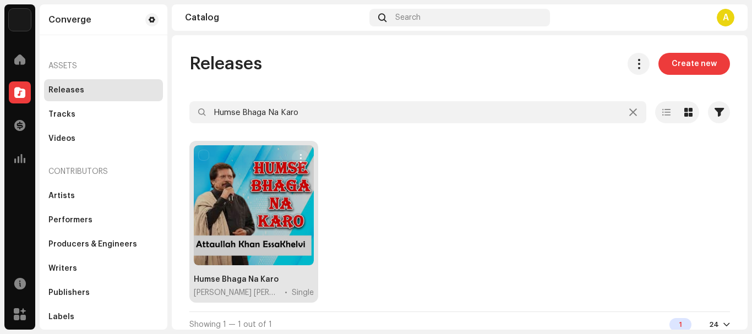
click at [267, 203] on div at bounding box center [254, 205] width 120 height 120
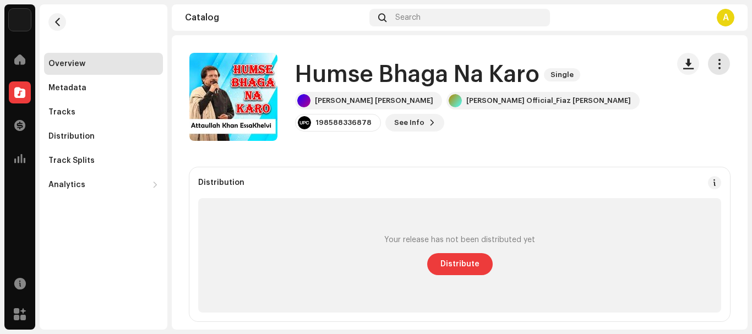
click at [714, 63] on span "button" at bounding box center [719, 63] width 10 height 9
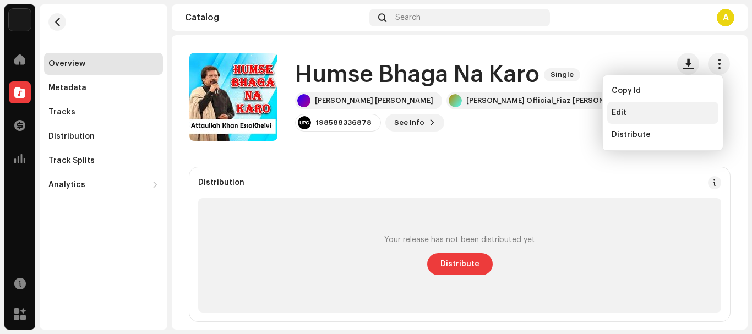
click at [615, 113] on span "Edit" at bounding box center [619, 112] width 15 height 9
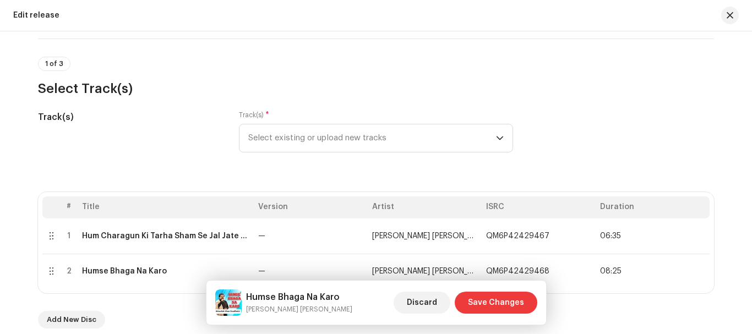
scroll to position [110, 0]
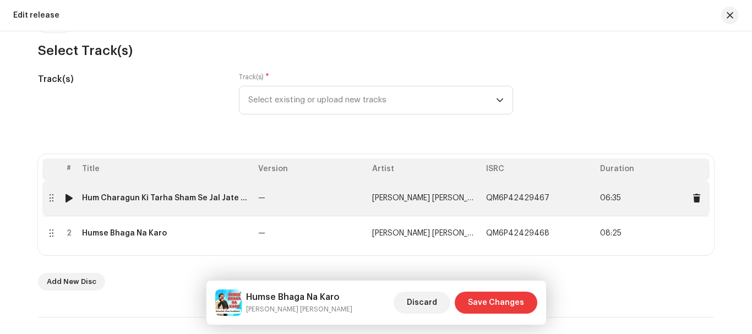
click at [100, 201] on div "Hum Charagun Ki Tarha Sham Se Jal Jate Hin" at bounding box center [165, 198] width 167 height 9
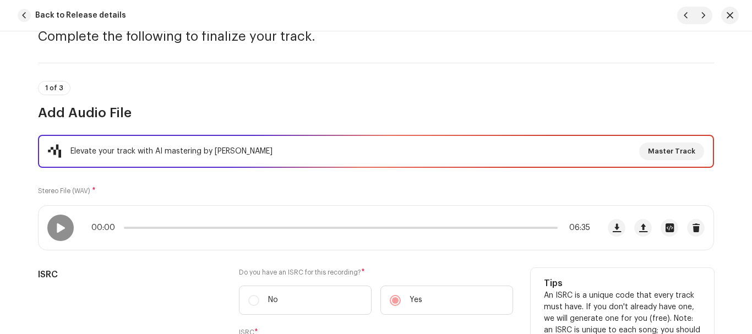
scroll to position [0, 0]
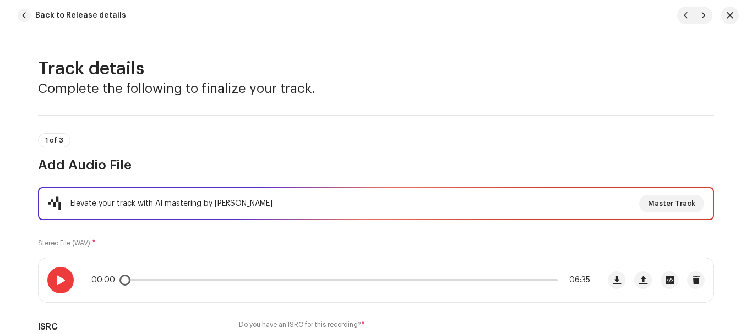
click at [56, 283] on span at bounding box center [60, 280] width 9 height 9
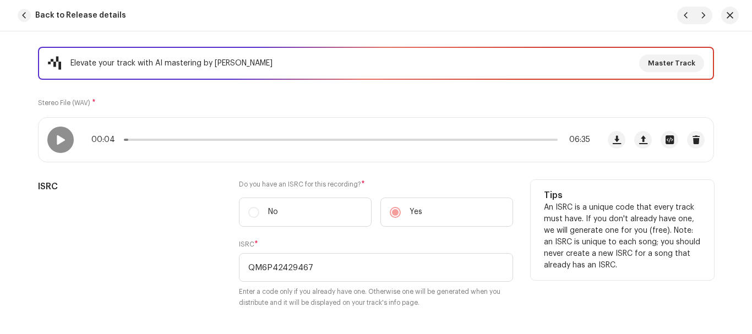
scroll to position [55, 0]
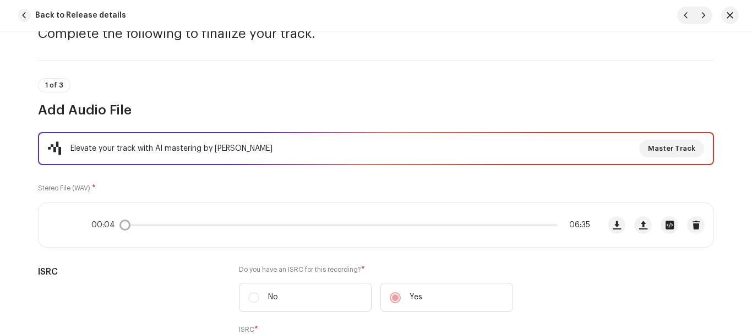
drag, startPoint x: 124, startPoint y: 225, endPoint x: 99, endPoint y: 226, distance: 24.8
click at [100, 226] on div "00:04 06:35" at bounding box center [340, 225] width 499 height 9
click at [56, 221] on span at bounding box center [60, 225] width 9 height 9
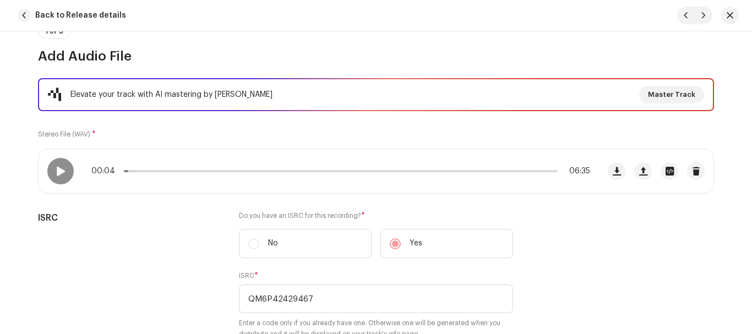
scroll to position [0, 0]
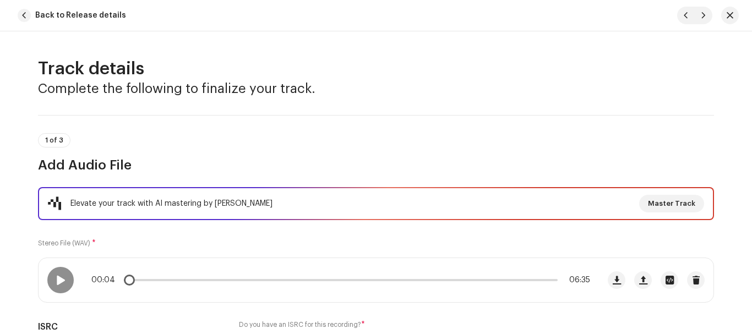
drag, startPoint x: 127, startPoint y: 283, endPoint x: 104, endPoint y: 281, distance: 22.6
click at [111, 281] on div "00:04 06:35" at bounding box center [340, 280] width 499 height 9
click at [62, 279] on span at bounding box center [60, 280] width 9 height 9
click at [43, 13] on span "Back to Release details" at bounding box center [80, 15] width 91 height 22
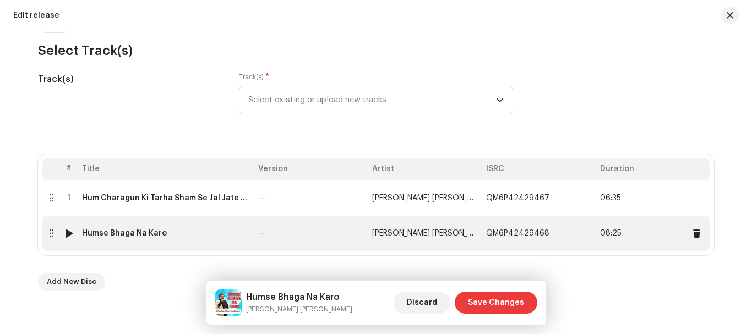
click at [130, 235] on div "Humse Bhaga Na Karo" at bounding box center [124, 233] width 85 height 9
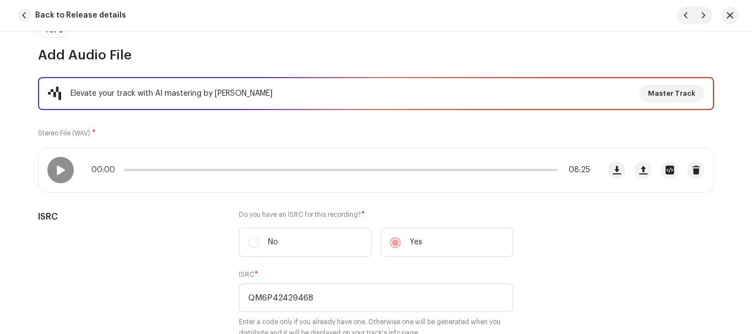
scroll to position [55, 0]
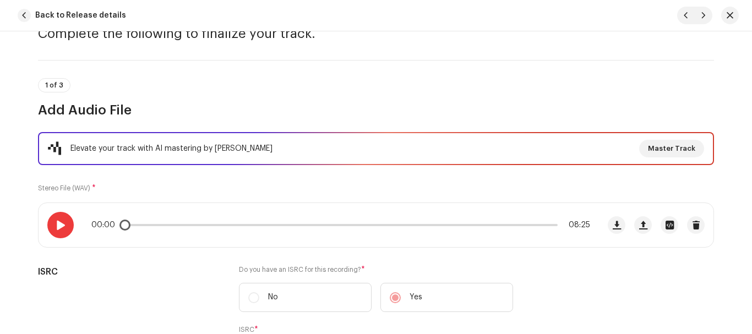
click at [56, 224] on span at bounding box center [60, 225] width 9 height 9
drag, startPoint x: 124, startPoint y: 225, endPoint x: 141, endPoint y: 225, distance: 17.1
click at [141, 225] on div "00:10 08:25" at bounding box center [340, 225] width 499 height 9
click at [66, 224] on div at bounding box center [60, 225] width 26 height 26
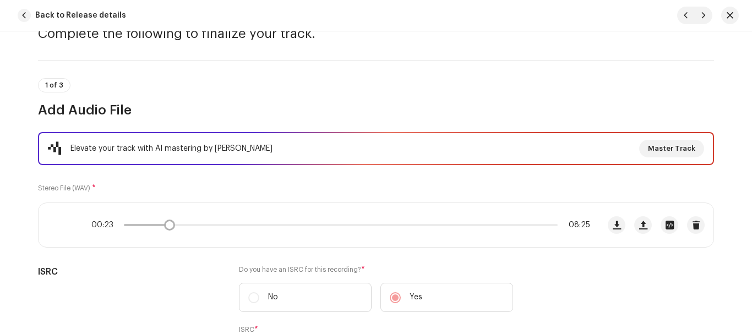
drag, startPoint x: 144, startPoint y: 224, endPoint x: 173, endPoint y: 225, distance: 29.2
click at [173, 225] on div "00:23 08:25" at bounding box center [340, 225] width 499 height 9
click at [61, 224] on span at bounding box center [60, 225] width 9 height 9
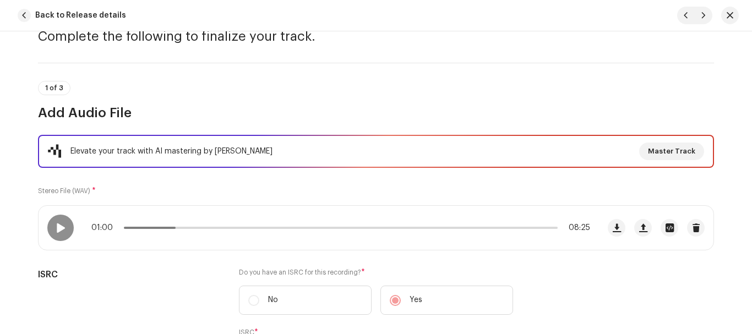
scroll to position [0, 0]
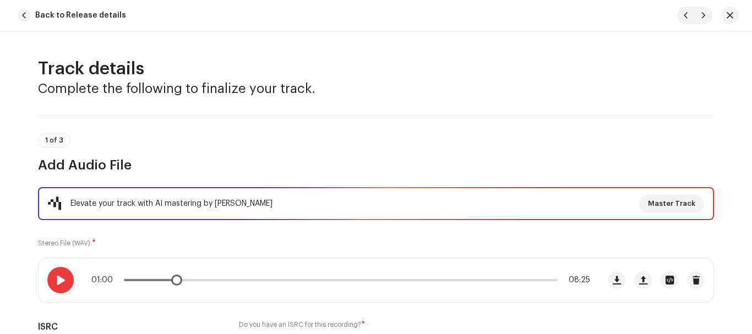
click at [68, 278] on div at bounding box center [60, 280] width 26 height 26
click at [66, 279] on div at bounding box center [60, 280] width 26 height 26
click at [63, 281] on span at bounding box center [60, 280] width 9 height 9
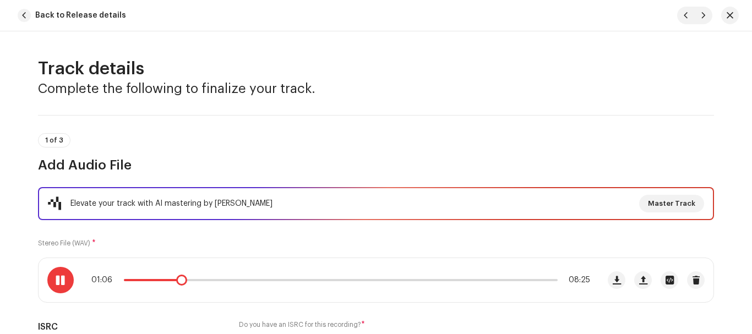
click at [63, 281] on span at bounding box center [60, 280] width 9 height 9
click at [62, 277] on span at bounding box center [60, 280] width 9 height 9
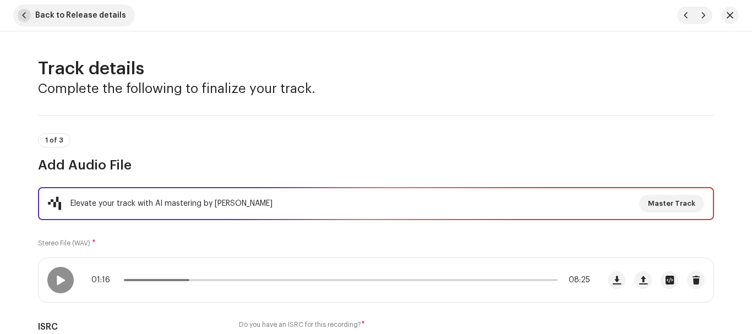
click at [64, 13] on span "Back to Release details" at bounding box center [80, 15] width 91 height 22
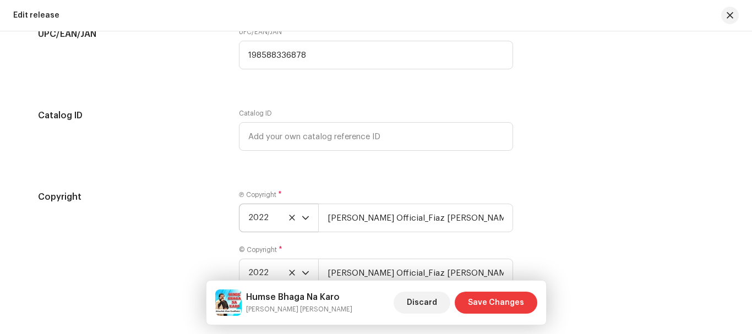
scroll to position [2000, 0]
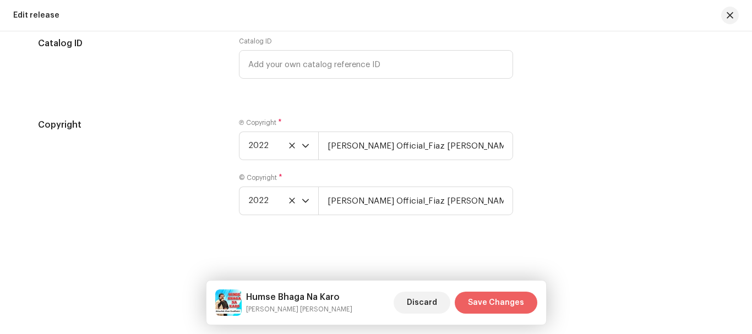
click at [482, 297] on span "Save Changes" at bounding box center [496, 303] width 56 height 22
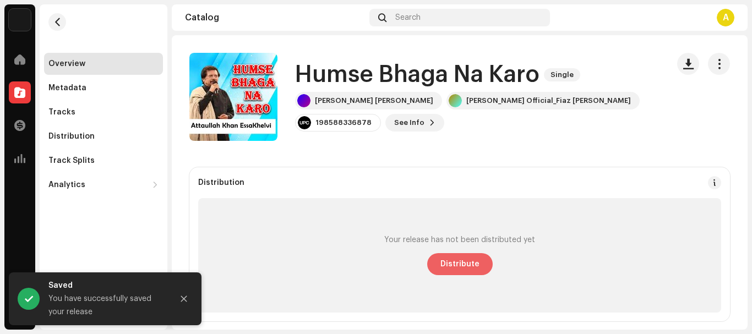
click at [464, 265] on span "Distribute" at bounding box center [460, 264] width 39 height 22
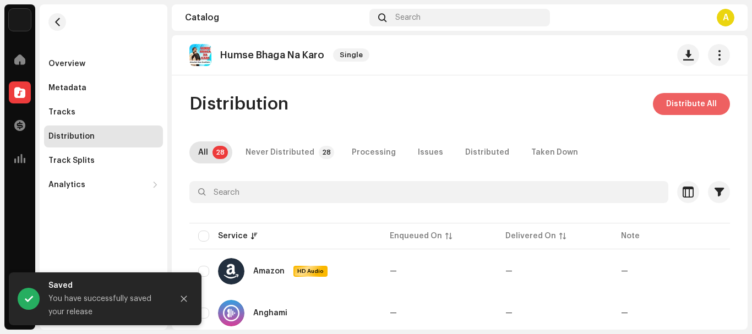
click at [682, 104] on span "Distribute All" at bounding box center [691, 104] width 51 height 22
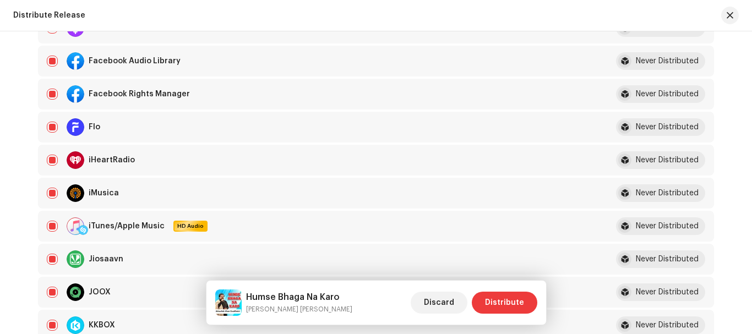
scroll to position [330, 0]
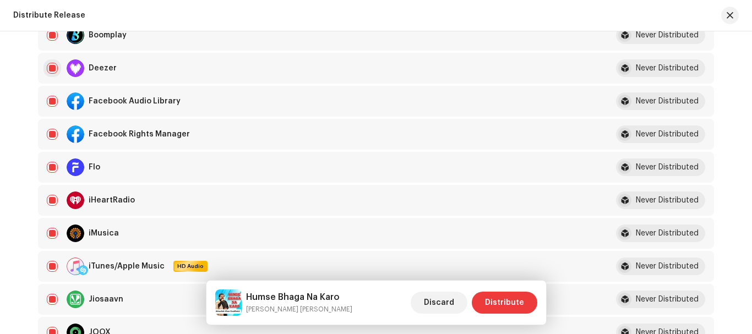
click at [51, 68] on input "checkbox" at bounding box center [52, 68] width 11 height 11
checkbox input "false"
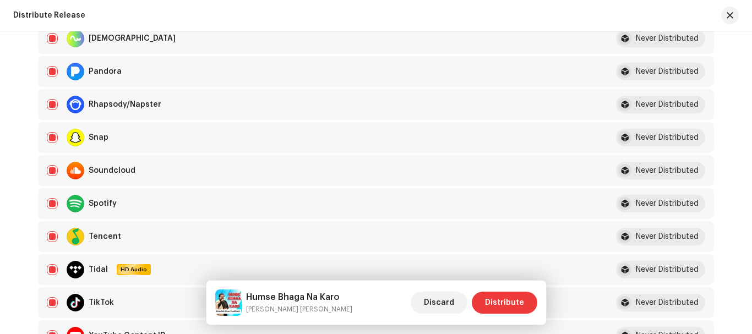
scroll to position [826, 0]
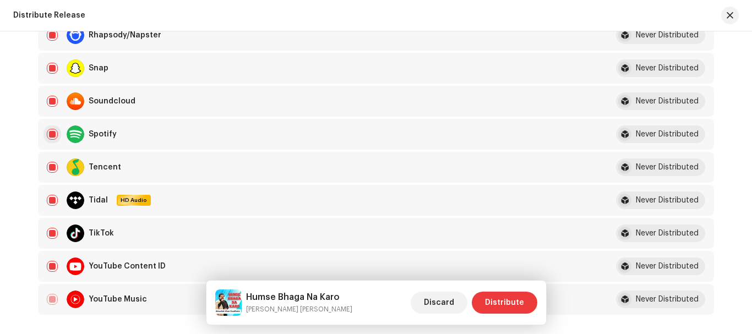
click at [49, 134] on input "Row Selected" at bounding box center [52, 134] width 11 height 11
checkbox input "false"
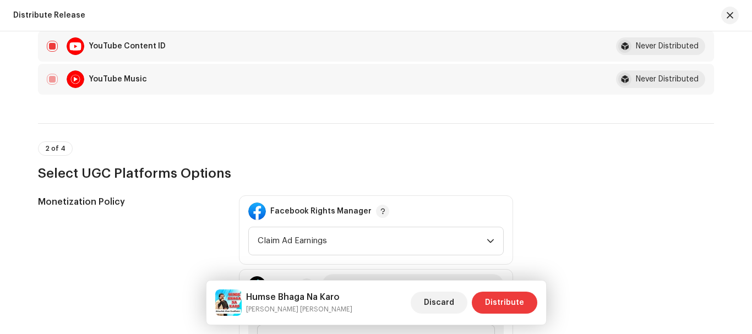
drag, startPoint x: 448, startPoint y: 172, endPoint x: 450, endPoint y: 181, distance: 8.4
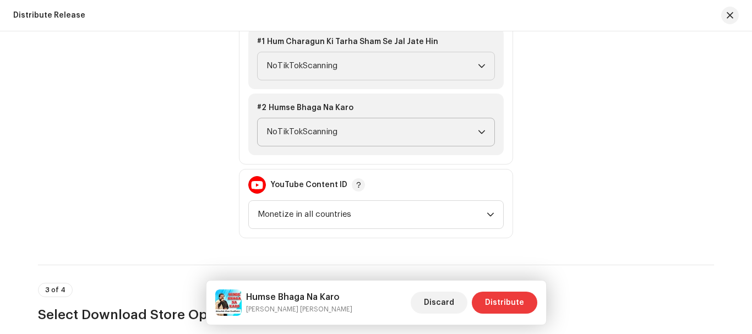
scroll to position [1264, 0]
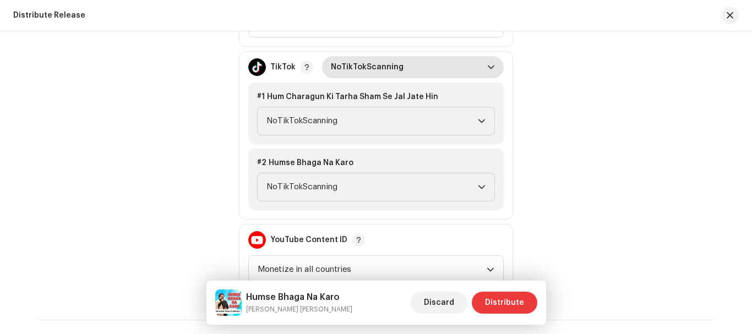
click at [394, 73] on span "NoTikTokScanning" at bounding box center [409, 67] width 156 height 22
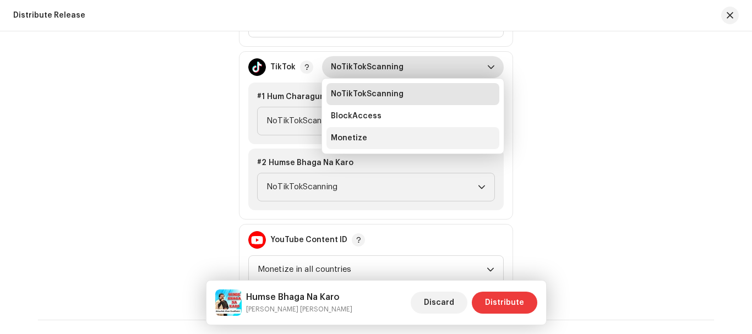
click at [364, 144] on li "Monetize" at bounding box center [413, 138] width 173 height 22
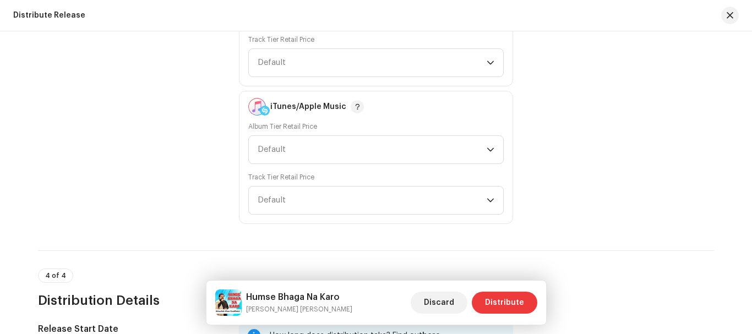
scroll to position [1705, 0]
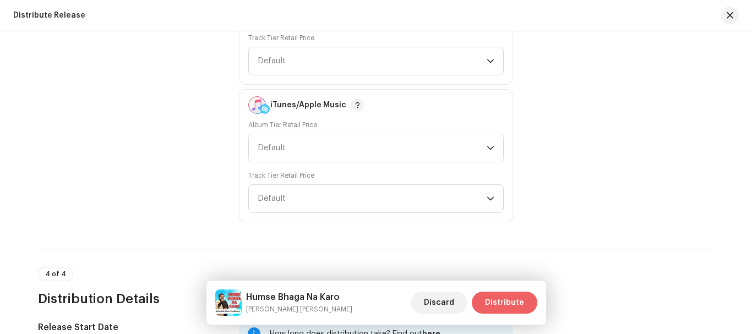
click at [514, 304] on span "Distribute" at bounding box center [504, 303] width 39 height 22
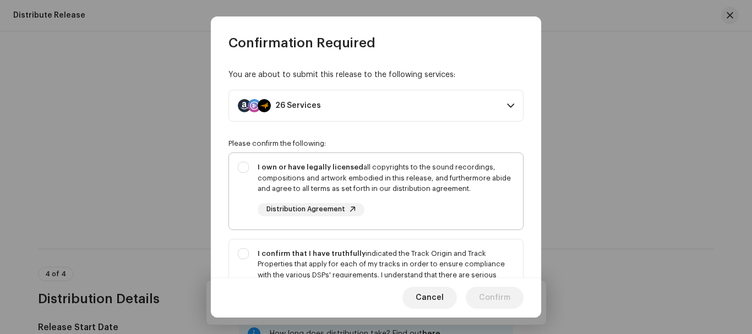
click at [245, 165] on div "I own or have legally licensed all copyrights to the sound recordings, composit…" at bounding box center [376, 189] width 294 height 72
checkbox input "true"
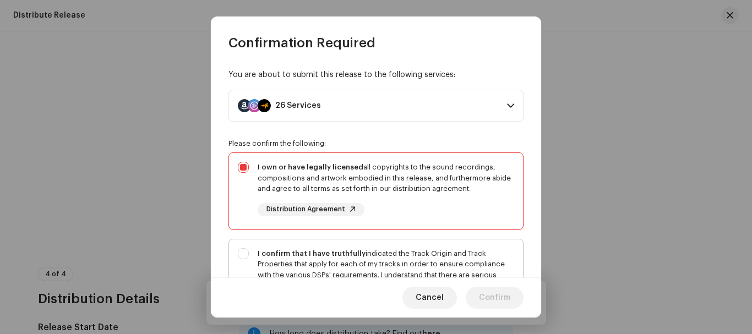
click at [242, 252] on div "I confirm that I have truthfully indicated the Track Origin and Track Propertie…" at bounding box center [376, 287] width 294 height 94
checkbox input "true"
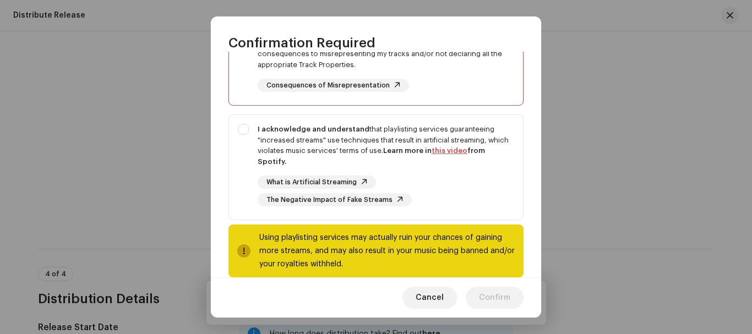
scroll to position [249, 0]
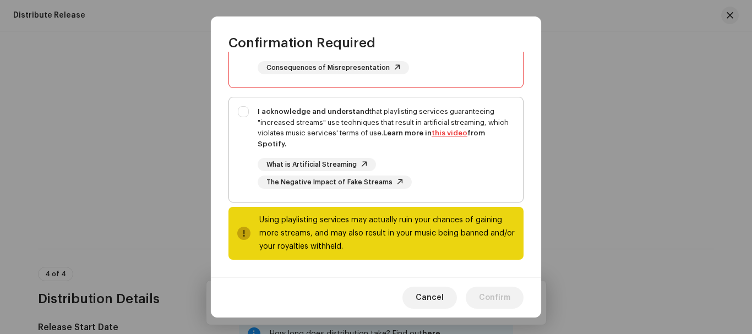
click at [242, 107] on div "I acknowledge and understand that playlisting services guaranteeing "increased …" at bounding box center [376, 147] width 294 height 100
checkbox input "true"
click at [502, 297] on span "Confirm" at bounding box center [494, 298] width 31 height 22
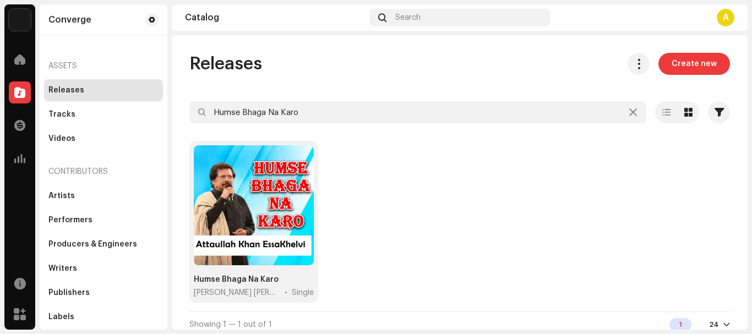
click at [228, 172] on div at bounding box center [254, 205] width 120 height 120
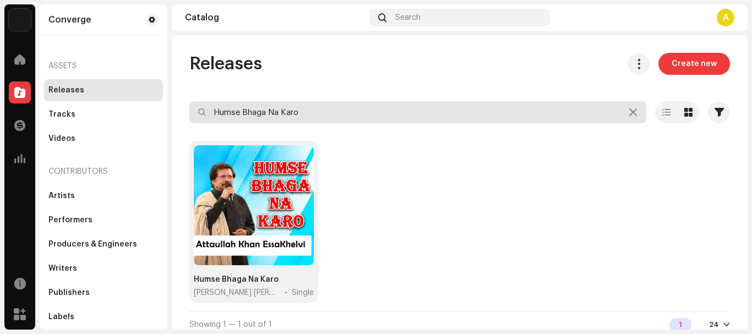
drag, startPoint x: 332, startPoint y: 113, endPoint x: 102, endPoint y: 94, distance: 229.9
click at [104, 94] on div "Converge Home Catalog Transactions Analytics Resources Marketplace Converge Ass…" at bounding box center [376, 167] width 752 height 334
paste input "Sohna [PERSON_NAME]"
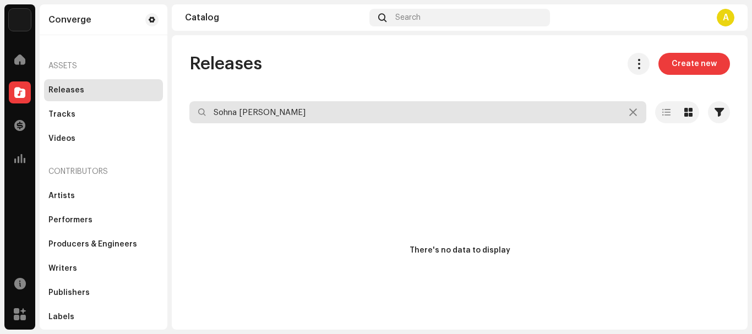
type input "Sohna [PERSON_NAME]"
